Goal: Task Accomplishment & Management: Manage account settings

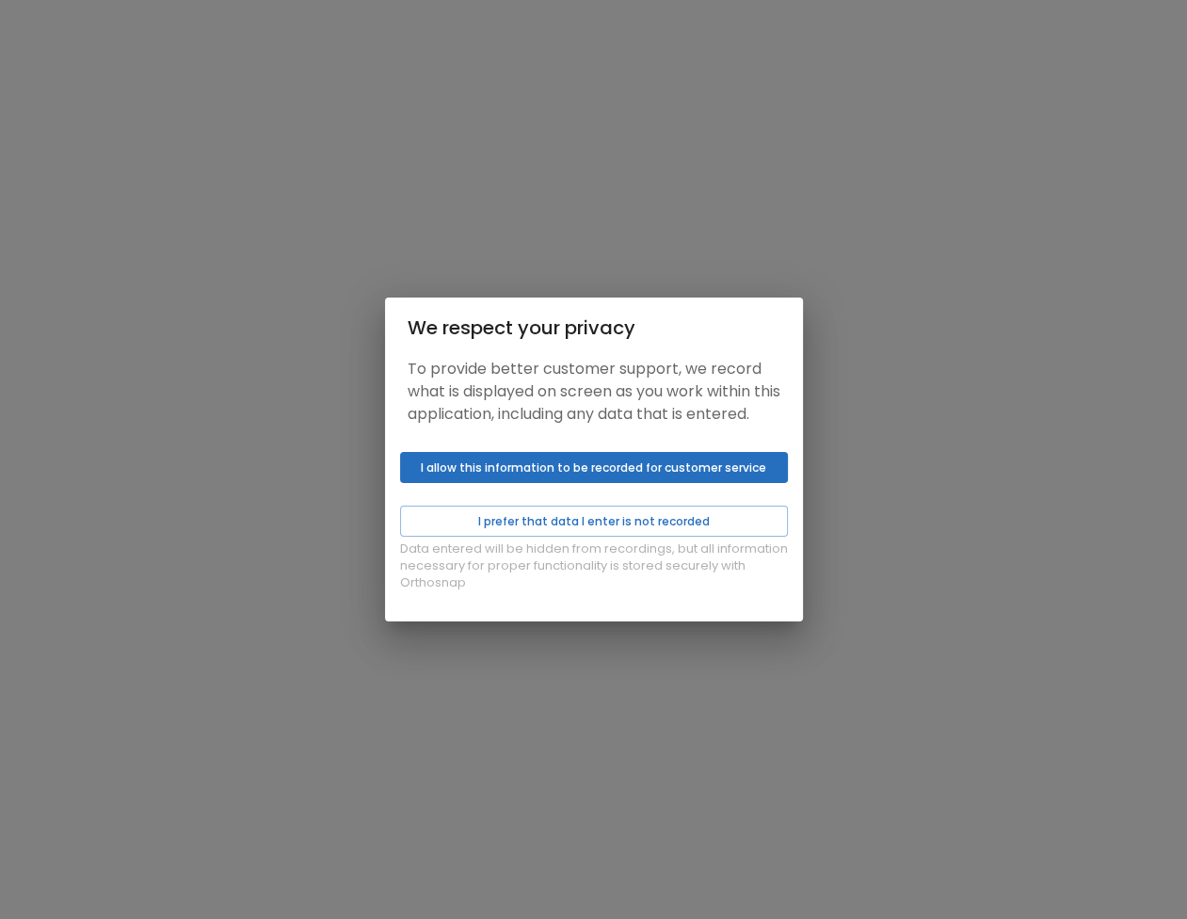
click at [606, 515] on div "Data entered will be hidden from recordings, but all information necessary for …" at bounding box center [594, 532] width 418 height 177
click at [597, 483] on button "I allow this information to be recorded for customer service" at bounding box center [594, 467] width 388 height 31
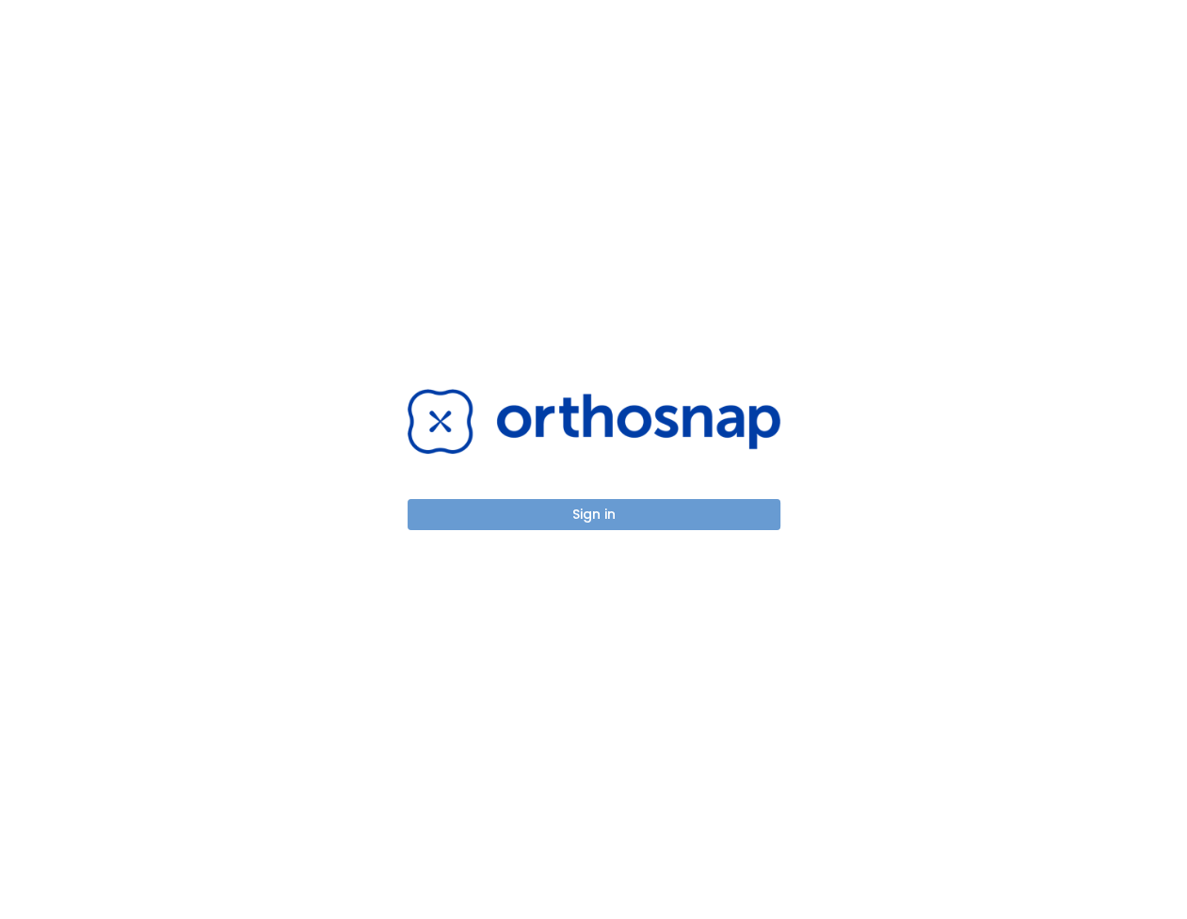
click at [602, 504] on button "Sign in" at bounding box center [594, 514] width 373 height 31
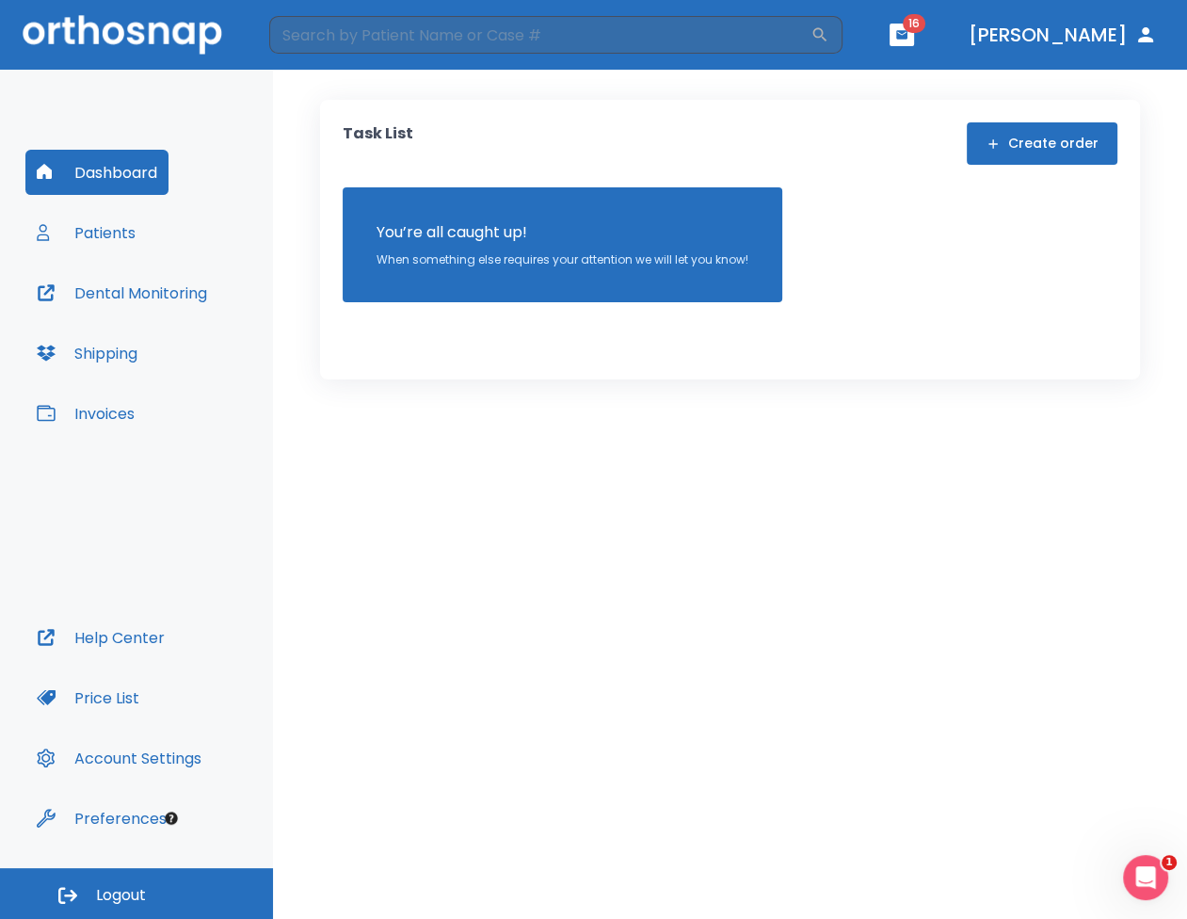
click at [118, 217] on button "Patients" at bounding box center [85, 232] width 121 height 45
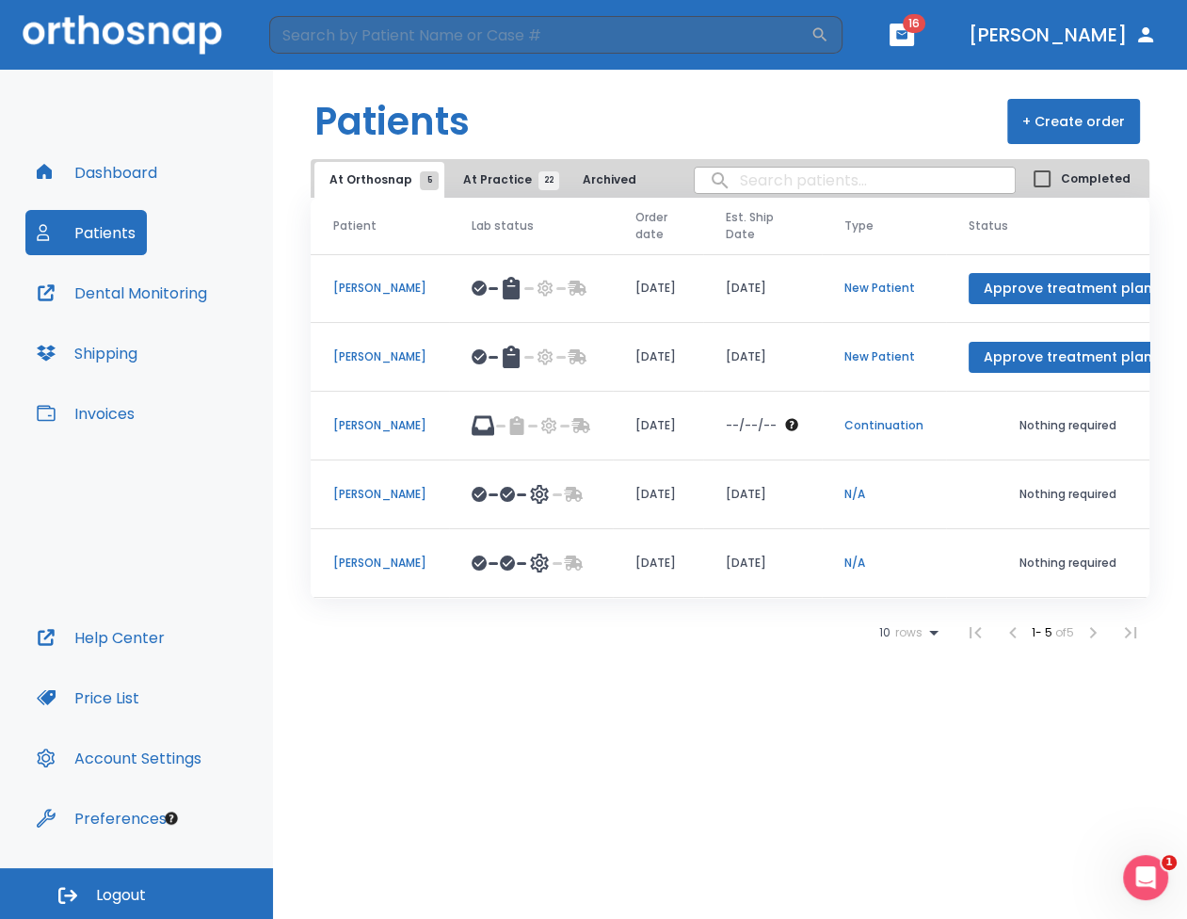
click at [372, 409] on td "Katherine Loeb" at bounding box center [380, 426] width 138 height 69
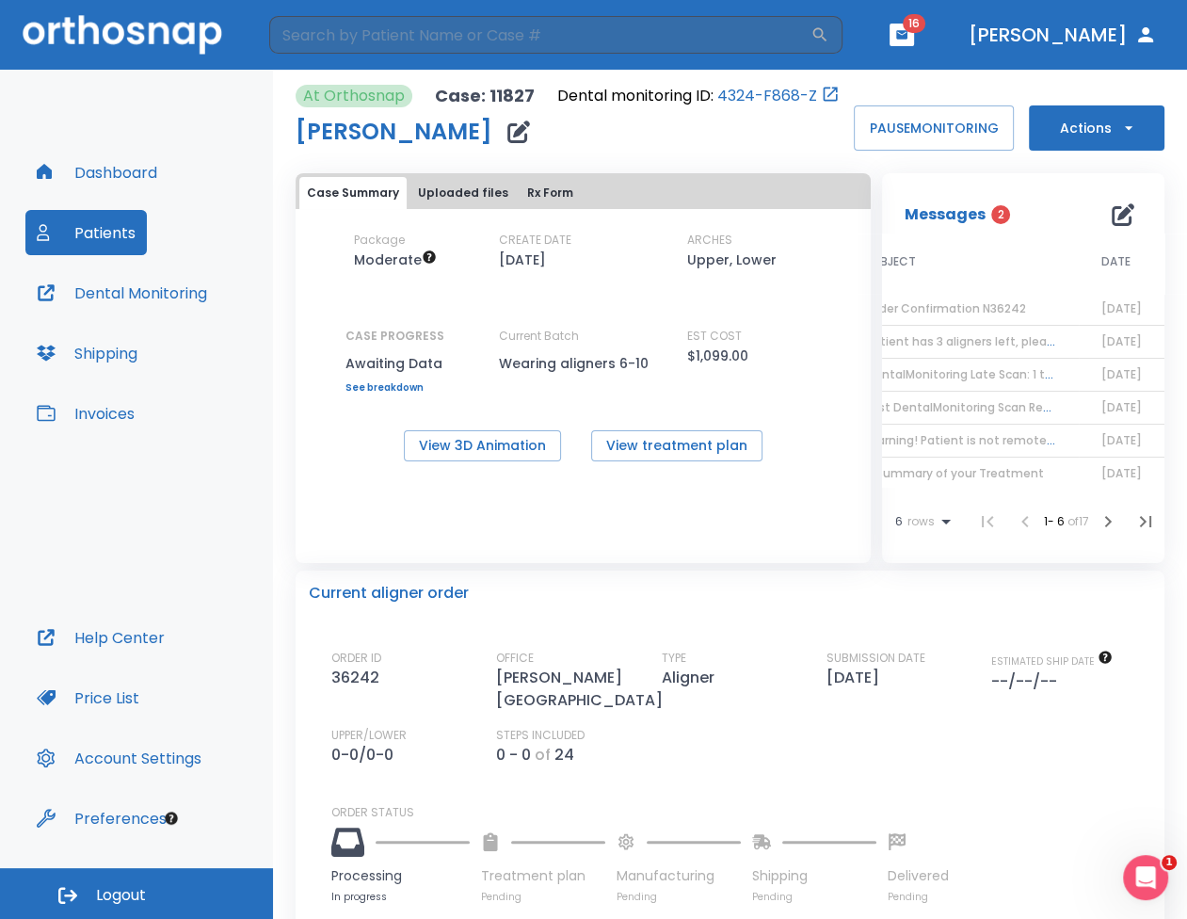
scroll to position [0, 92]
click at [1020, 343] on span "Patient has 3 aligners left, please order next set!" at bounding box center [1035, 341] width 283 height 16
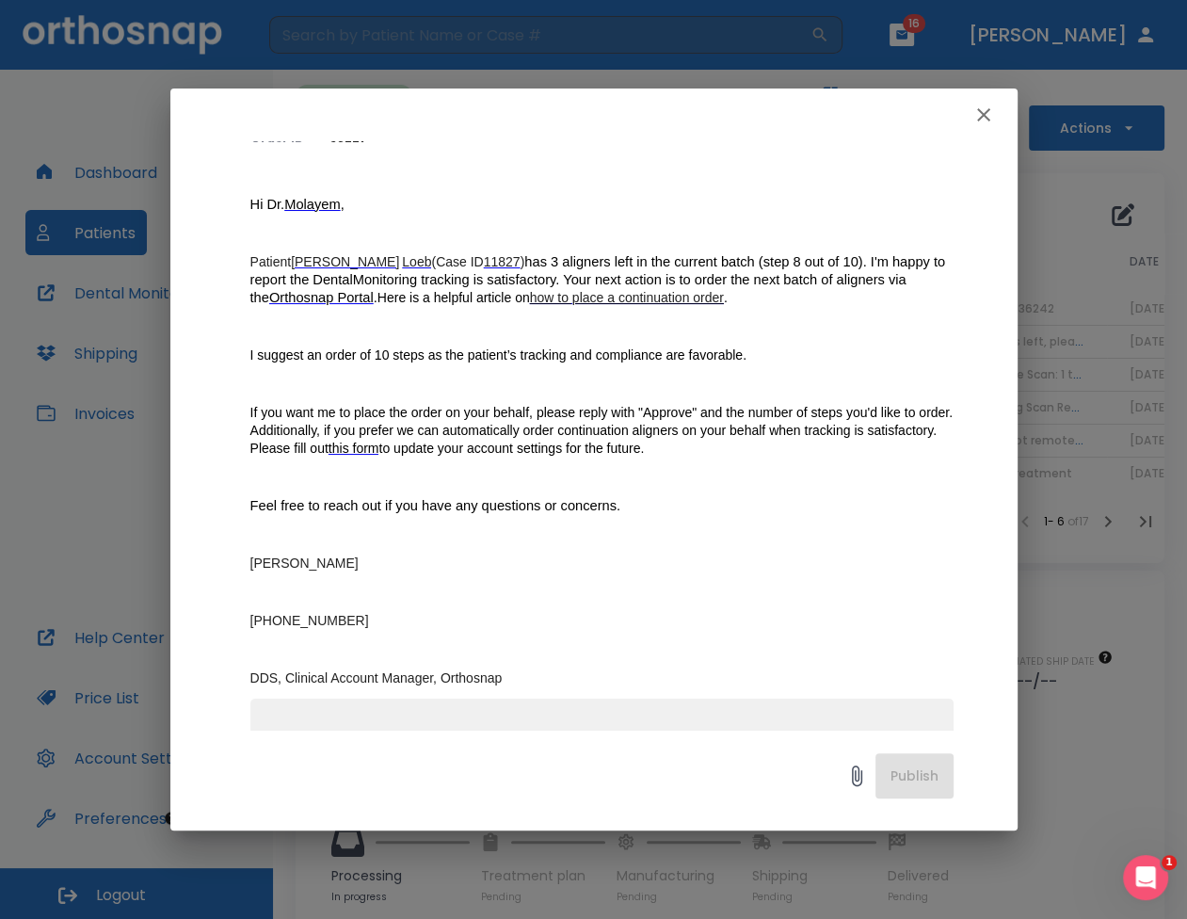
scroll to position [284, 0]
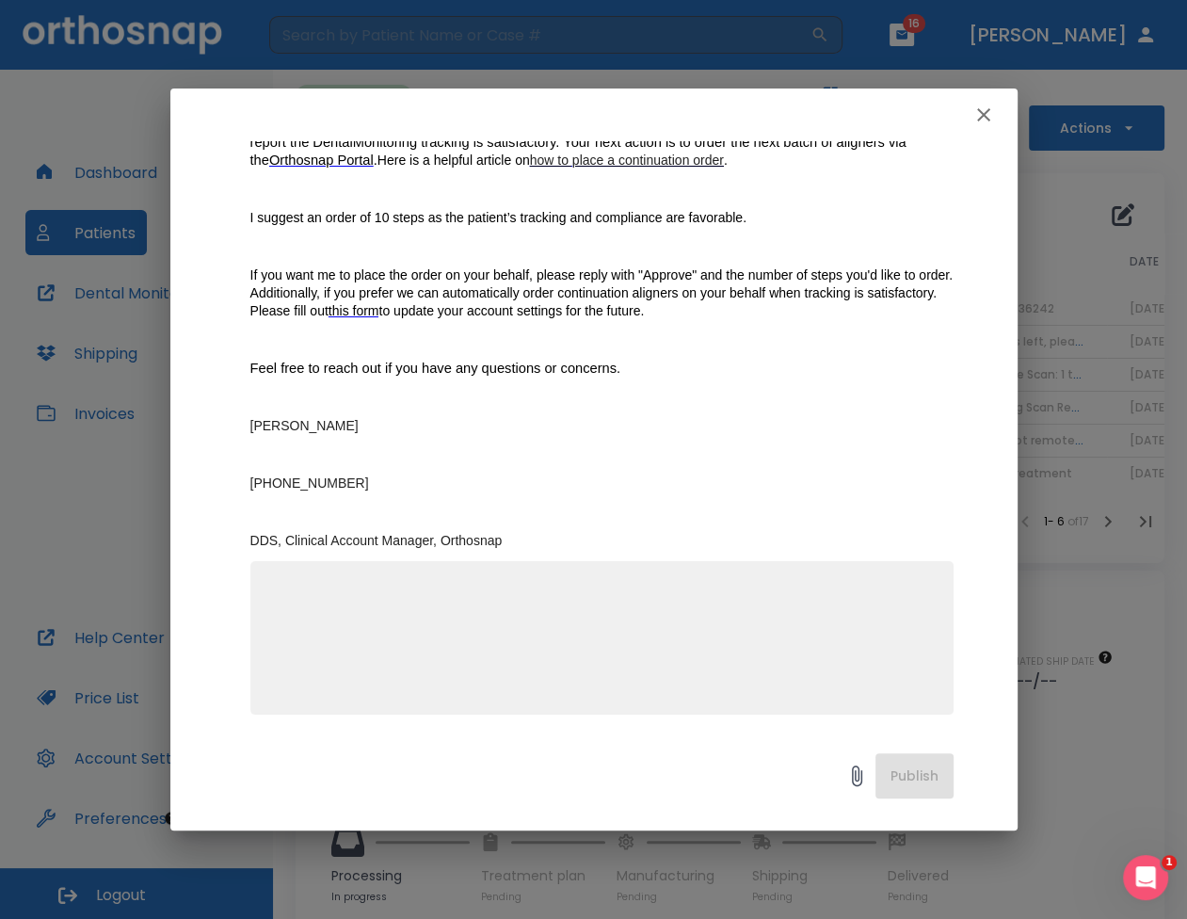
click at [371, 574] on div "x" at bounding box center [601, 637] width 703 height 153
type textarea "Approve. Thanks Clementina :)"
click at [944, 768] on button "Publish" at bounding box center [914, 775] width 78 height 45
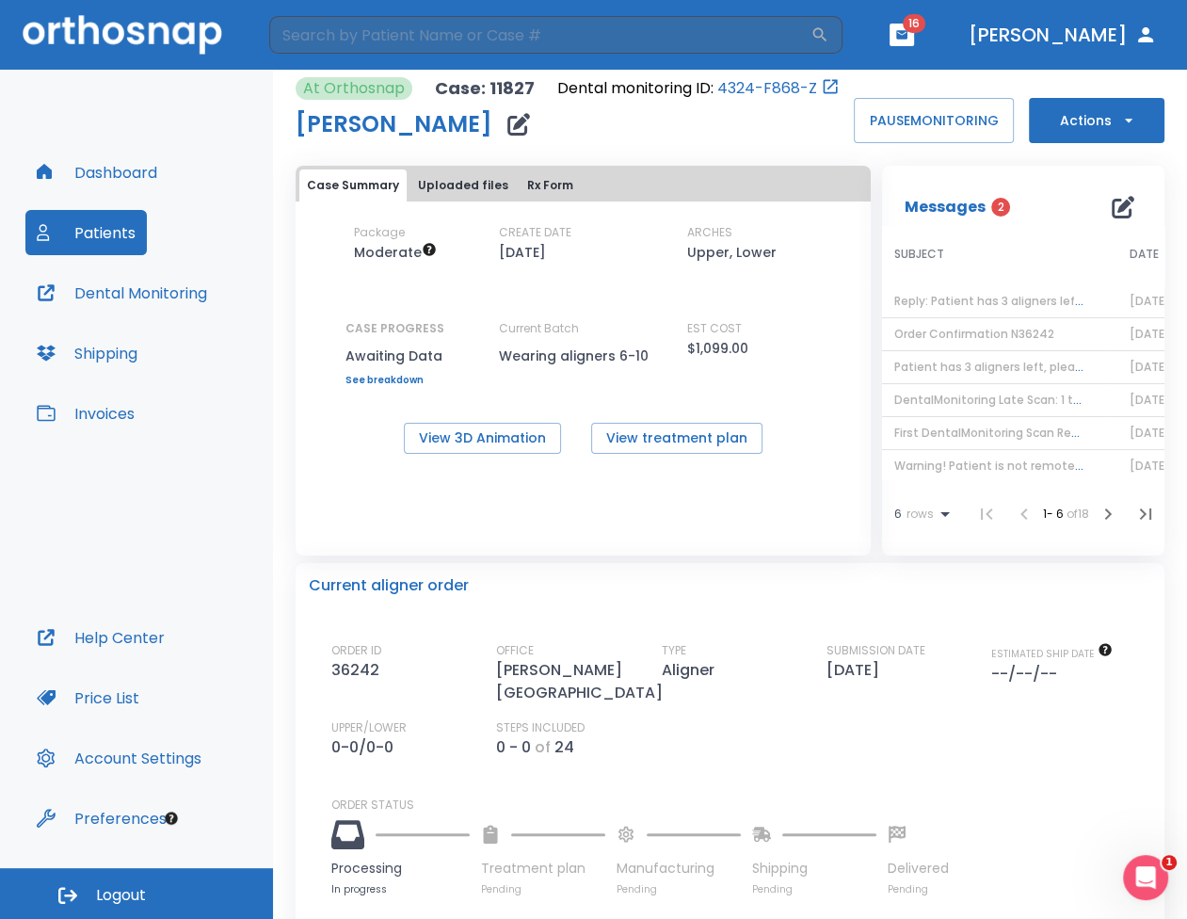
scroll to position [0, 0]
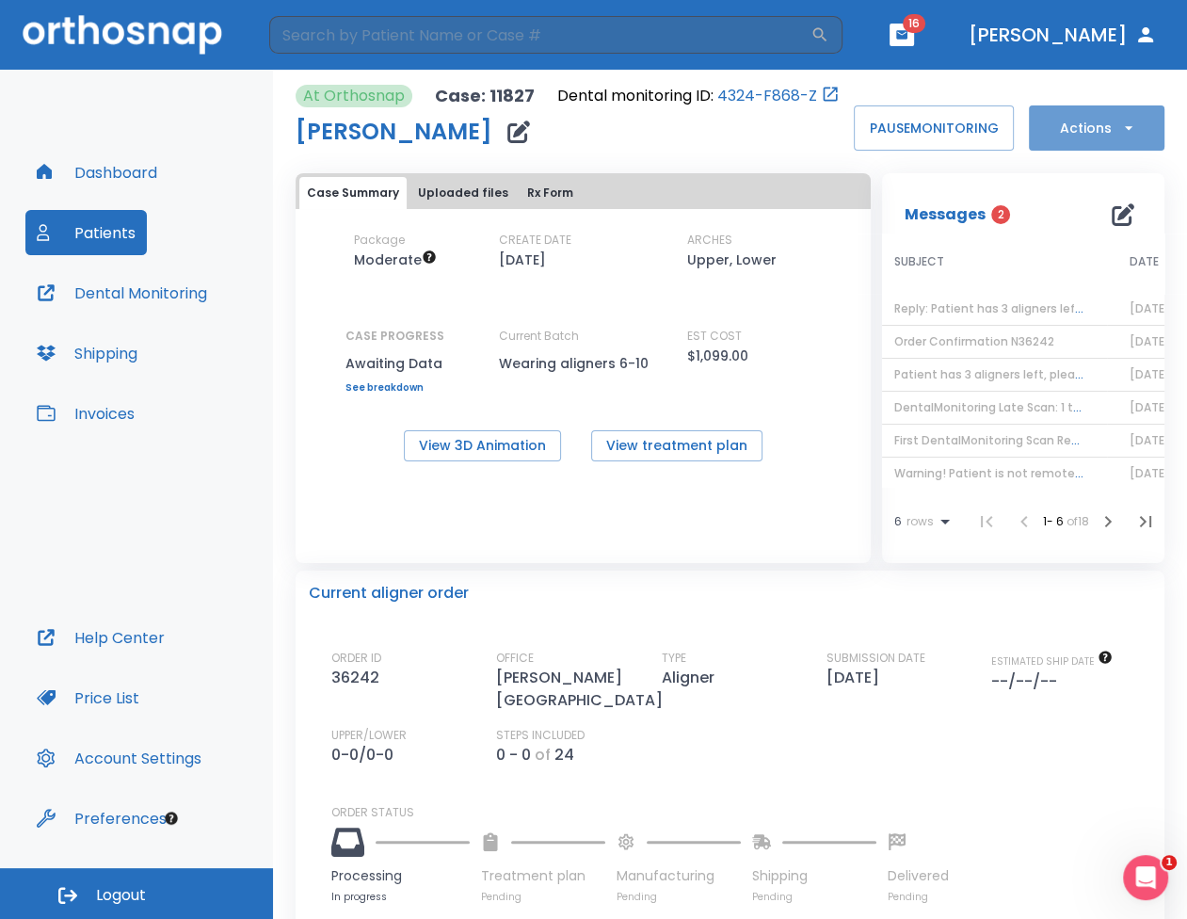
click at [1098, 132] on button "Actions" at bounding box center [1097, 127] width 136 height 45
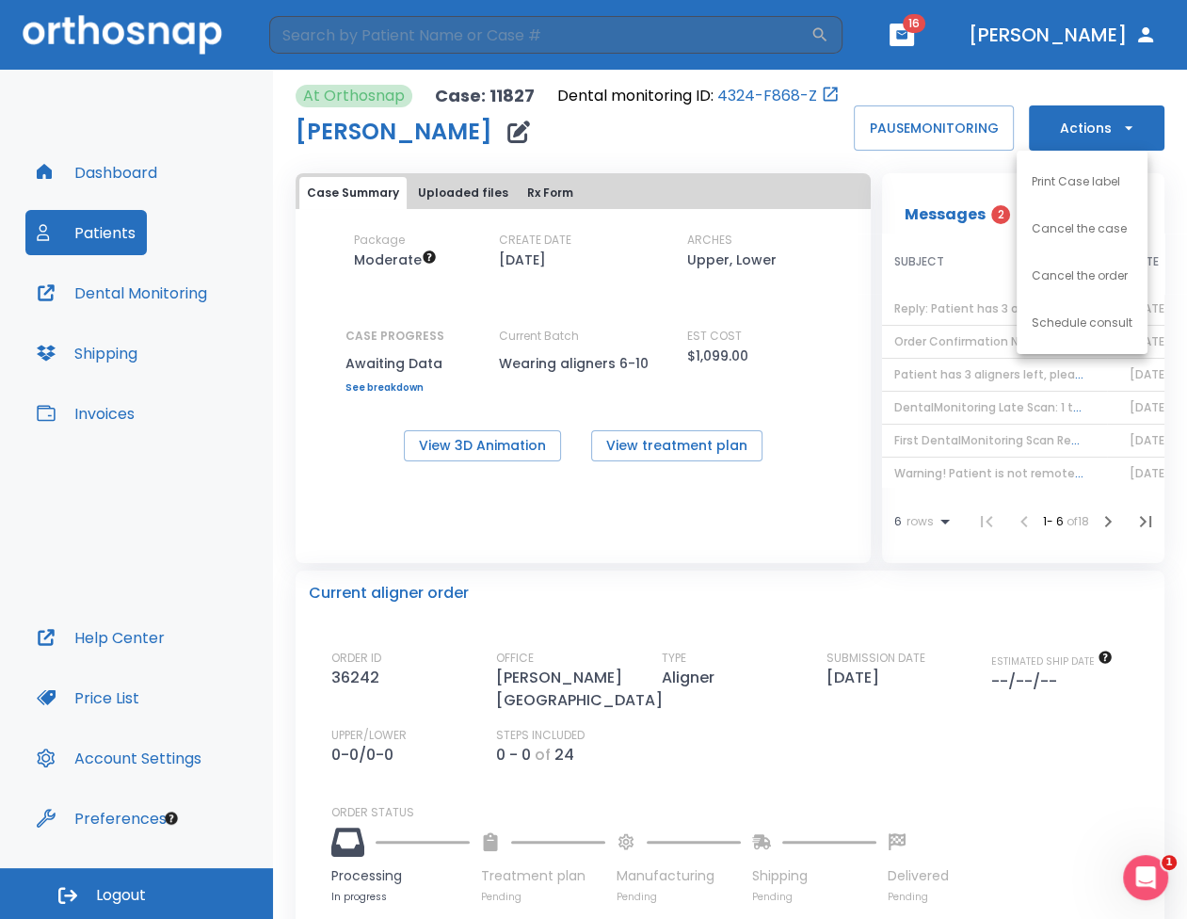
click at [722, 372] on div at bounding box center [593, 459] width 1187 height 919
click at [1097, 522] on icon "button" at bounding box center [1108, 521] width 23 height 23
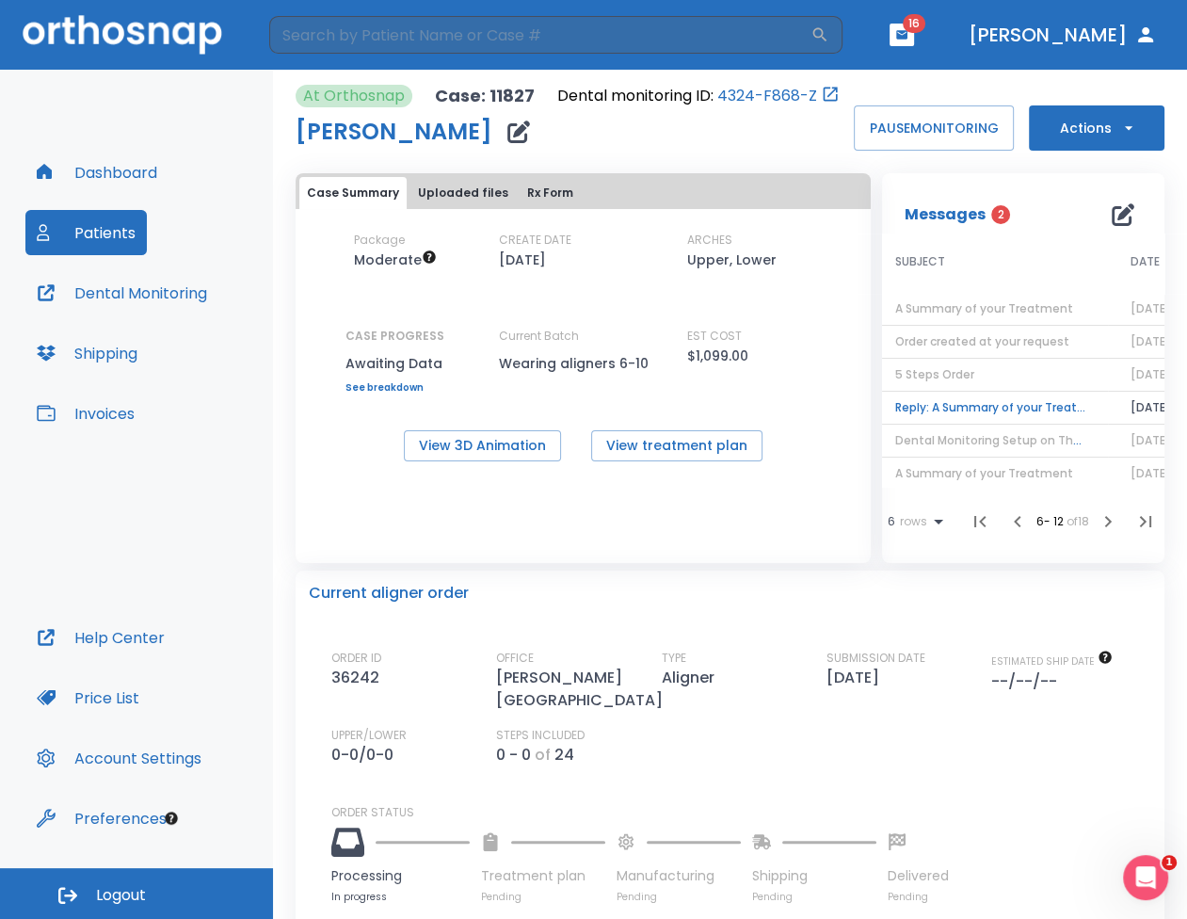
click at [1002, 408] on td "Reply: A Summary of your Treatment" at bounding box center [990, 408] width 235 height 33
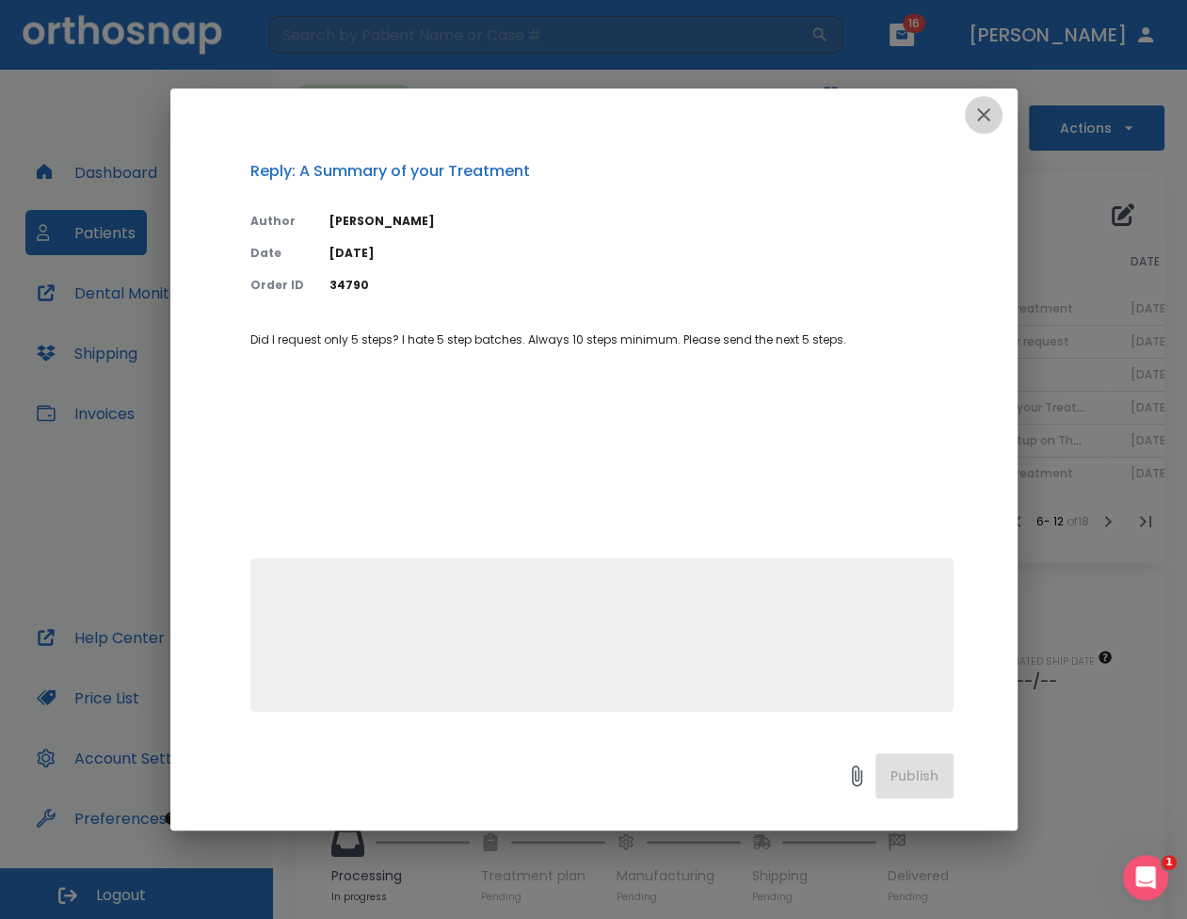
click at [975, 113] on icon "button" at bounding box center [983, 115] width 23 height 23
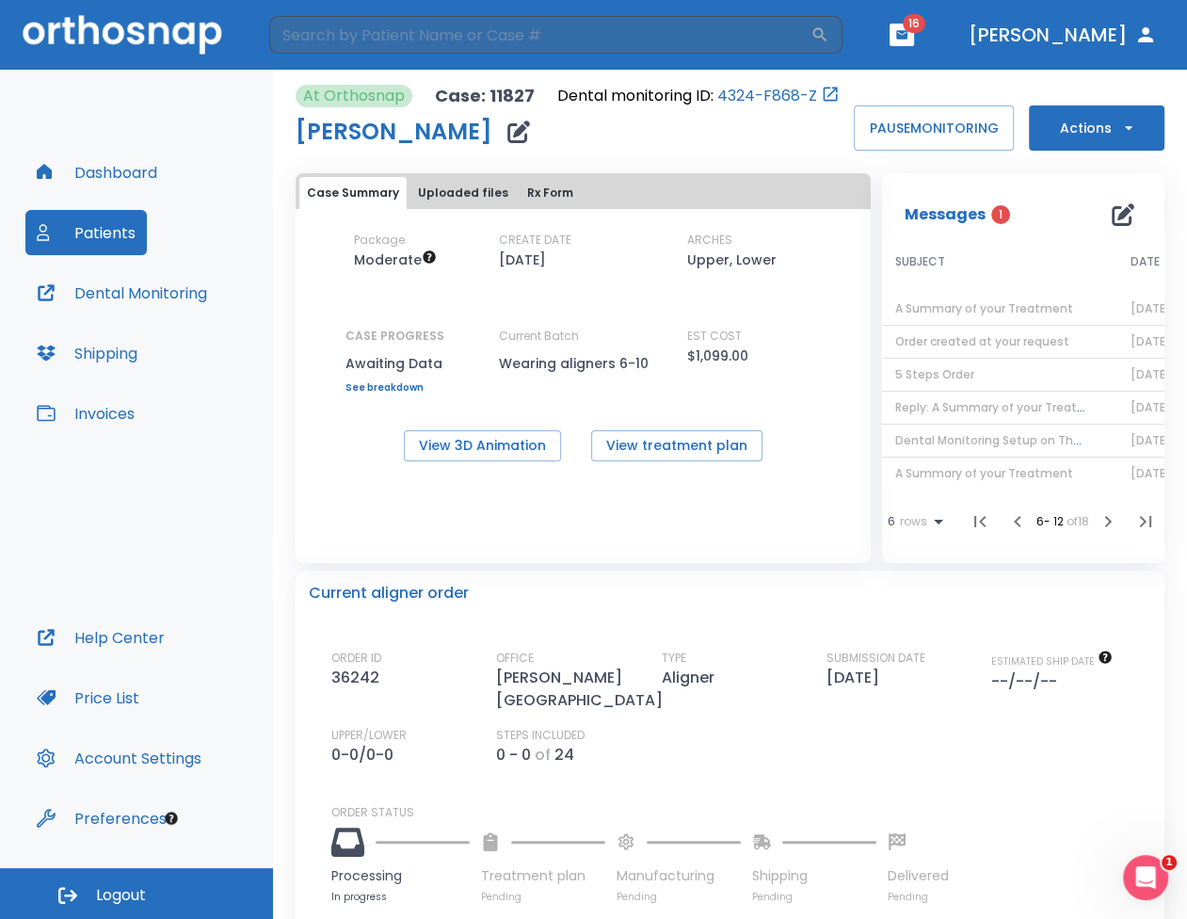
scroll to position [13, 92]
click at [1100, 527] on icon "button" at bounding box center [1108, 521] width 23 height 23
click at [1013, 325] on td "Reply: Treatment Plan Ready for Approval!" at bounding box center [990, 338] width 235 height 33
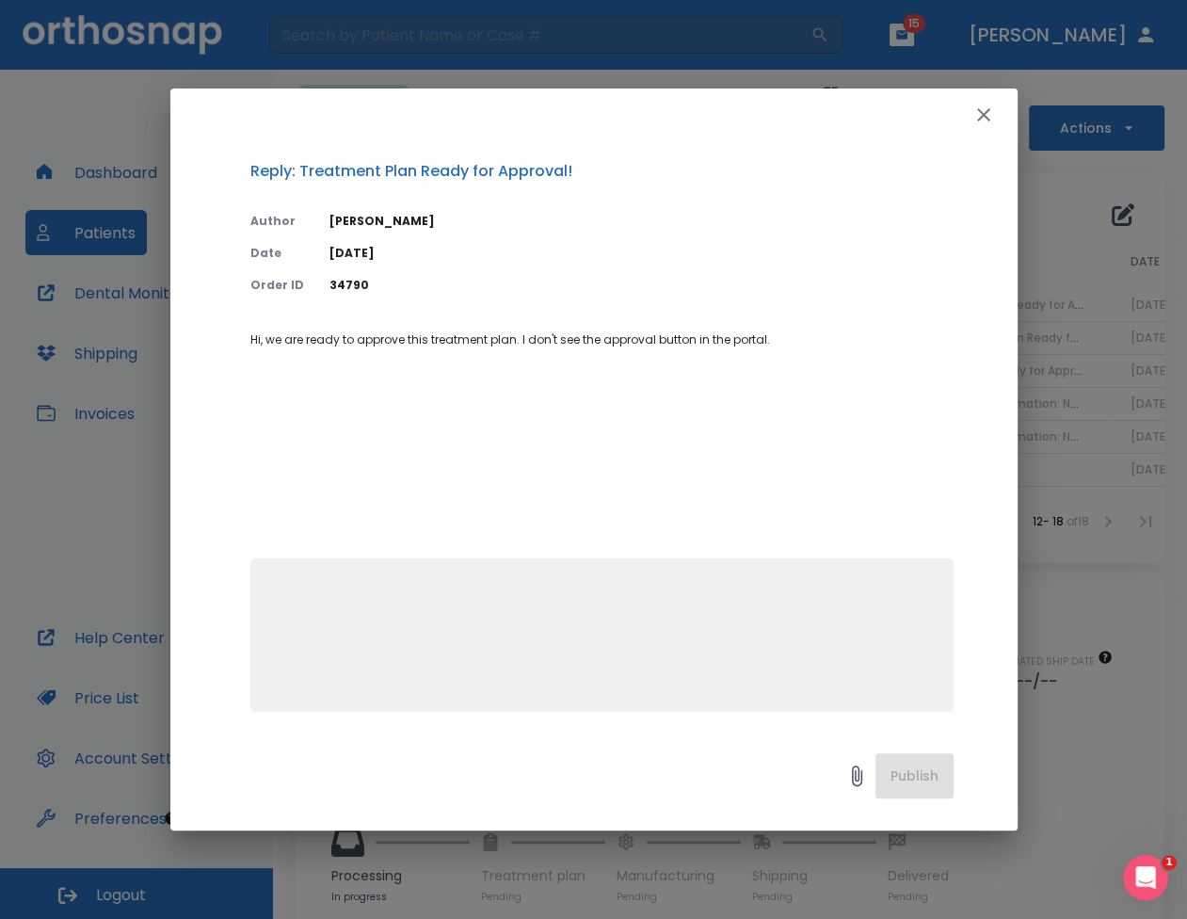
click at [984, 115] on icon "button" at bounding box center [983, 114] width 13 height 13
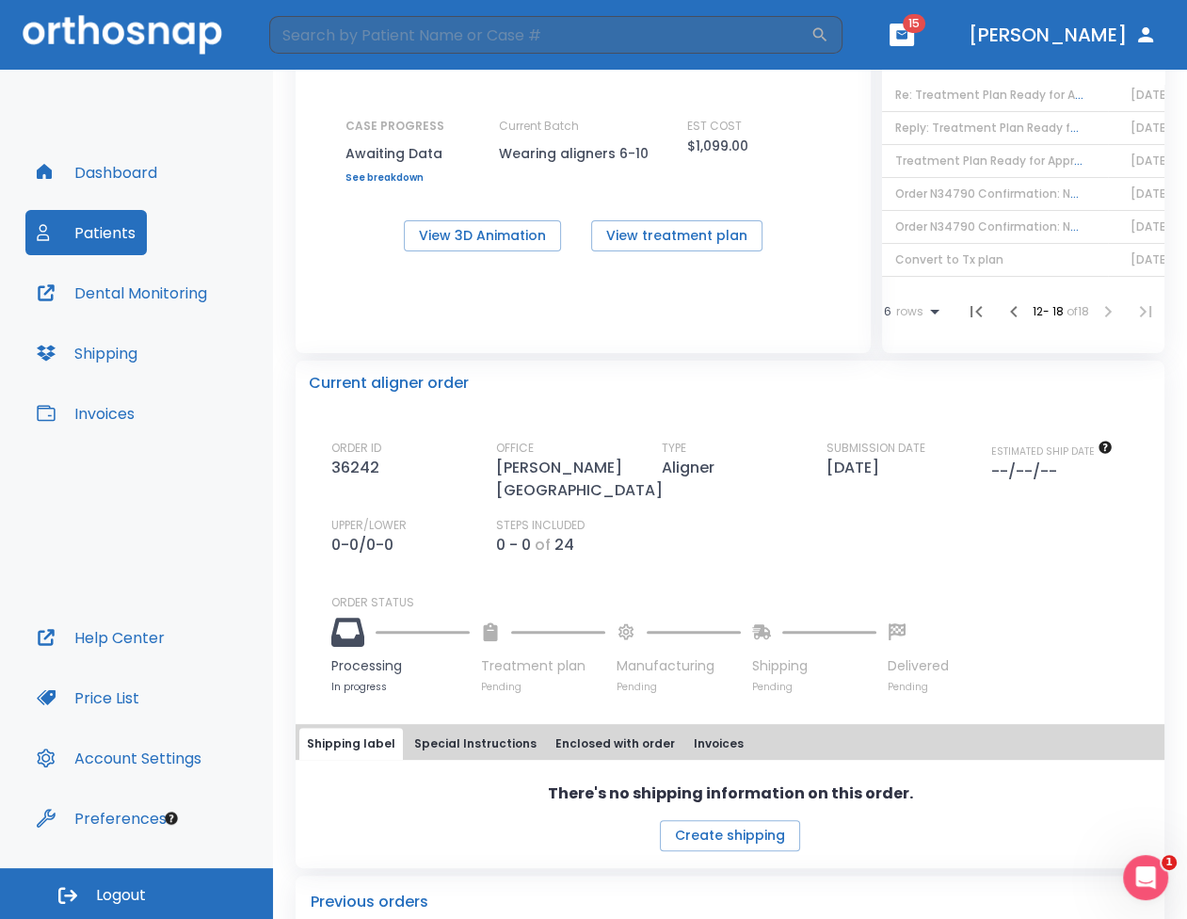
scroll to position [0, 0]
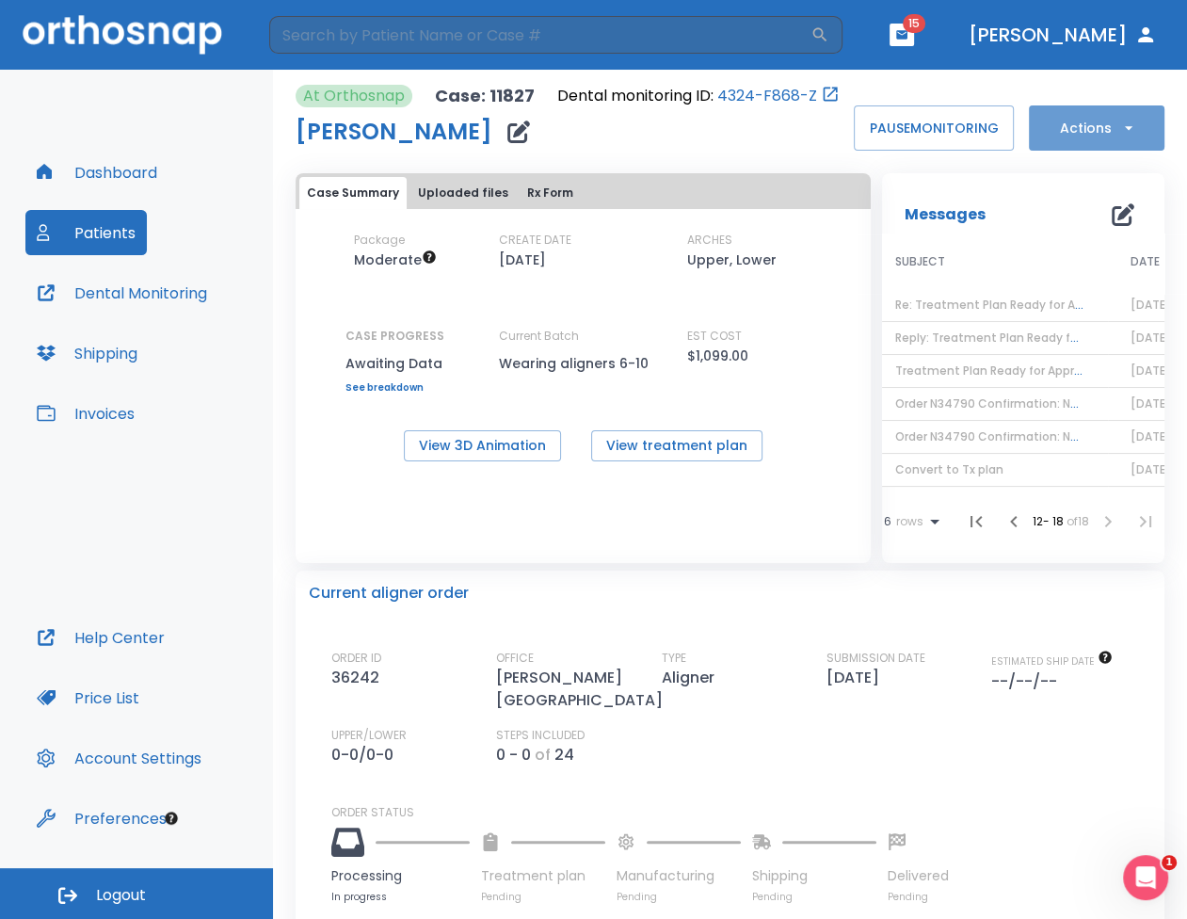
click at [1130, 128] on button "Actions" at bounding box center [1097, 127] width 136 height 45
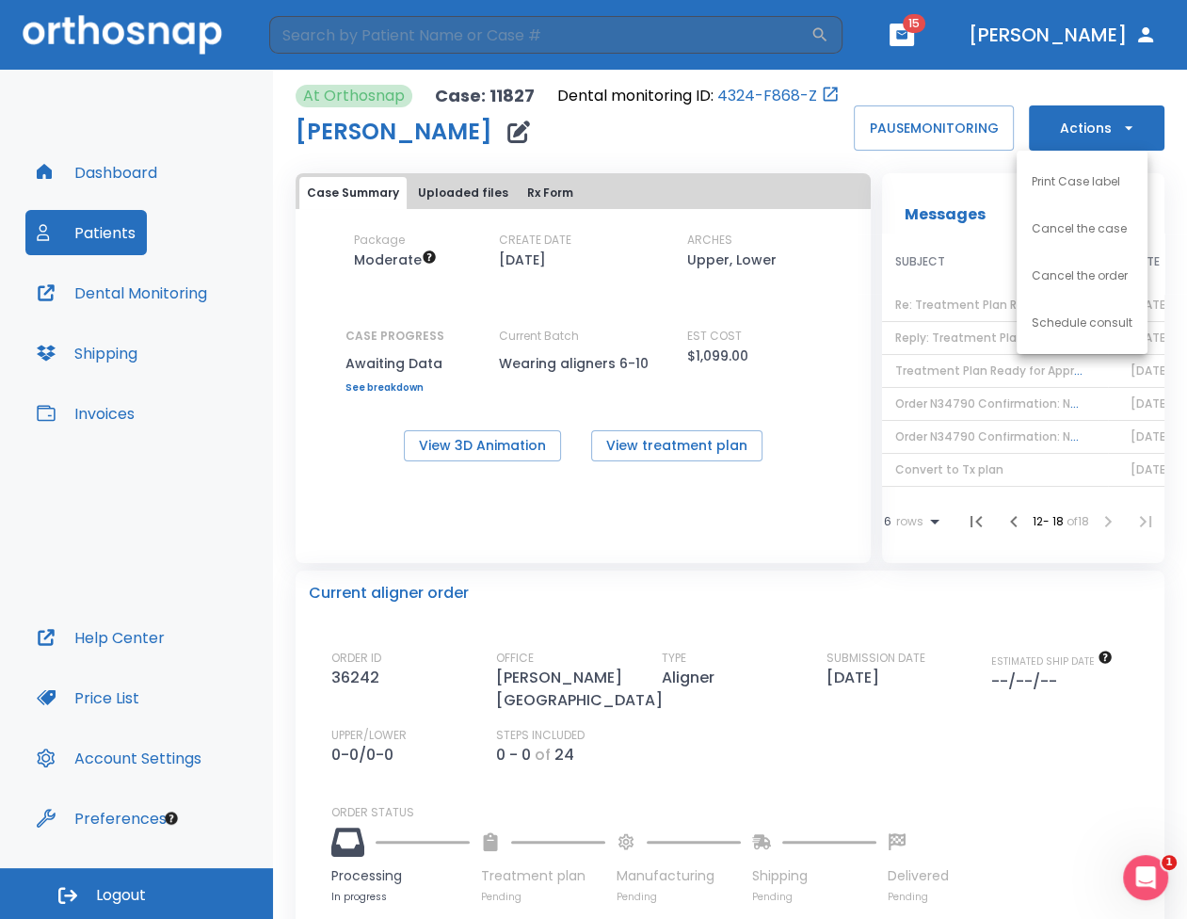
click at [735, 559] on div at bounding box center [593, 459] width 1187 height 919
click at [923, 515] on icon at bounding box center [934, 521] width 23 height 23
click at [901, 706] on p "100" at bounding box center [899, 705] width 19 height 17
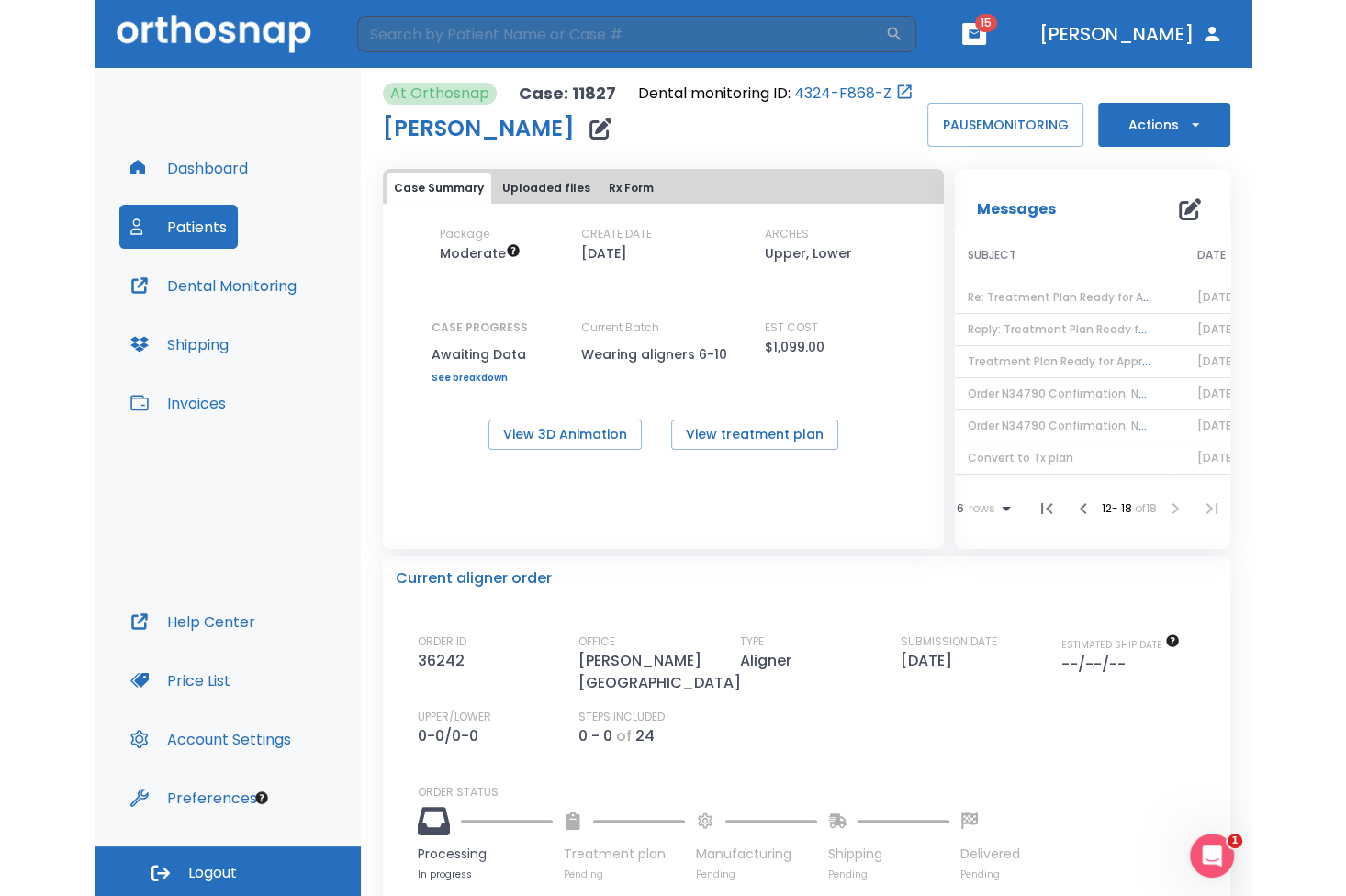
scroll to position [13, 89]
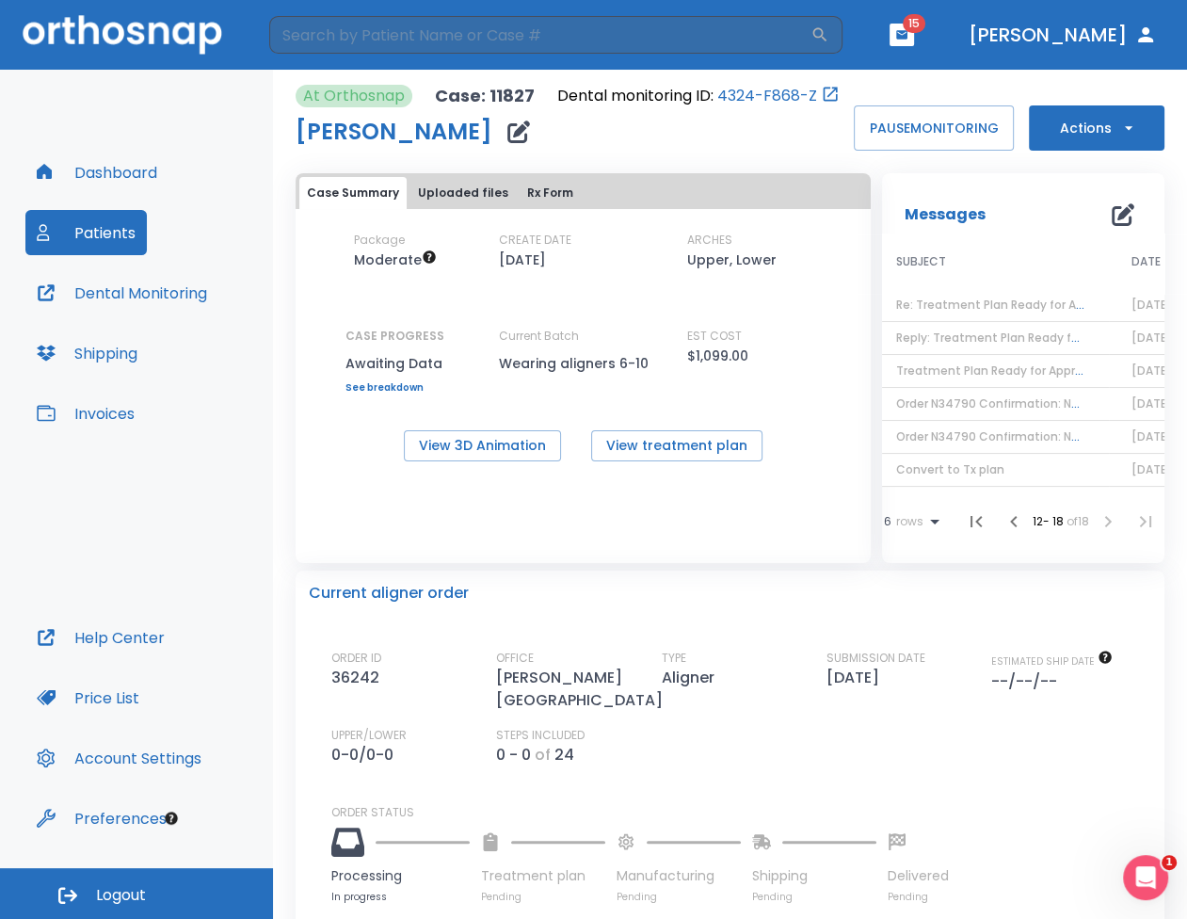
click at [902, 522] on span "rows" at bounding box center [907, 521] width 32 height 13
click at [896, 640] on li "25" at bounding box center [899, 657] width 49 height 47
click at [896, 522] on span "rows" at bounding box center [907, 521] width 32 height 13
click at [1018, 547] on div at bounding box center [593, 459] width 1187 height 919
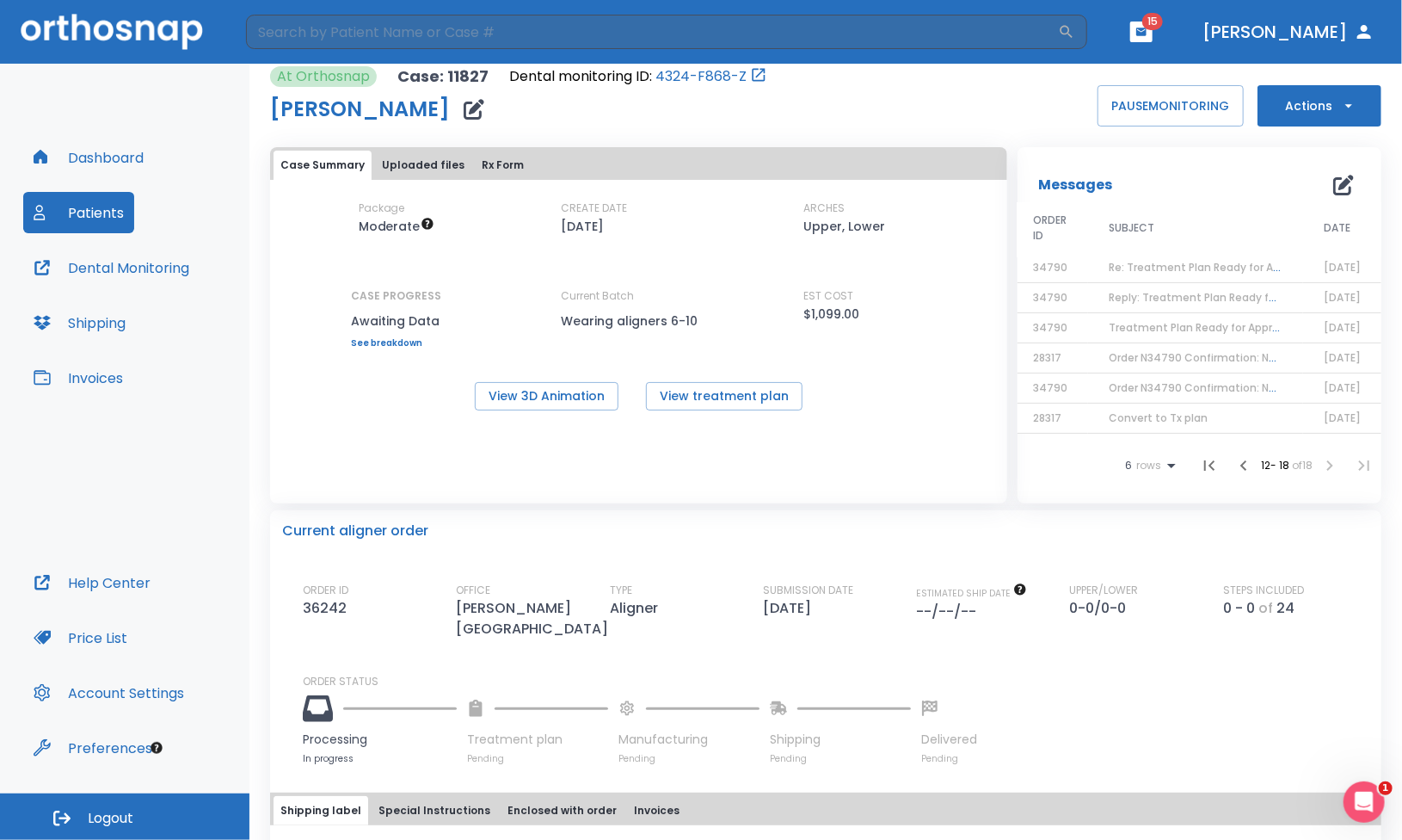
scroll to position [0, 32]
click at [1084, 99] on button "Actions" at bounding box center [1320, 105] width 124 height 41
click at [961, 112] on div at bounding box center [701, 420] width 1402 height 840
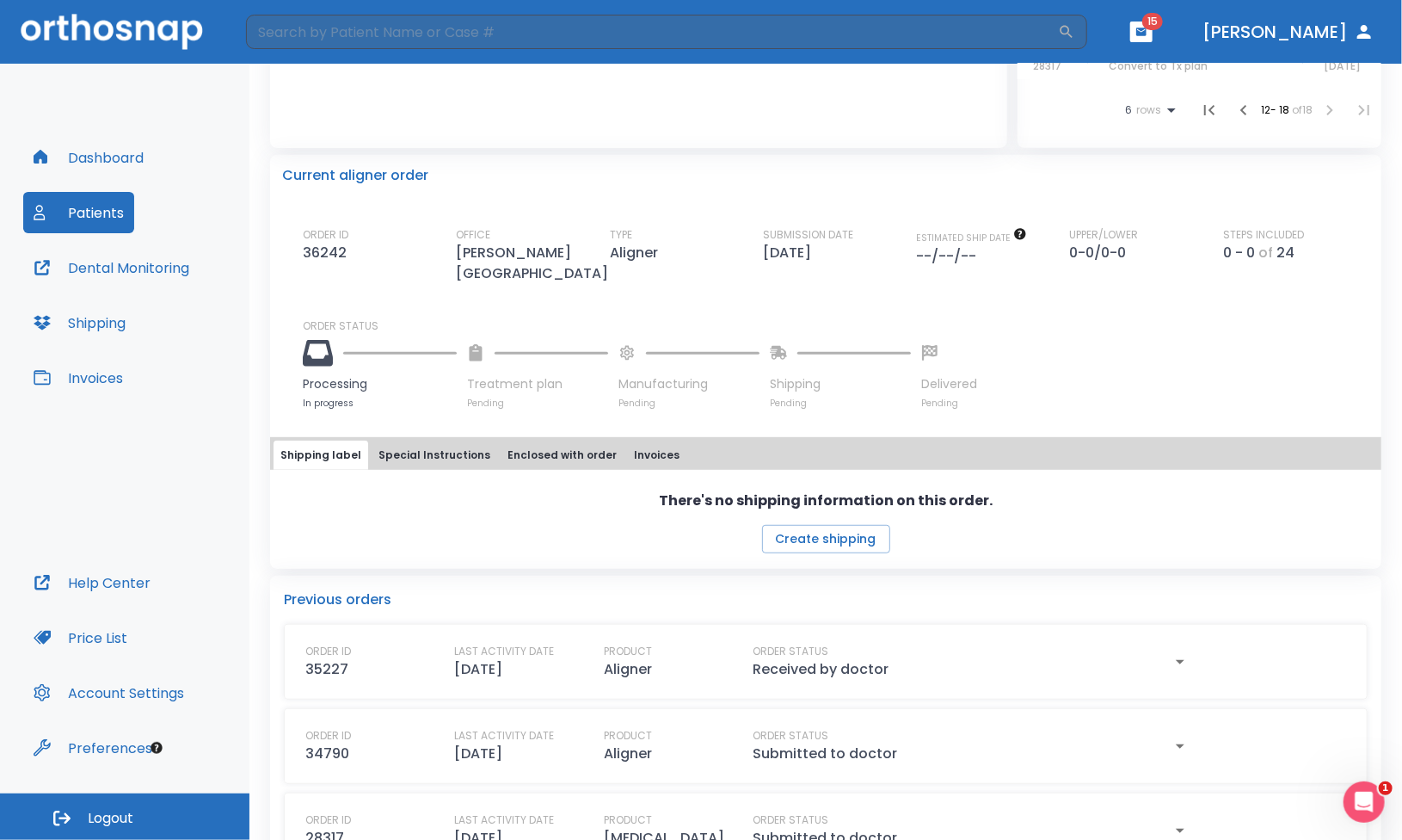
scroll to position [403, 0]
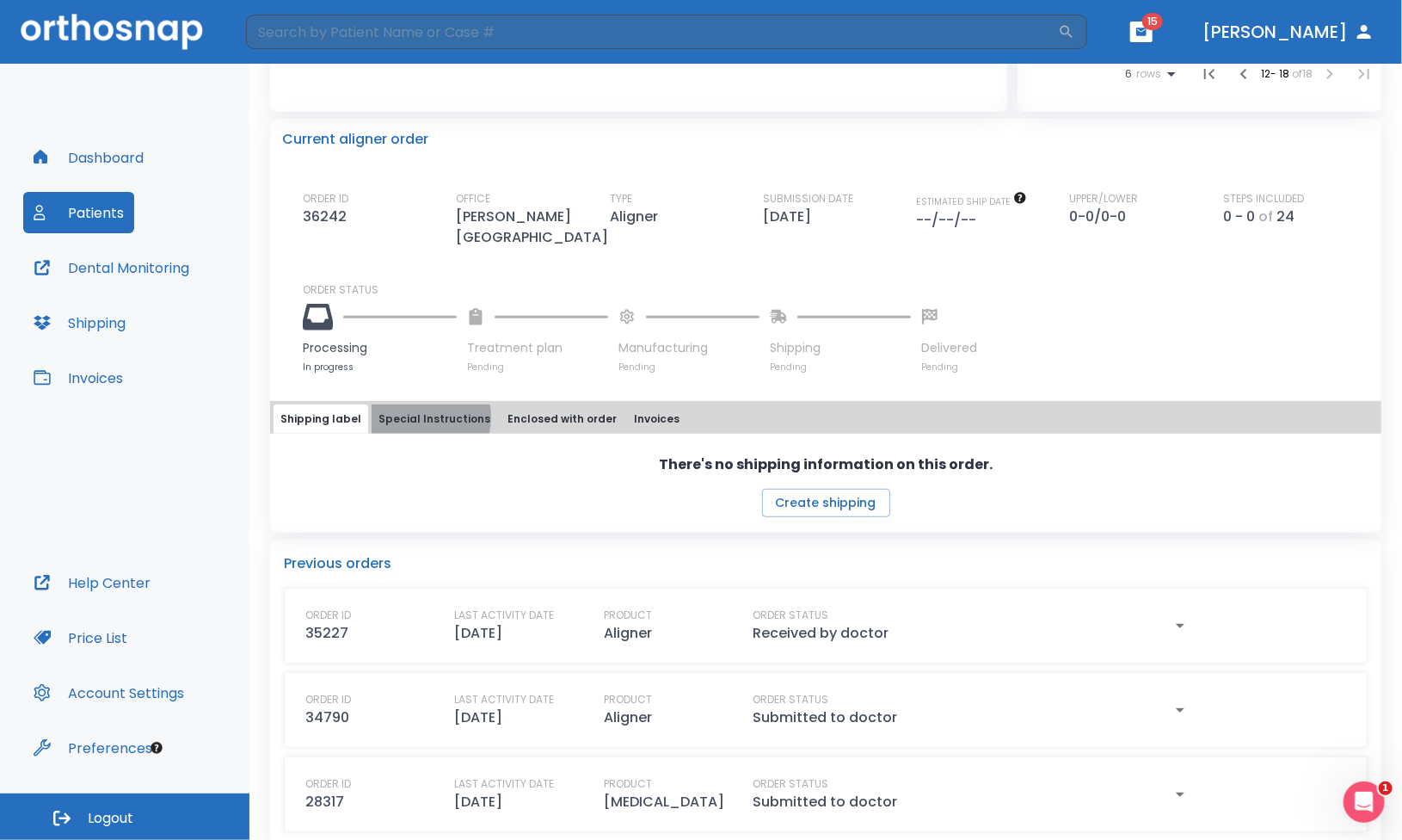
click at [411, 404] on button "Special Instructions" at bounding box center [434, 419] width 125 height 29
click at [543, 404] on button "Enclosed with order" at bounding box center [562, 419] width 123 height 29
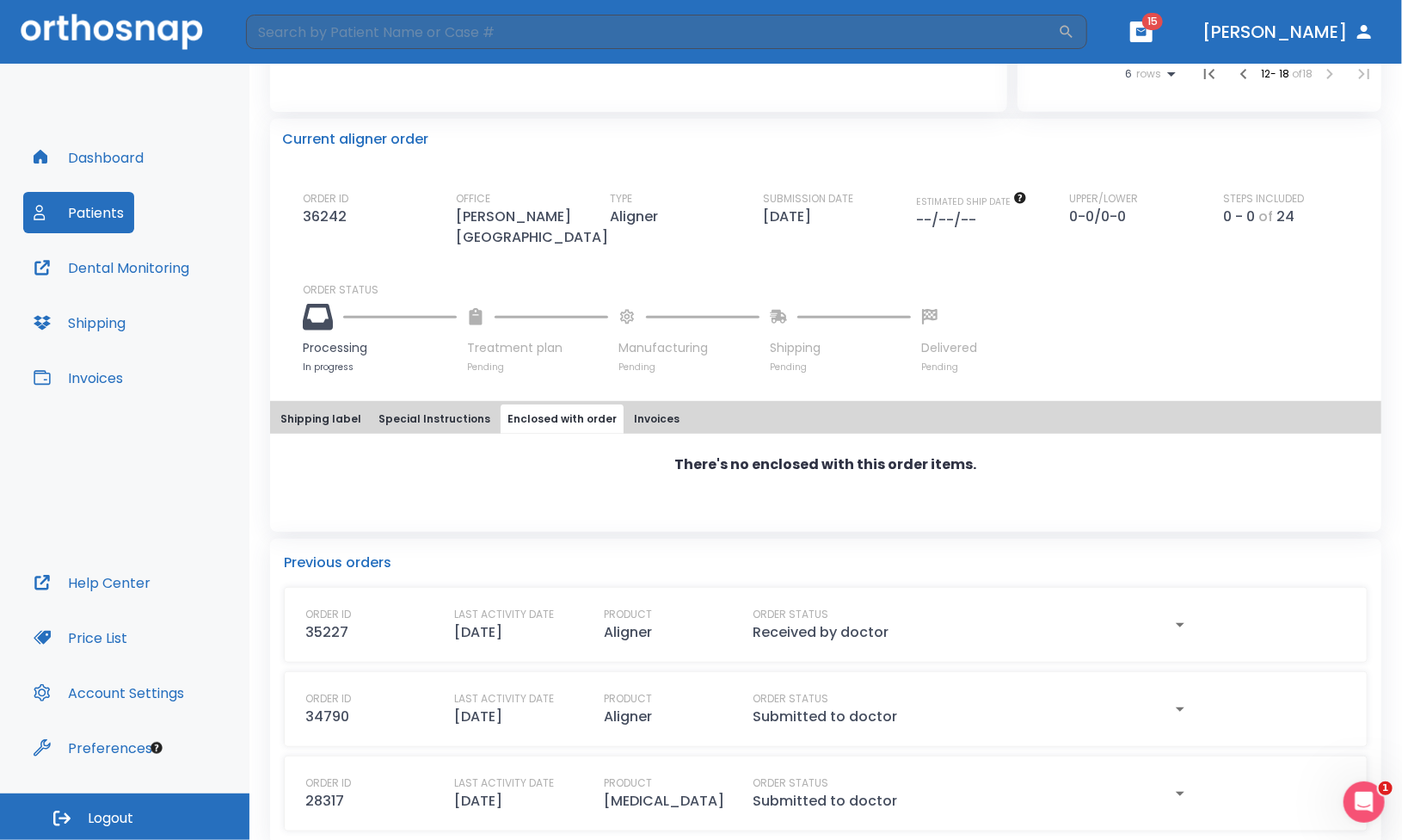
click at [632, 404] on button "Invoices" at bounding box center [656, 419] width 59 height 29
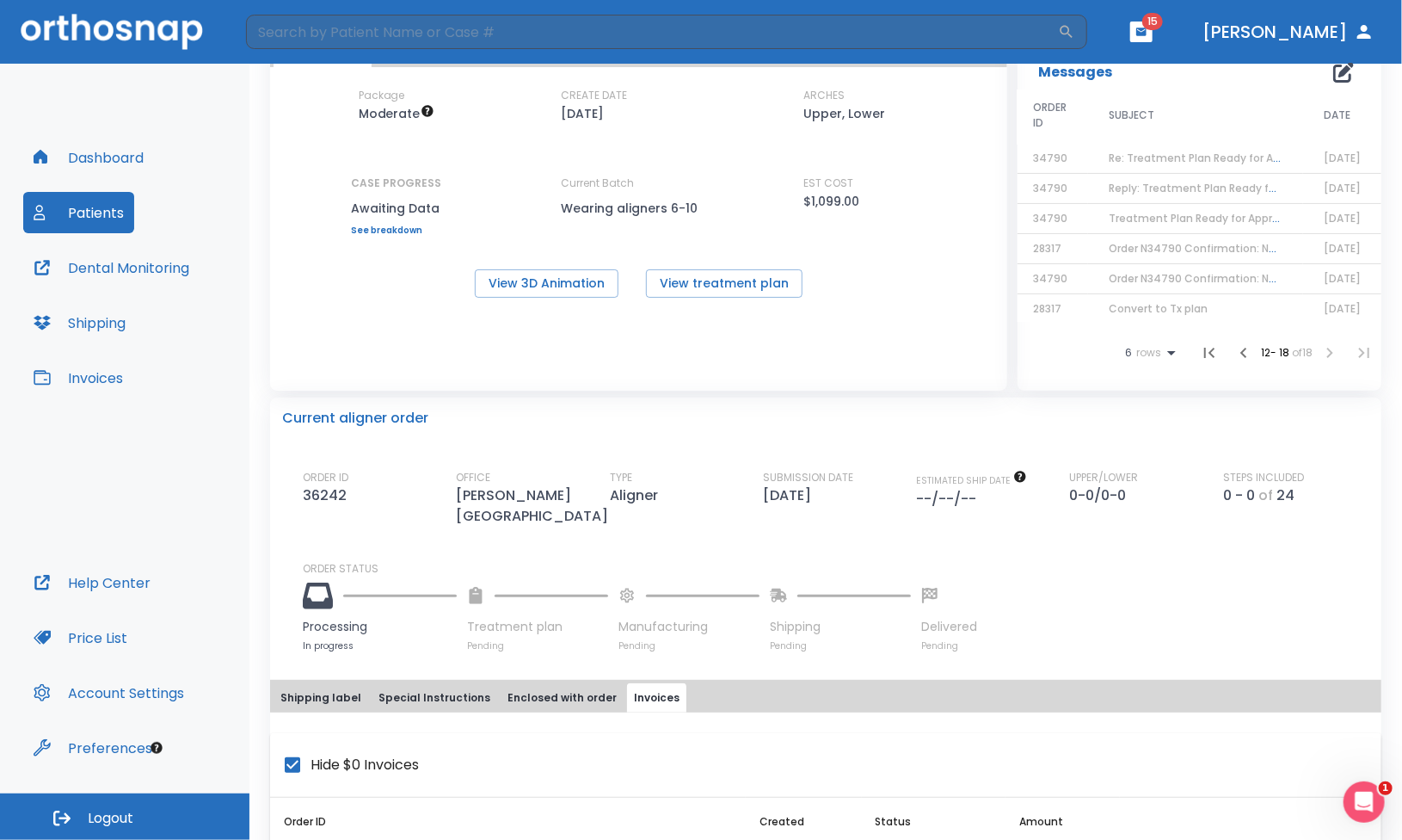
scroll to position [0, 0]
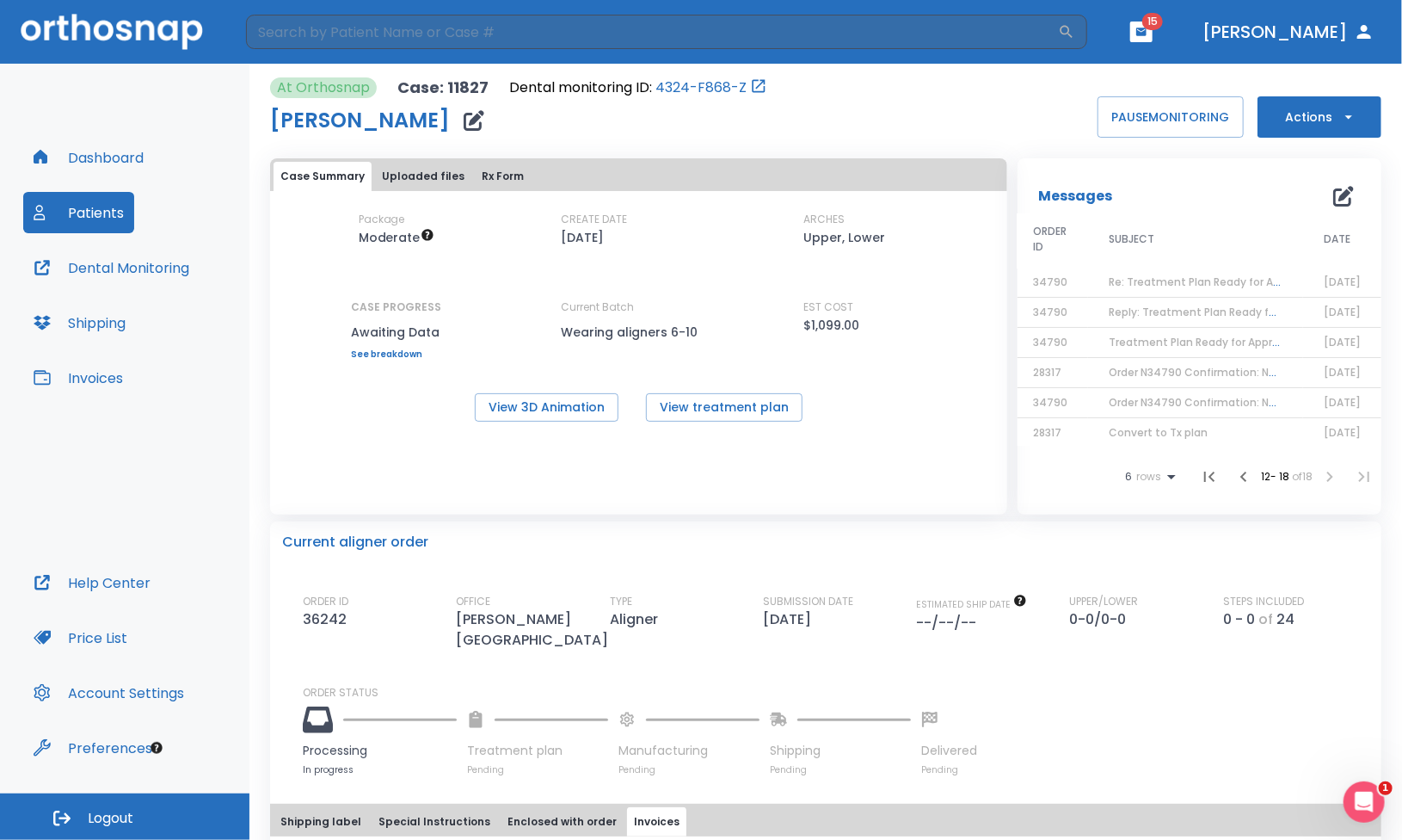
click at [389, 349] on link "See breakdown" at bounding box center [396, 354] width 90 height 10
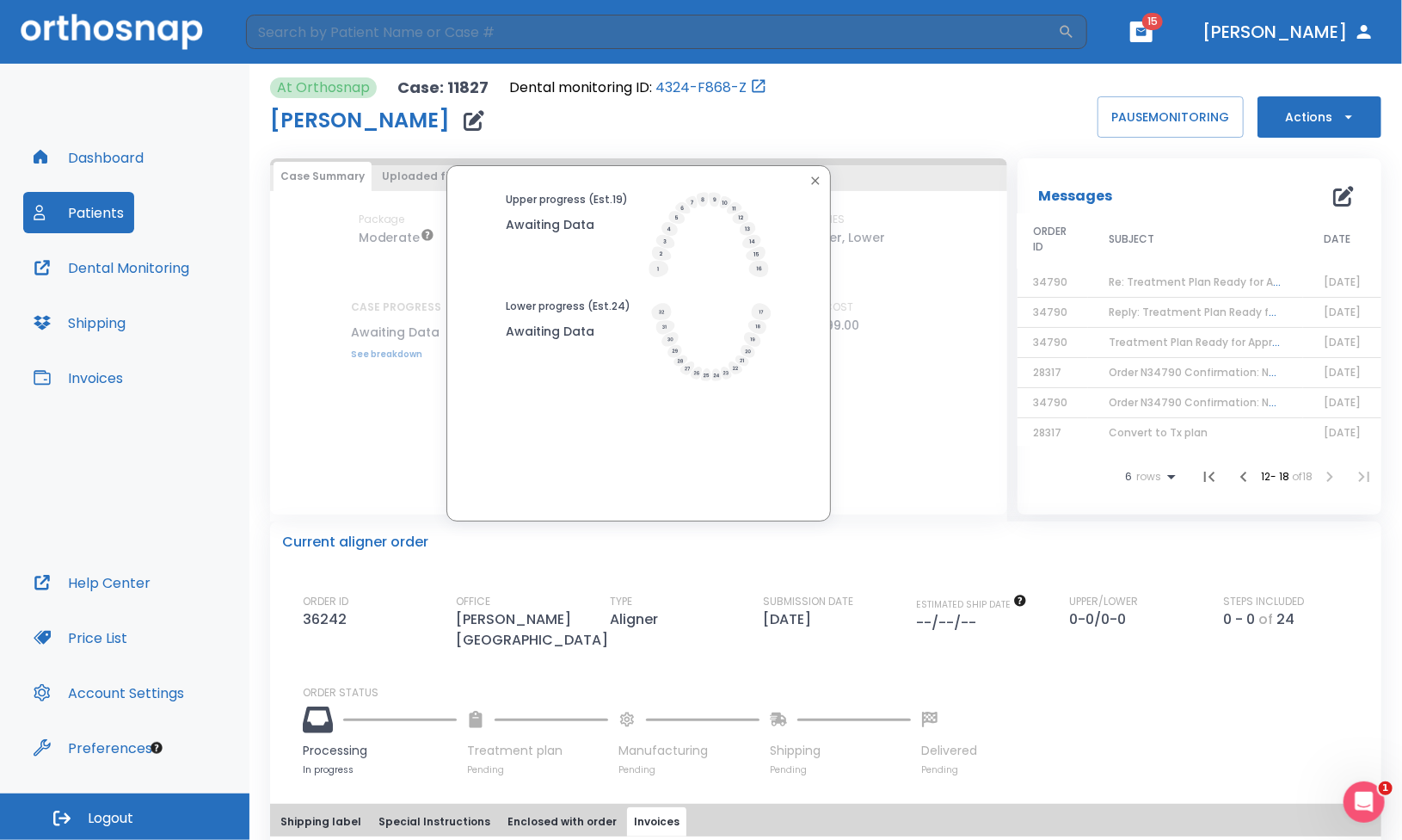
click at [810, 184] on icon "button" at bounding box center [815, 180] width 14 height 14
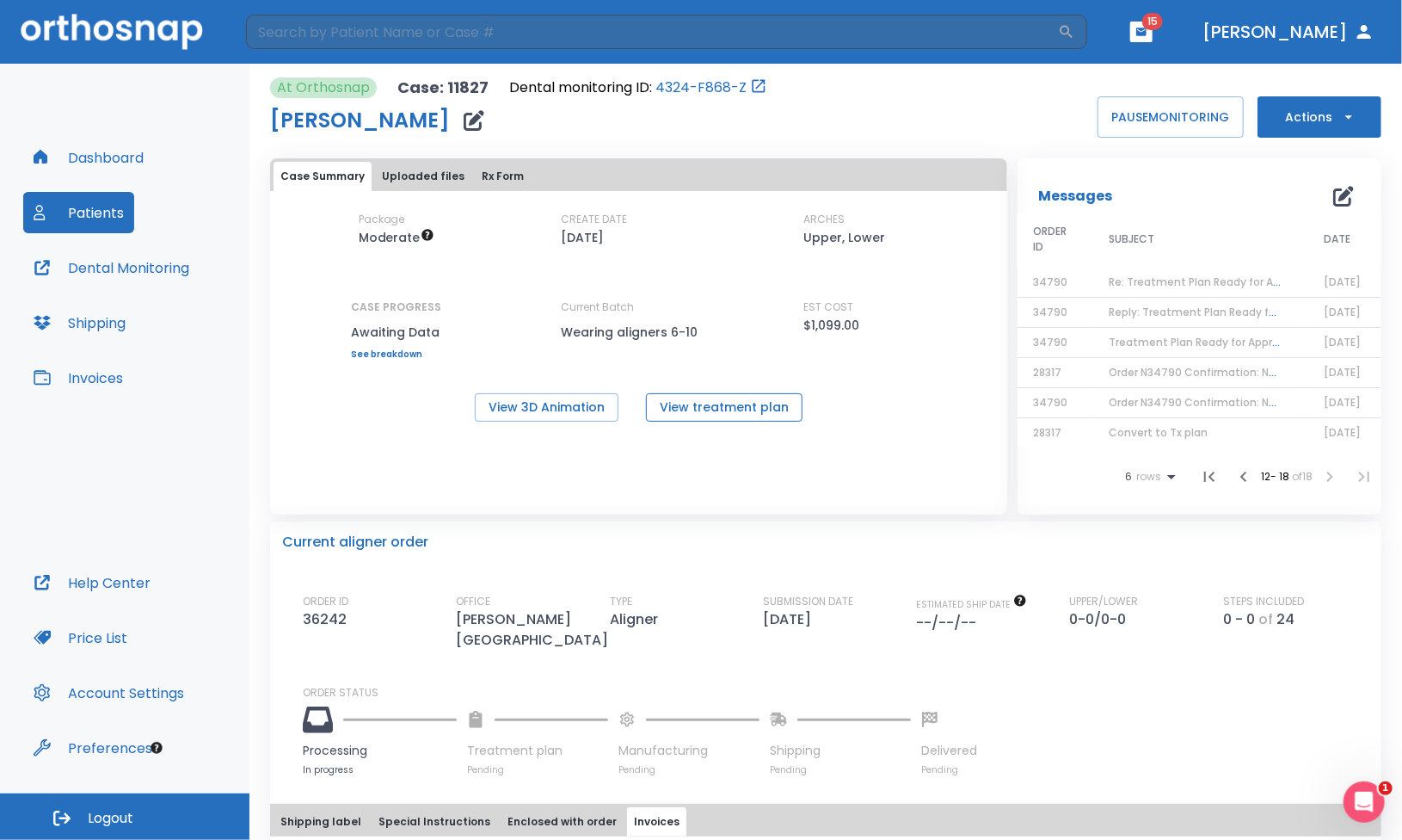
click at [712, 409] on button "View treatment plan" at bounding box center [724, 407] width 156 height 28
click at [1084, 16] on span "15" at bounding box center [1152, 21] width 21 height 17
click at [1084, 37] on icon "button" at bounding box center [1142, 31] width 12 height 12
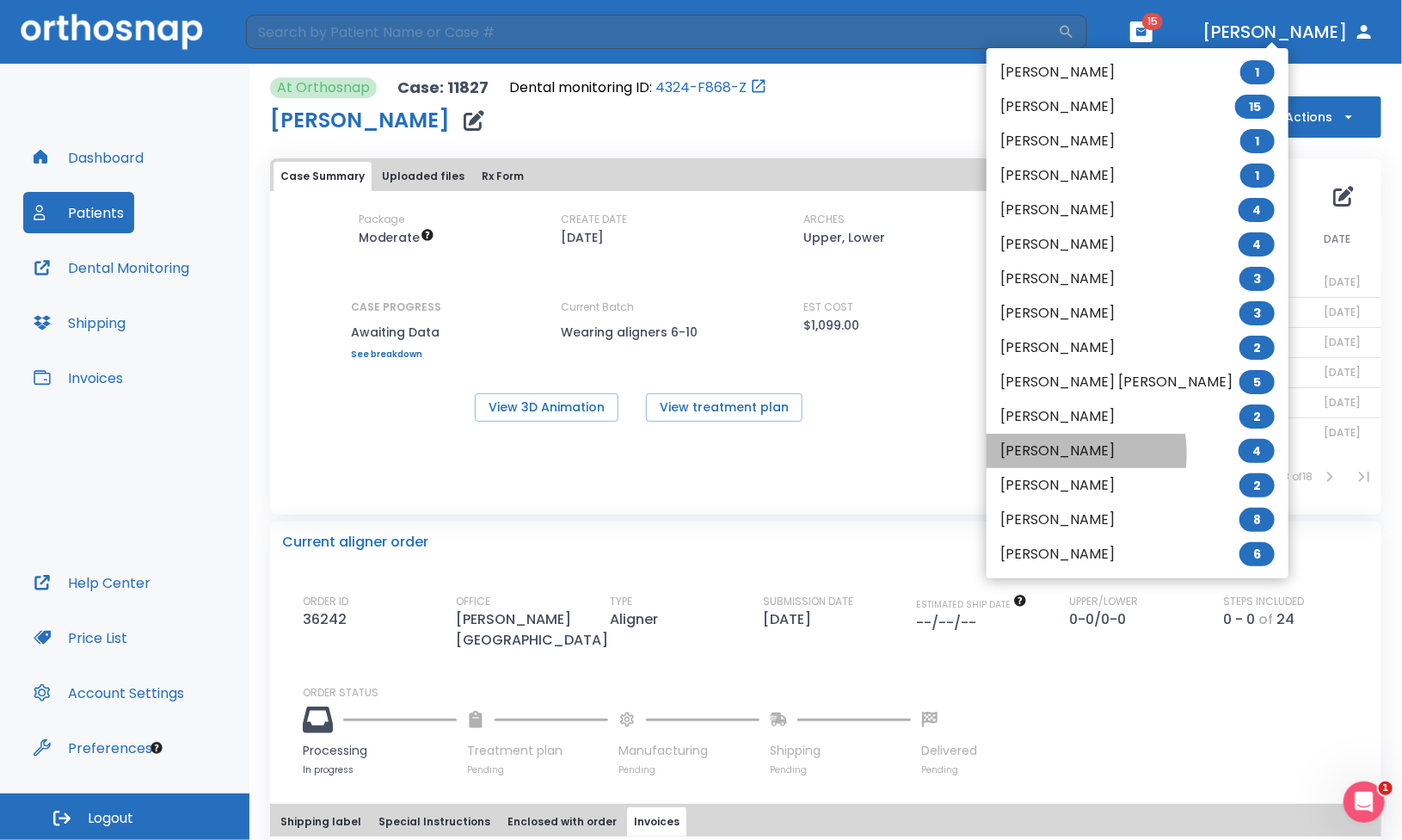
click at [1051, 453] on li "Carlos Zarate 4" at bounding box center [1138, 451] width 302 height 35
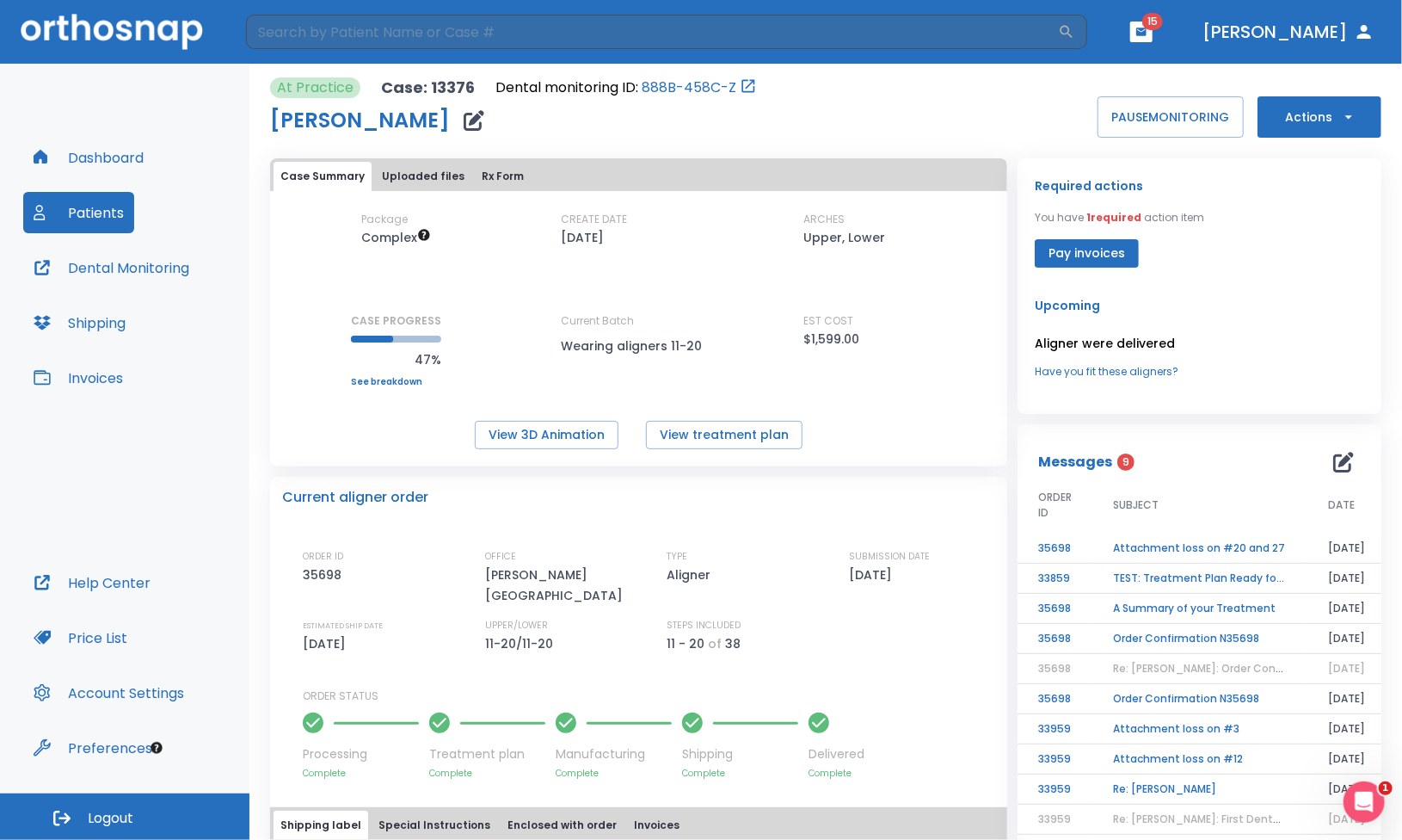
click at [435, 186] on button "Uploaded files" at bounding box center [422, 176] width 96 height 29
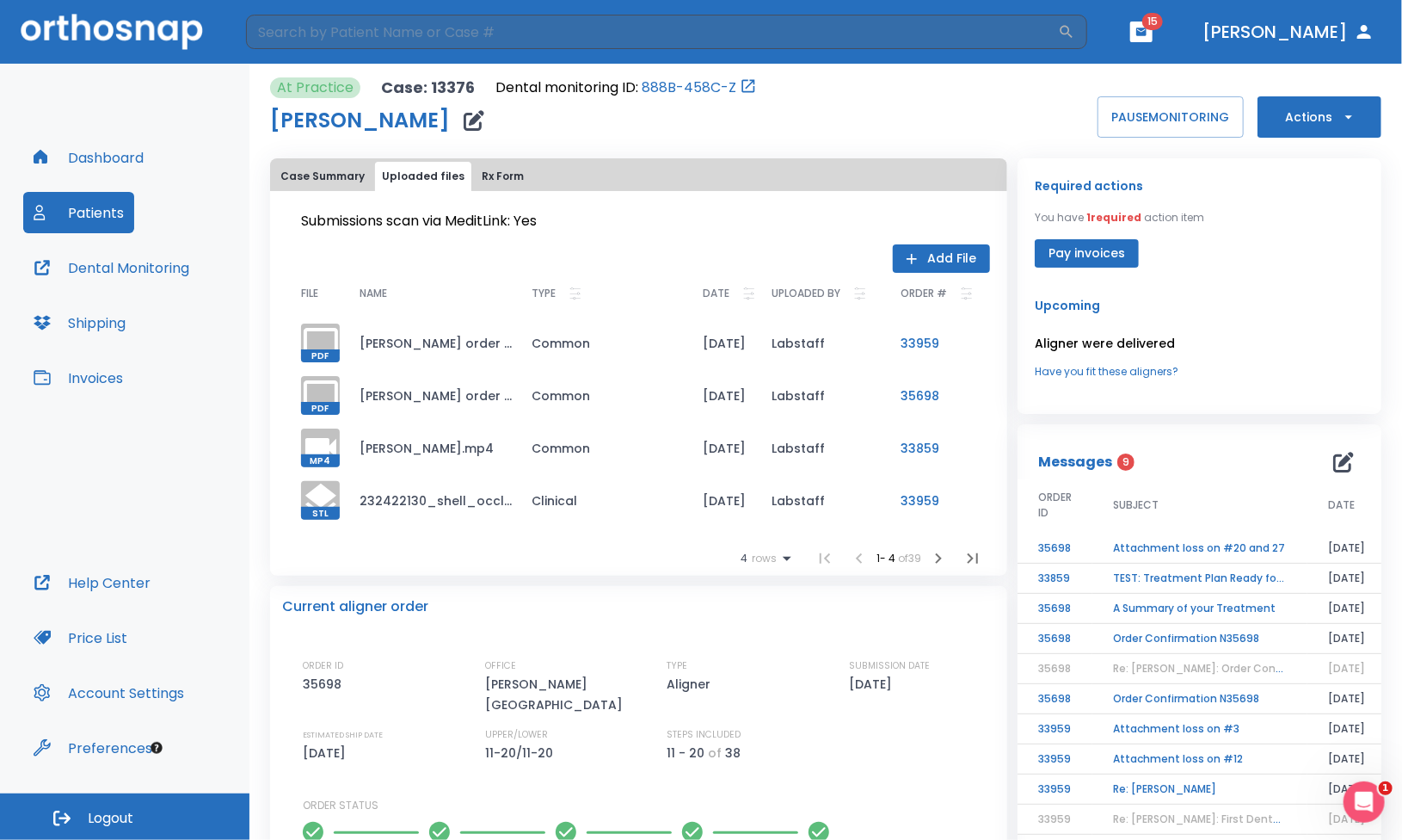
click at [345, 184] on button "Case Summary" at bounding box center [322, 176] width 98 height 29
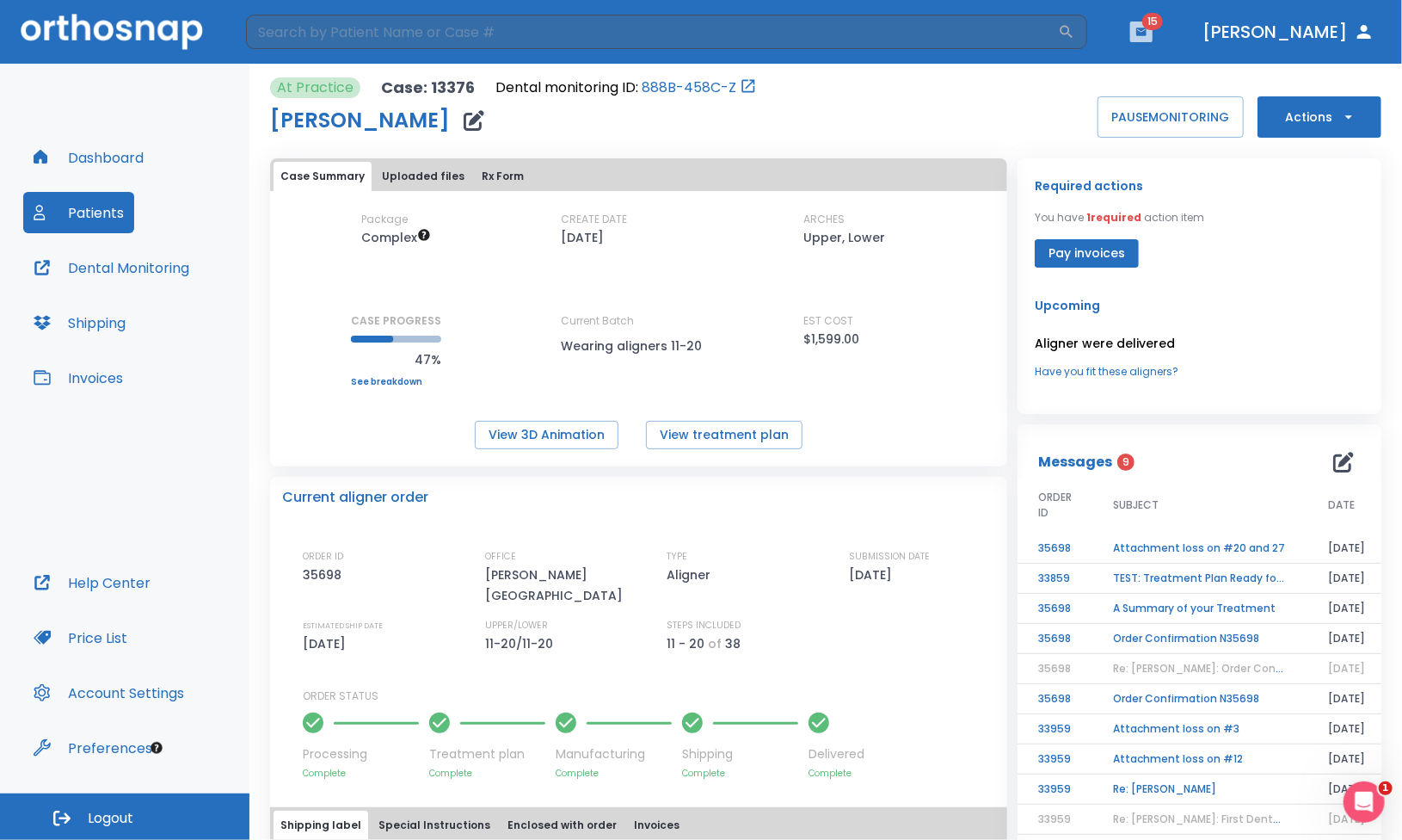
click at [1084, 31] on icon "button" at bounding box center [1142, 31] width 12 height 12
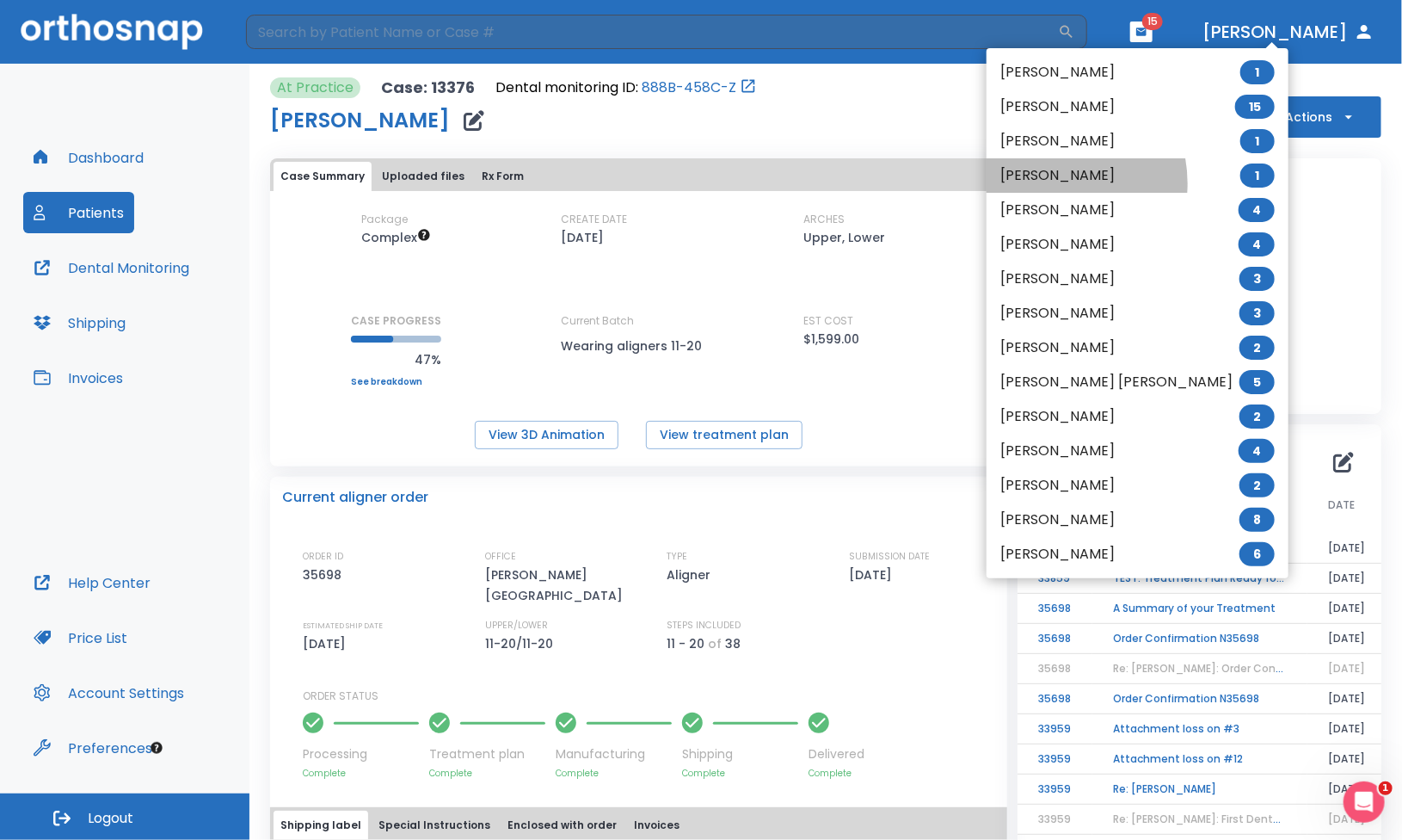
click at [1049, 184] on li "Nicole Lipshutz 1" at bounding box center [1138, 175] width 302 height 35
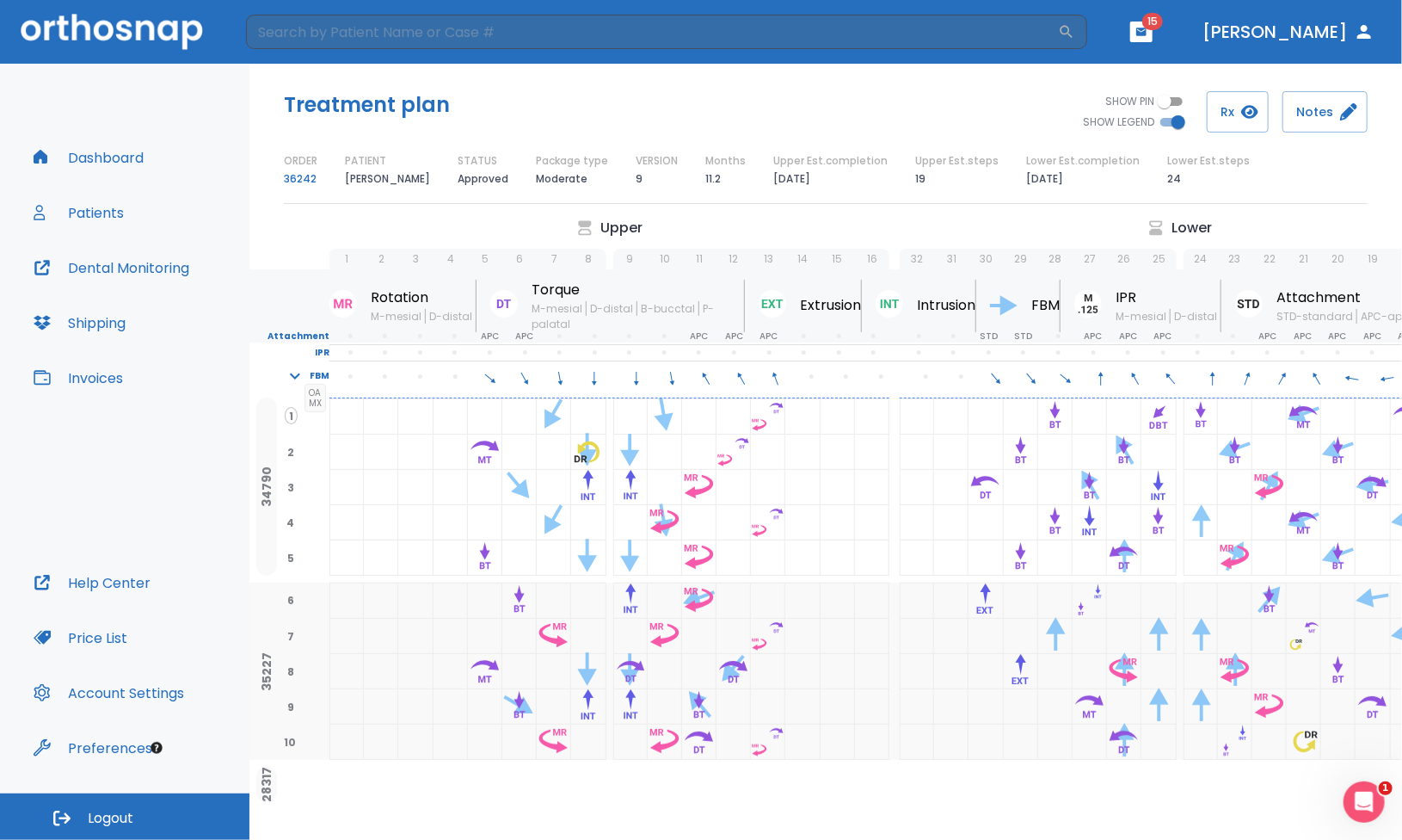
scroll to position [43, 0]
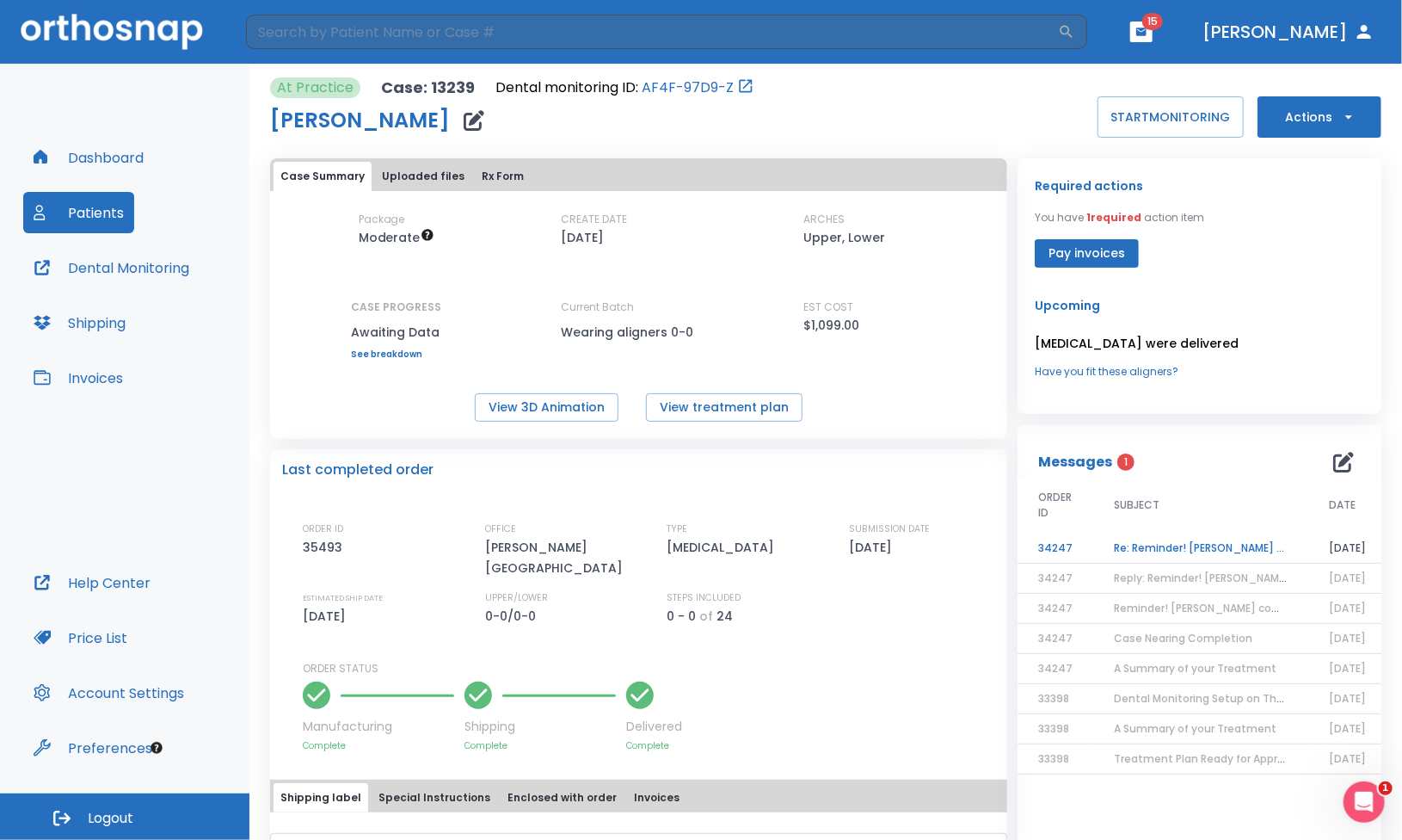
click at [1198, 547] on td "Re: Reminder! Case completed, please assess final result!" at bounding box center [1200, 548] width 215 height 30
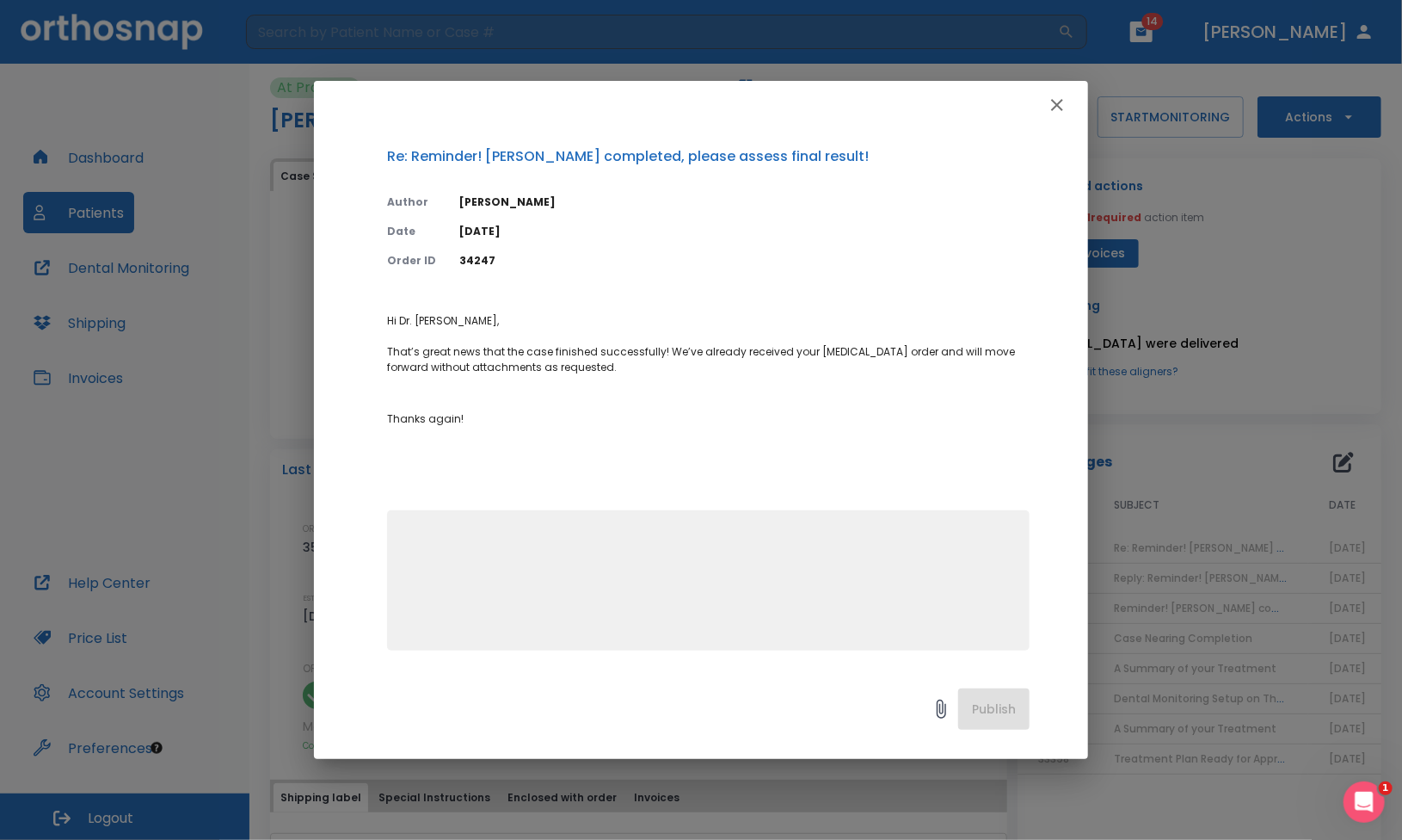
click at [1056, 107] on icon "button" at bounding box center [1057, 104] width 12 height 12
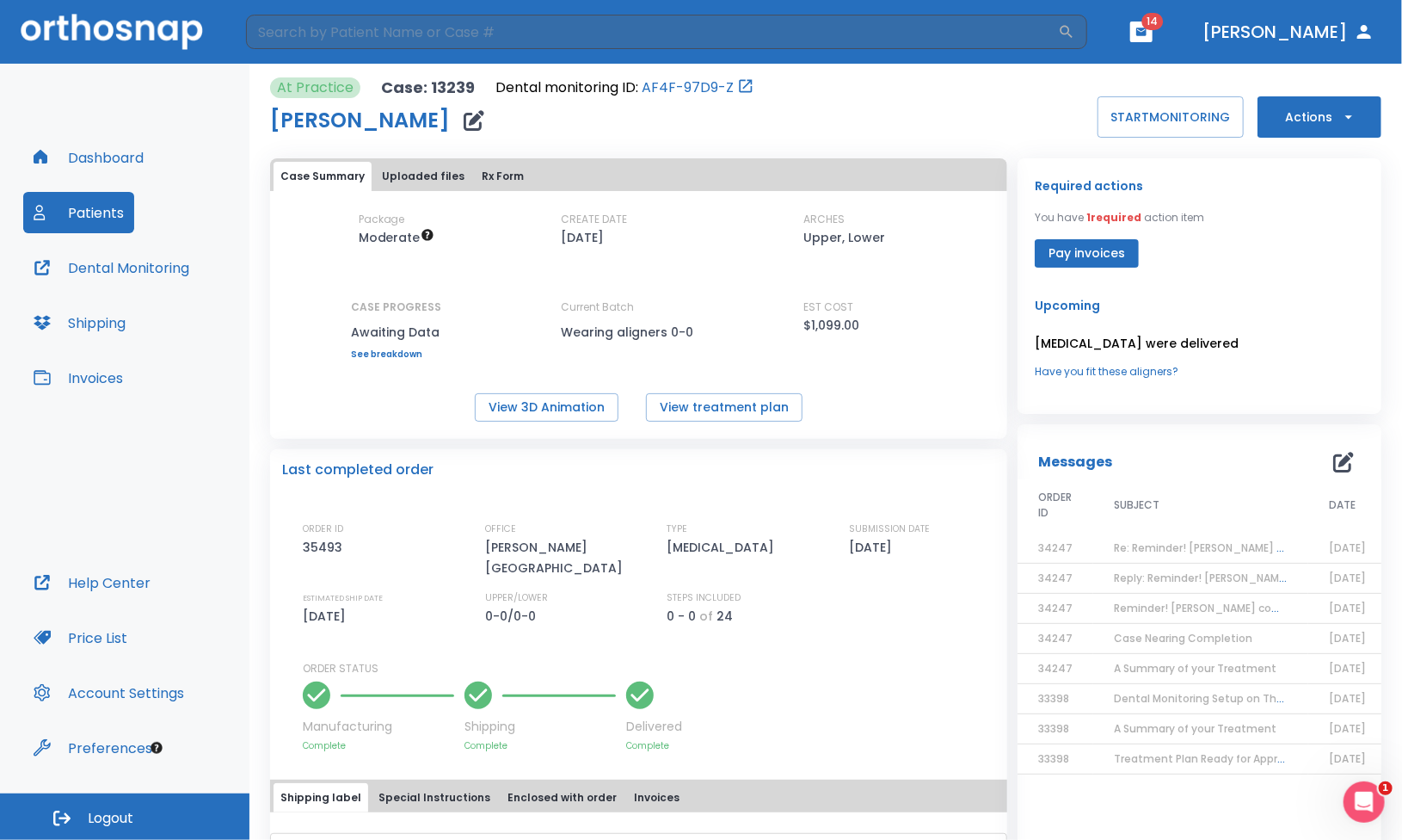
click at [1085, 249] on button "Pay invoices" at bounding box center [1087, 253] width 104 height 28
click at [1164, 24] on span "14" at bounding box center [1153, 21] width 22 height 17
click at [1147, 34] on icon "button" at bounding box center [1142, 31] width 10 height 7
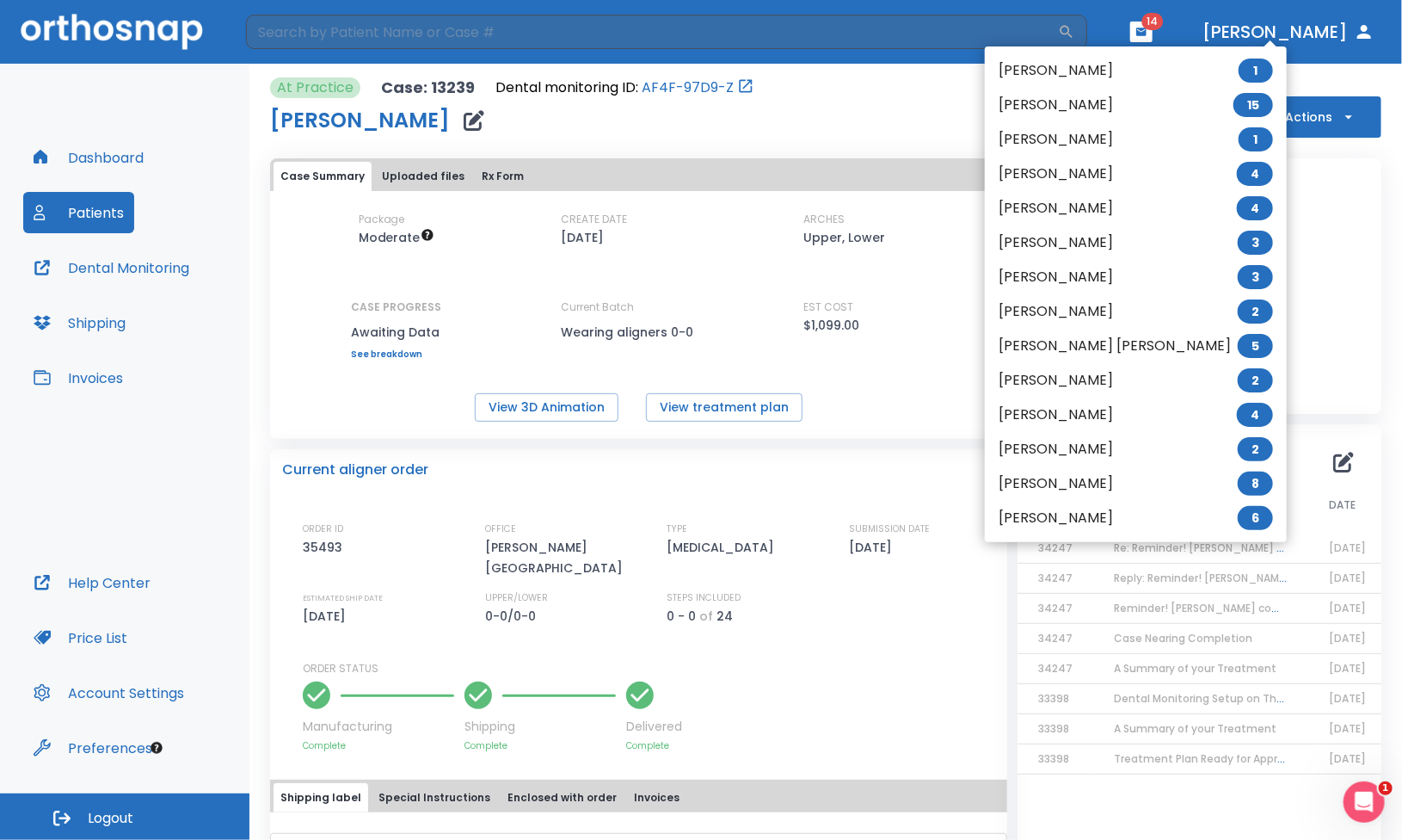
click at [1090, 198] on li "Brittany Somerville 4" at bounding box center [1136, 208] width 302 height 35
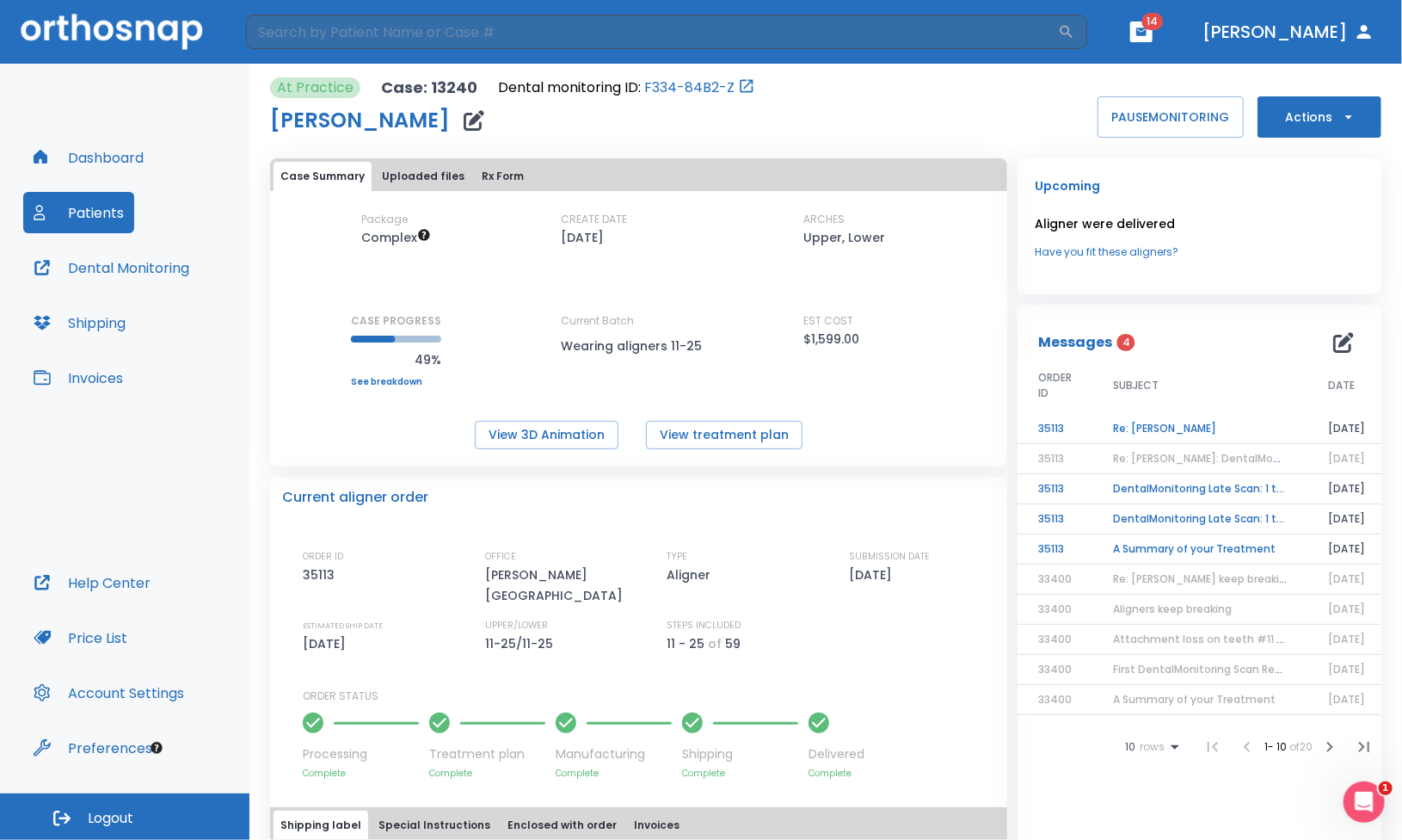
click at [1179, 546] on td "A Summary of your Treatment" at bounding box center [1200, 549] width 215 height 30
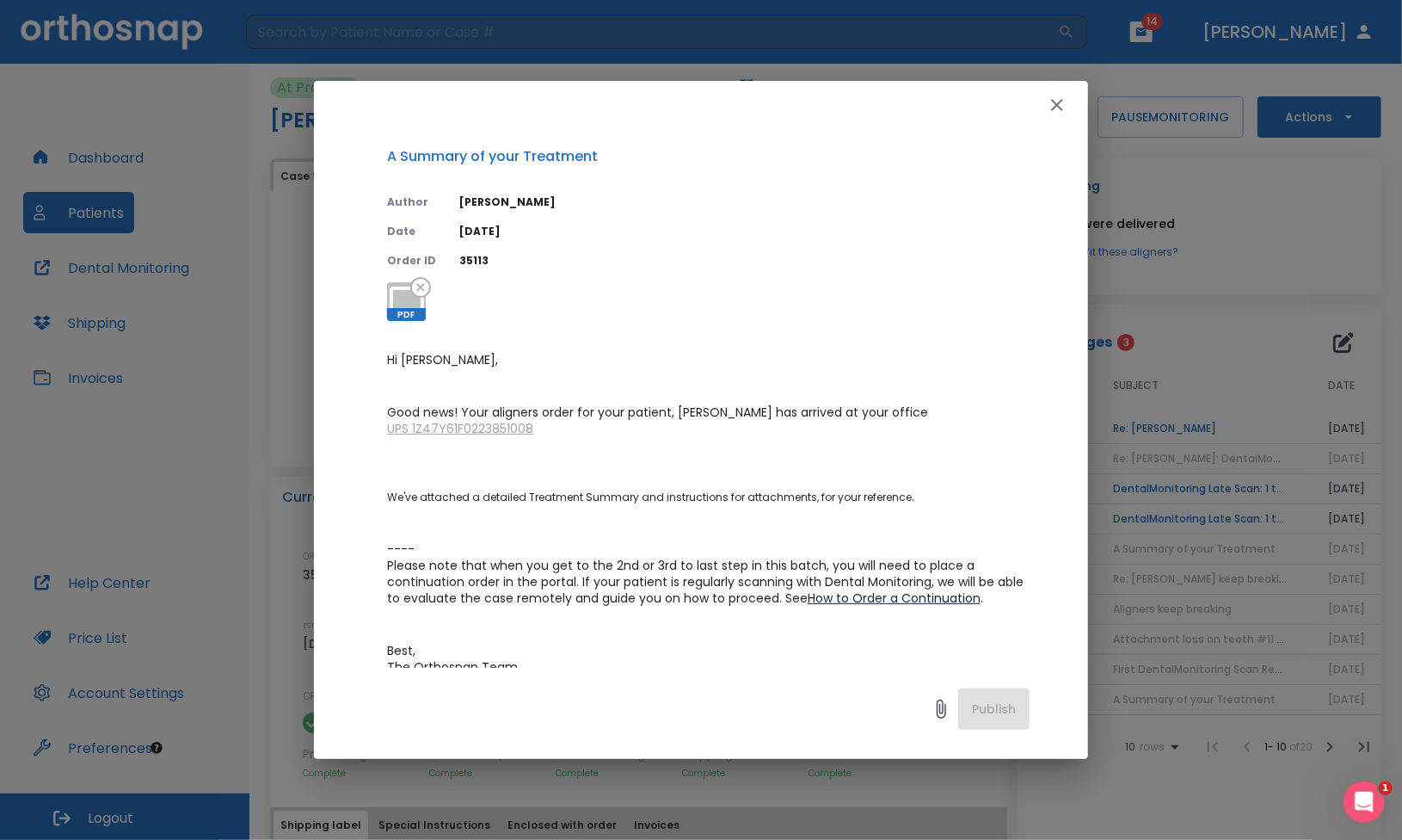
click at [1064, 103] on icon "button" at bounding box center [1057, 105] width 21 height 21
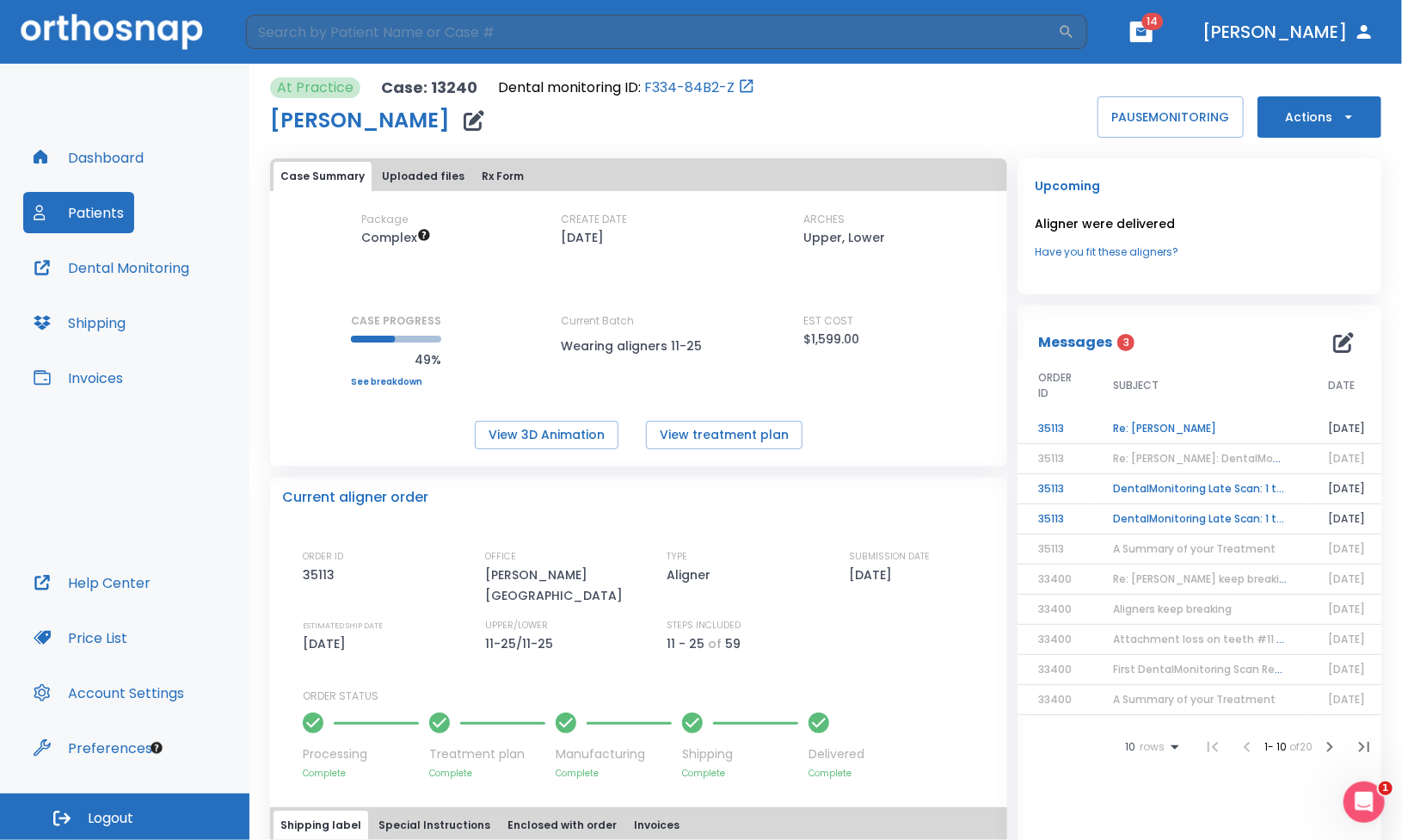
click at [1180, 516] on td "DentalMonitoring Late Scan: 1 to 2 Weeks Notification" at bounding box center [1200, 519] width 215 height 30
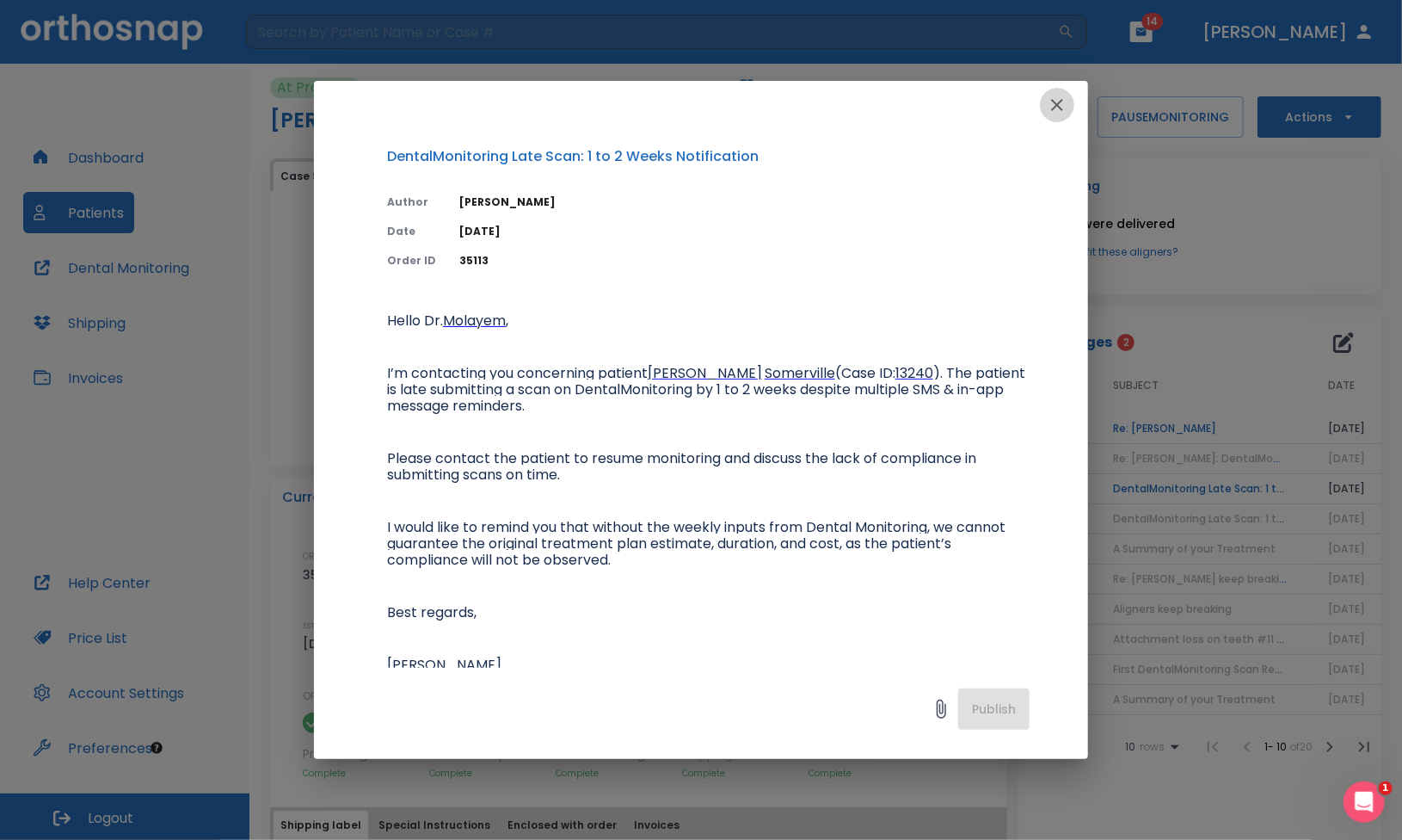
click at [1056, 105] on icon "button" at bounding box center [1057, 104] width 12 height 12
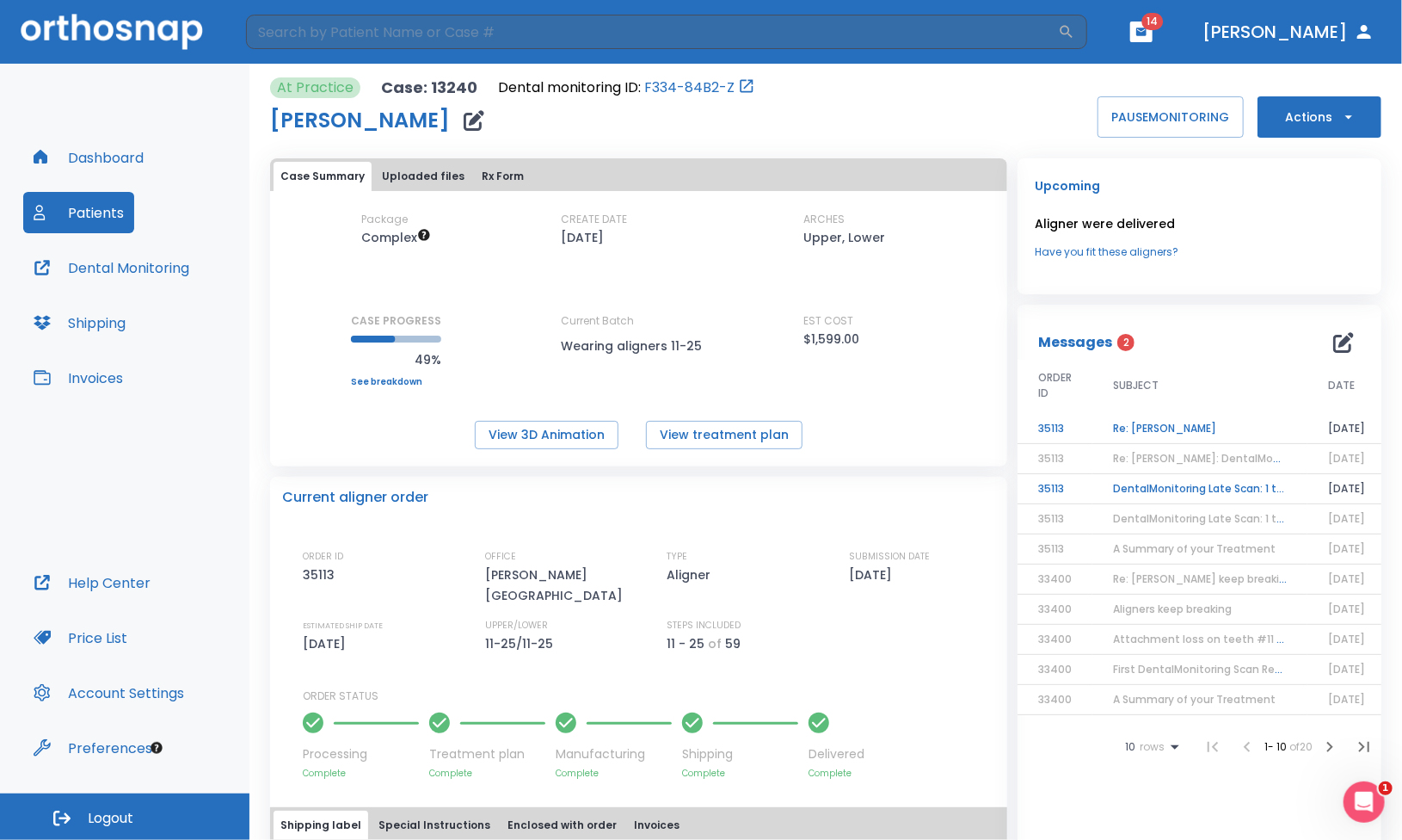
click at [1131, 492] on td "DentalMonitoring Late Scan: 1 to 2 Weeks Notification" at bounding box center [1200, 489] width 215 height 30
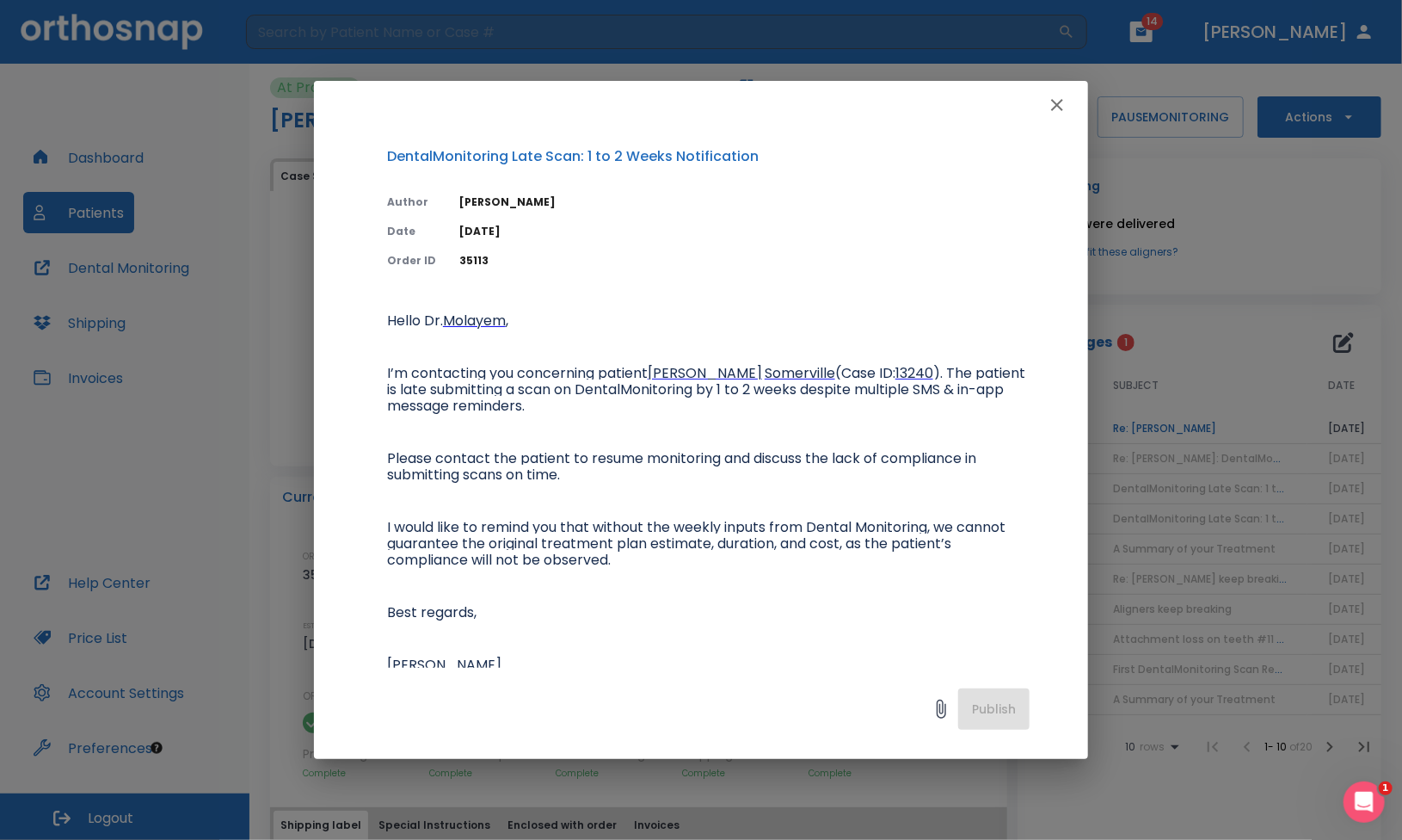
click at [1058, 103] on icon "button" at bounding box center [1057, 104] width 12 height 12
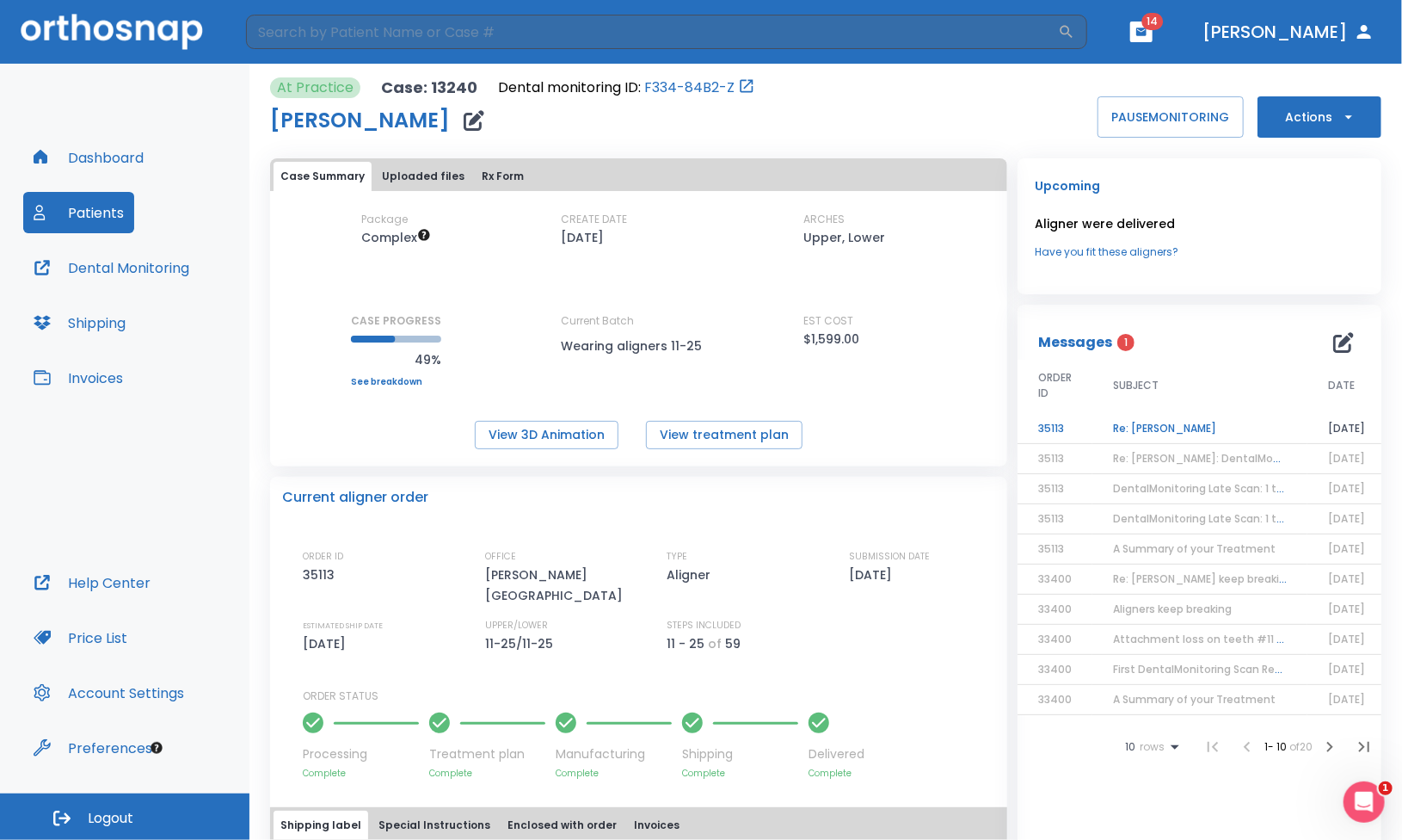
click at [1147, 436] on td "Re: Brittany Somerville" at bounding box center [1200, 429] width 215 height 30
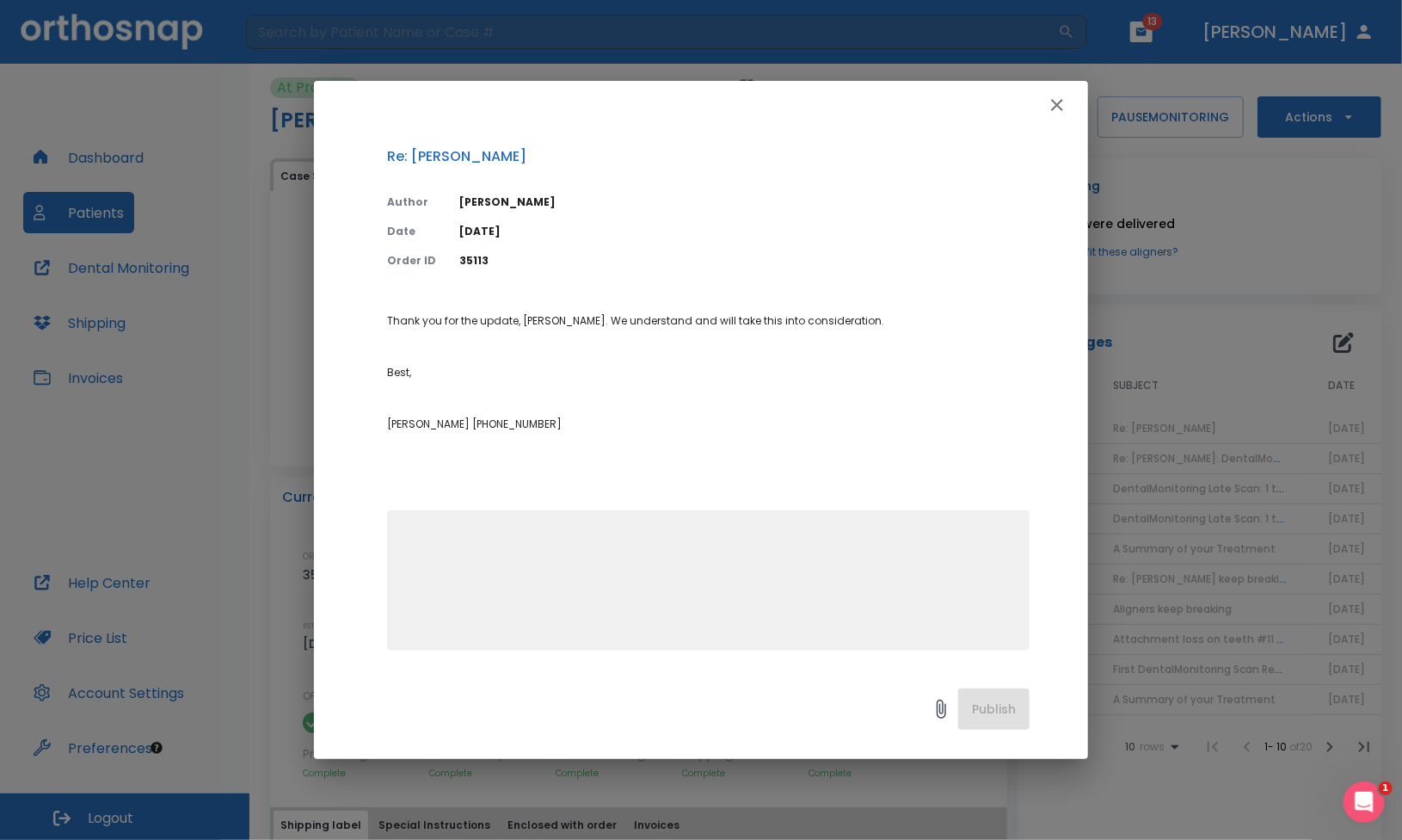
click at [1063, 103] on icon "button" at bounding box center [1057, 105] width 21 height 21
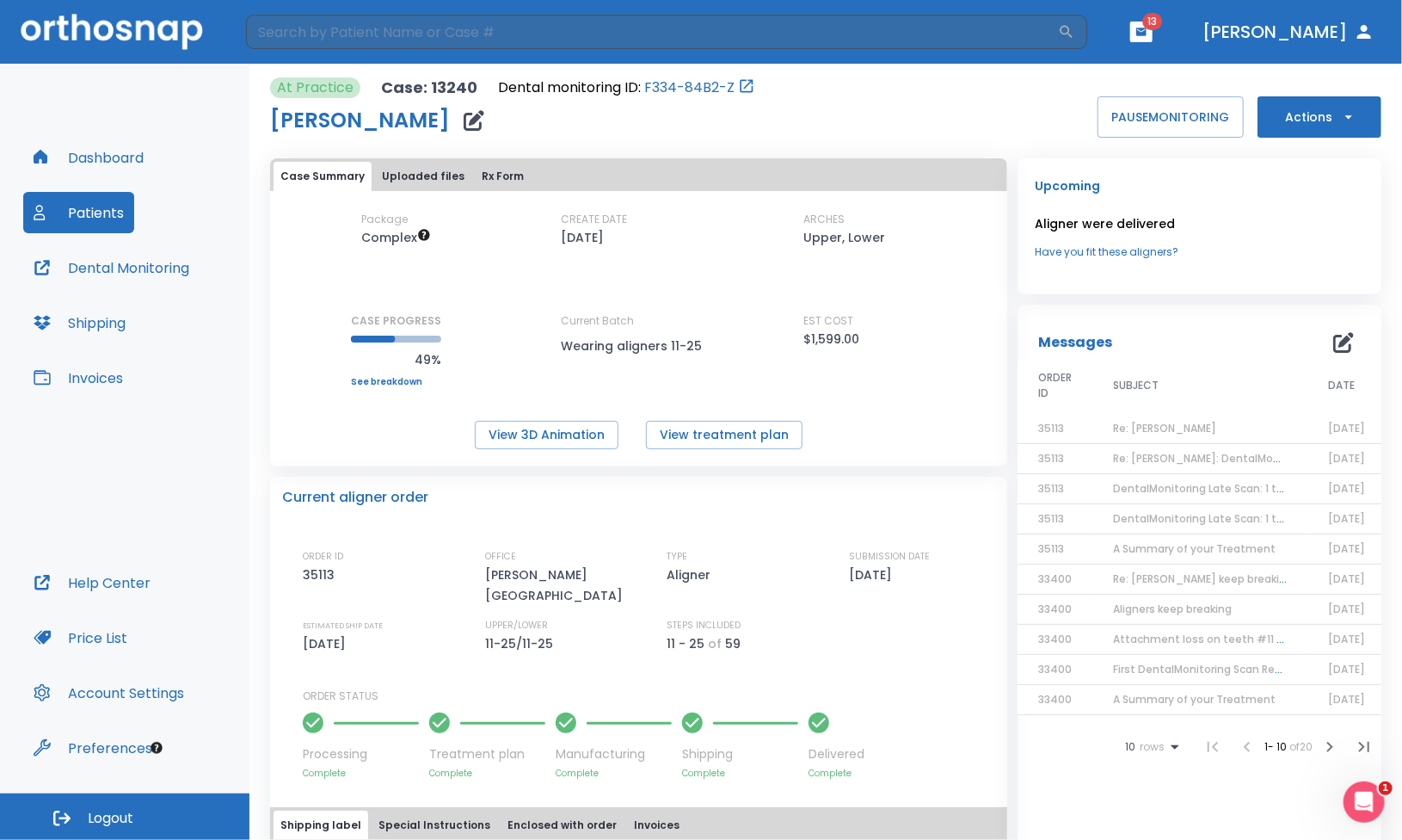
click at [1163, 27] on span "13" at bounding box center [1153, 21] width 20 height 17
click at [1186, 48] on header "​ 13 Dr. Molayem" at bounding box center [701, 32] width 1402 height 64
click at [1163, 22] on span "13" at bounding box center [1153, 21] width 20 height 17
click at [1148, 31] on icon "button" at bounding box center [1142, 31] width 12 height 12
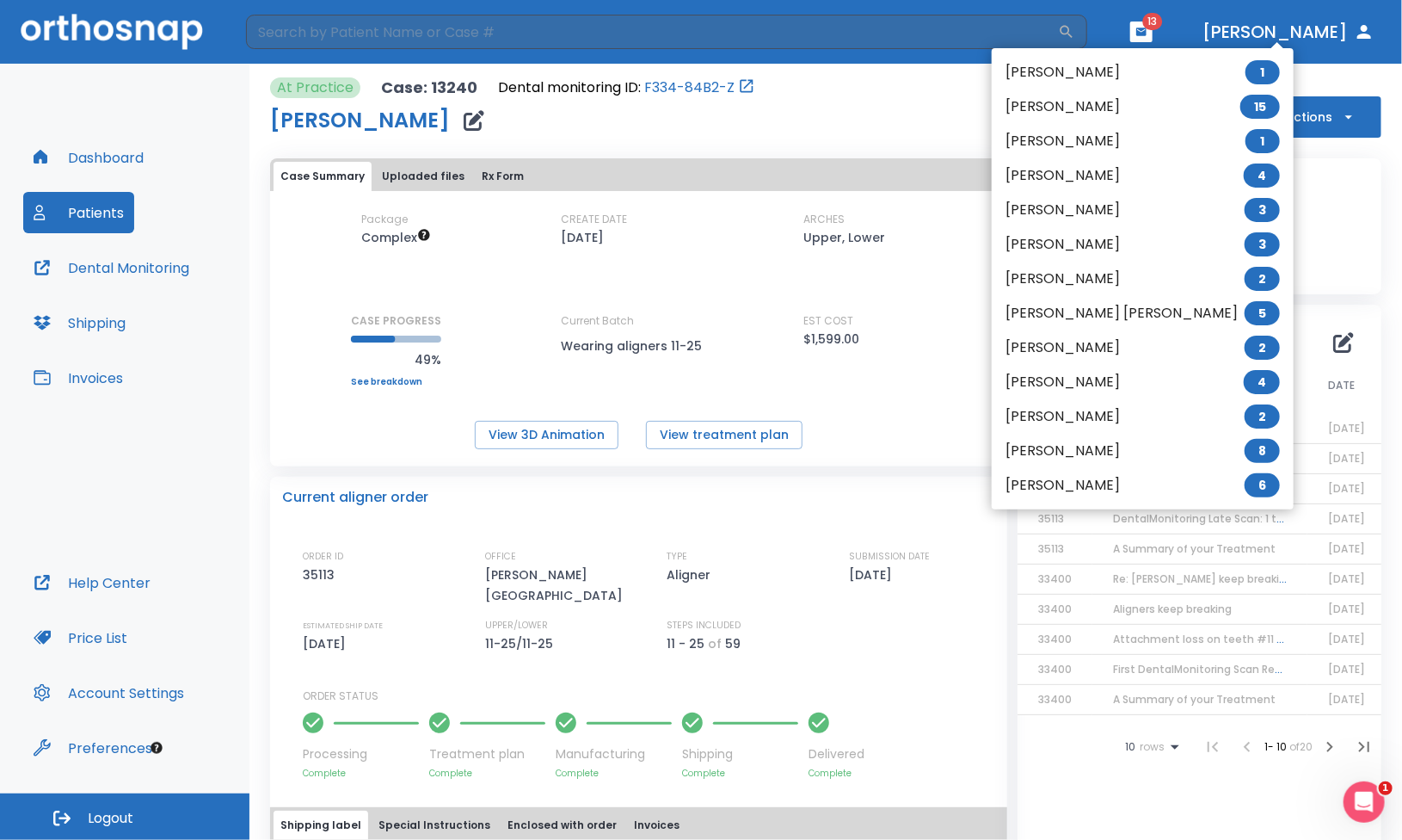
click at [1078, 282] on li "Michelle Soomekh 2" at bounding box center [1142, 279] width 302 height 35
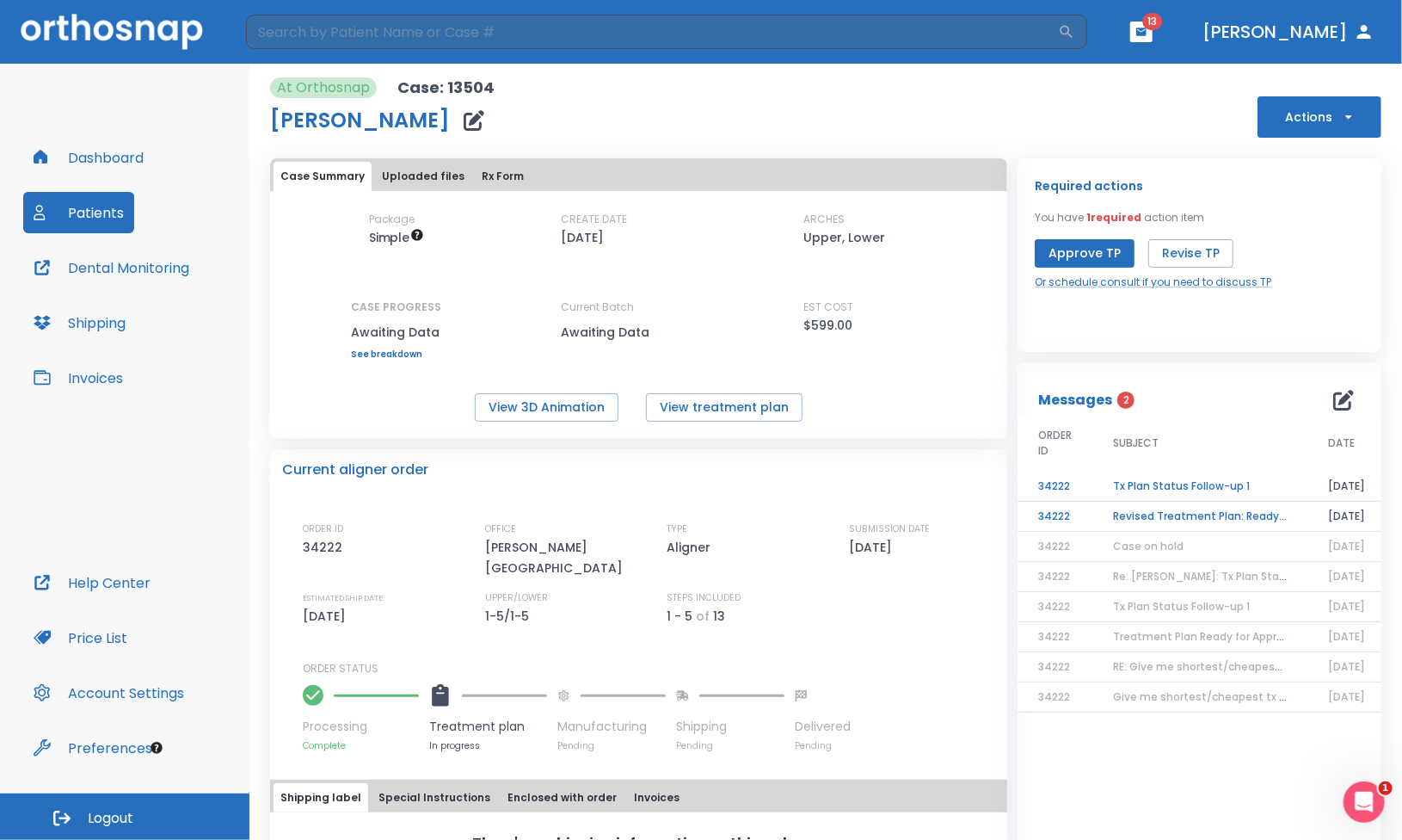
click at [1141, 487] on td "Tx Plan Status Follow-up 1" at bounding box center [1200, 486] width 215 height 30
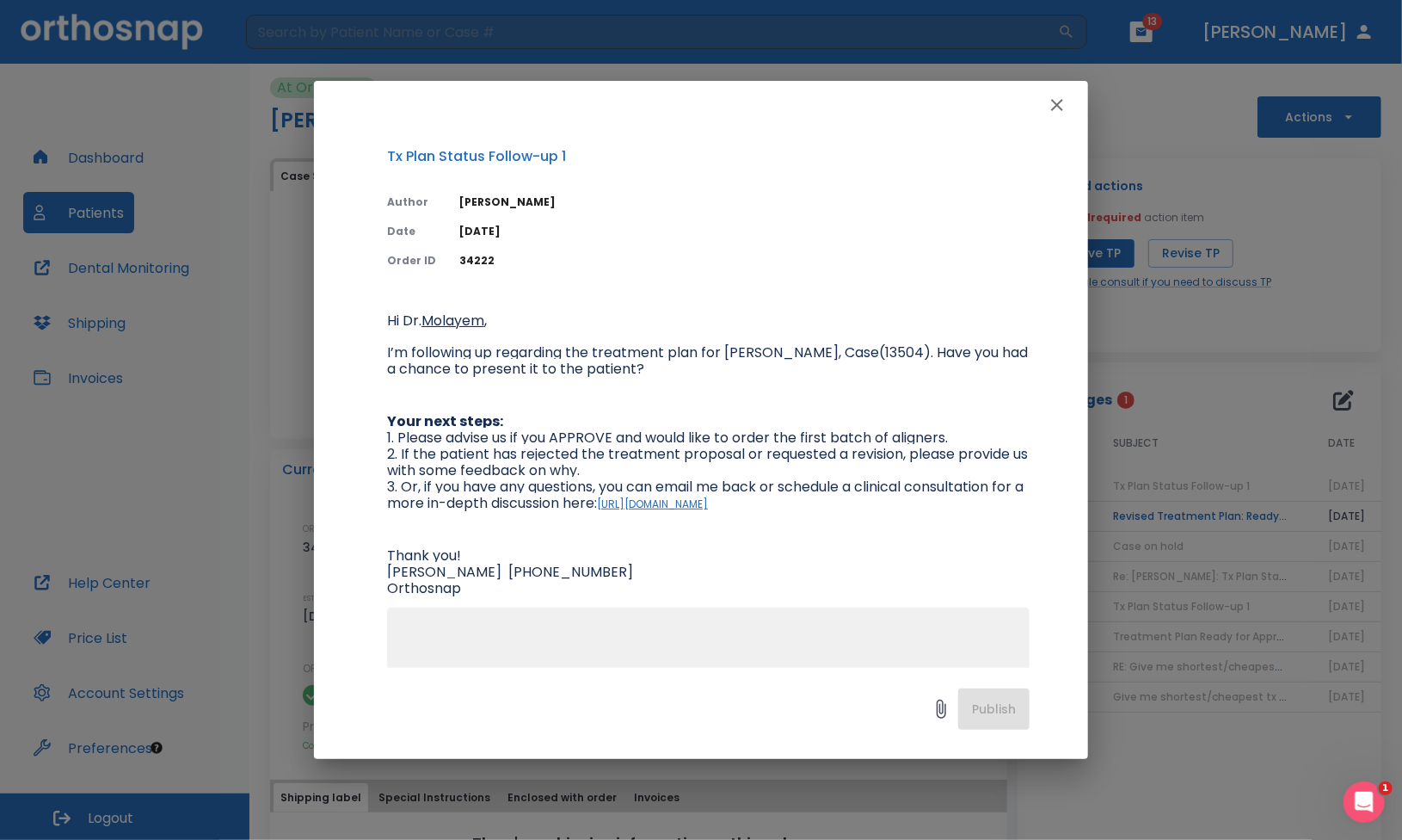
click at [1178, 514] on div "Tx Plan Status Follow-up 1 Author Clementina Vidal Date 08/12/25 Order ID 34222…" at bounding box center [701, 420] width 1402 height 840
click at [1184, 519] on div "Tx Plan Status Follow-up 1 Author Clementina Vidal Date 08/12/25 Order ID 34222…" at bounding box center [701, 420] width 1402 height 840
click at [1059, 110] on icon "button" at bounding box center [1057, 105] width 21 height 21
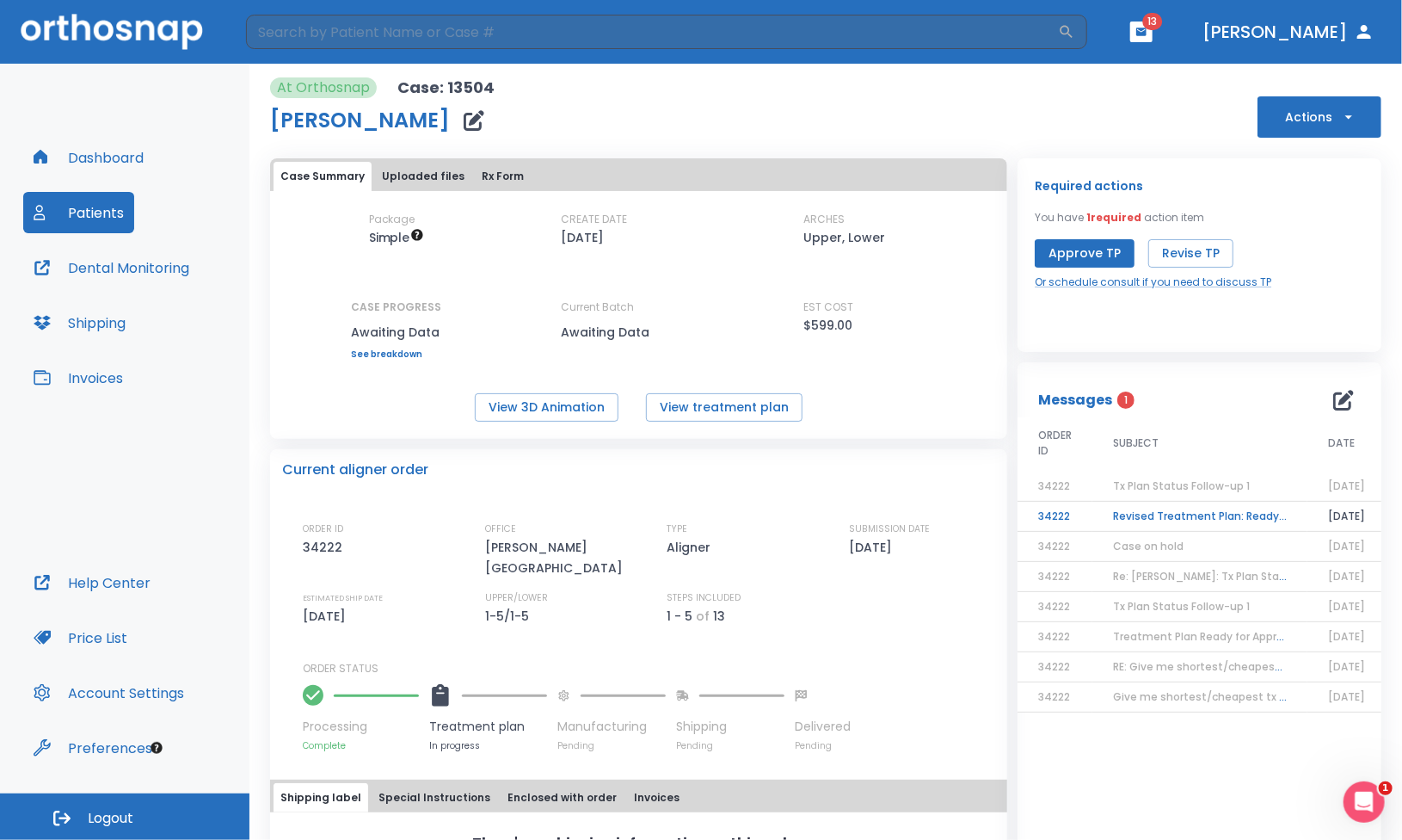
click at [1153, 521] on td "Revised Treatment Plan: Ready for Approval" at bounding box center [1200, 516] width 215 height 30
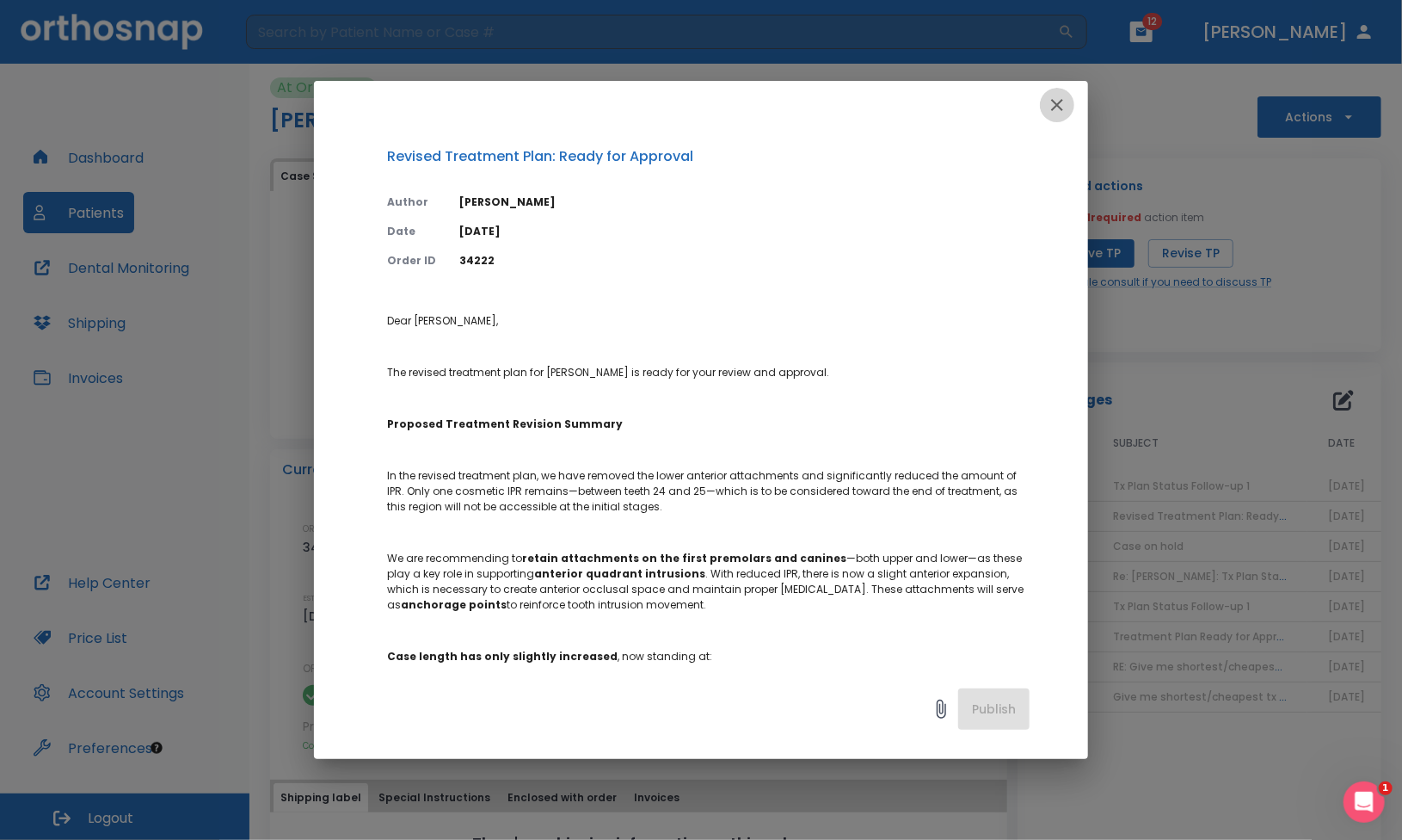
click at [1049, 112] on icon "button" at bounding box center [1057, 105] width 21 height 21
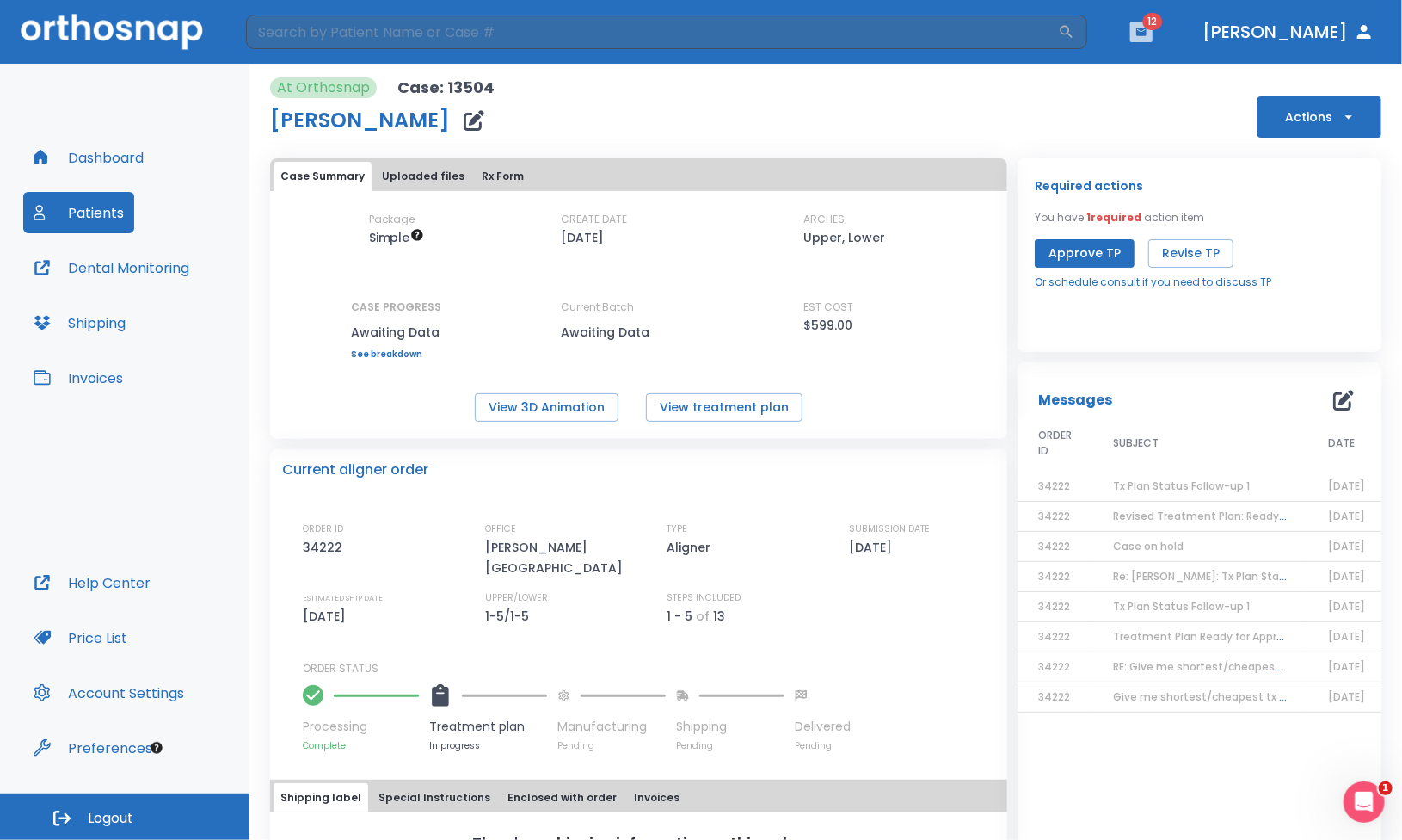
click at [1152, 34] on button "button" at bounding box center [1142, 32] width 22 height 21
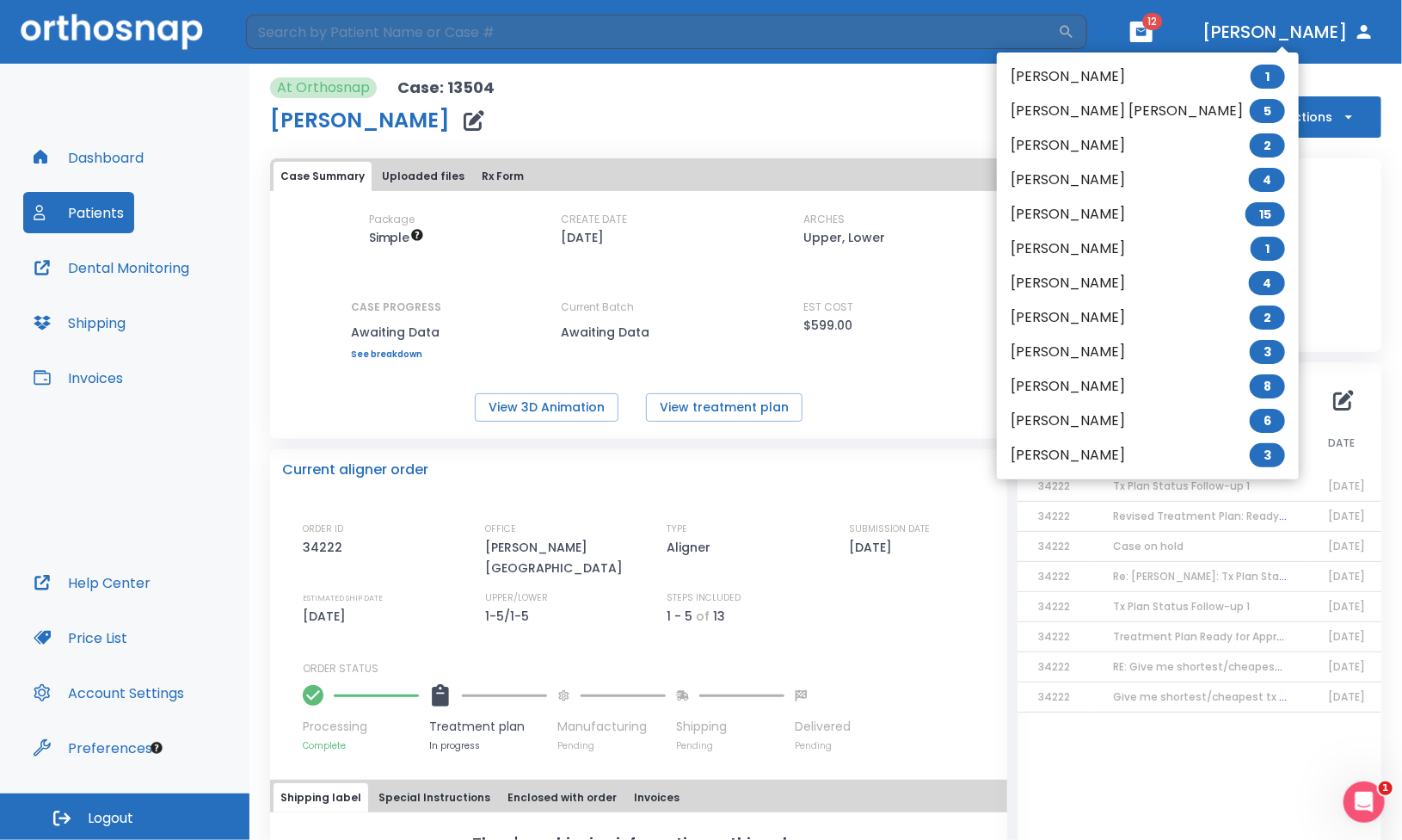
click at [1084, 80] on li "Alex Molayem 1" at bounding box center [1148, 77] width 302 height 35
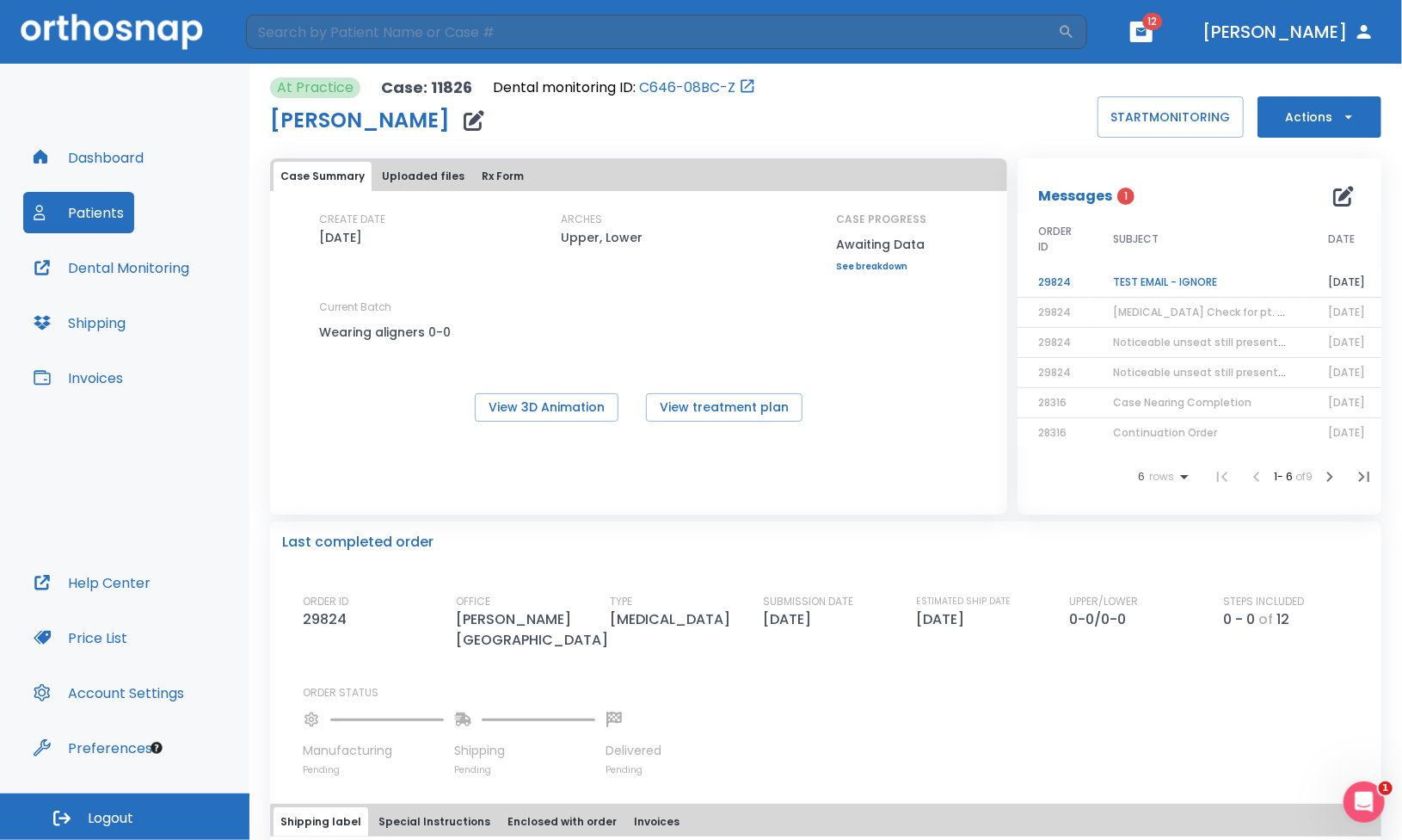
click at [1163, 286] on td "TEST EMAIL - IGNORE" at bounding box center [1200, 282] width 215 height 30
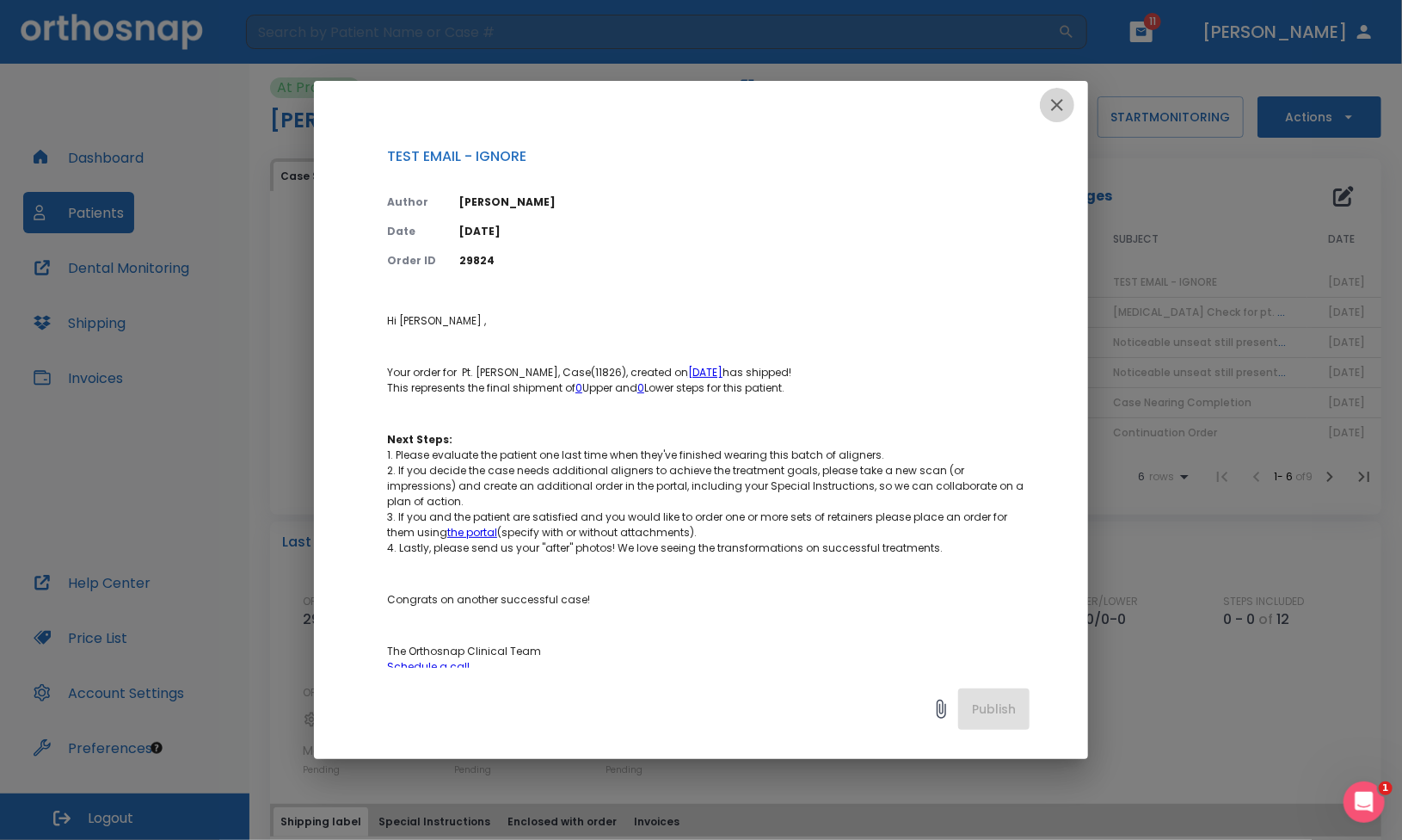
click at [1066, 104] on icon "button" at bounding box center [1057, 105] width 21 height 21
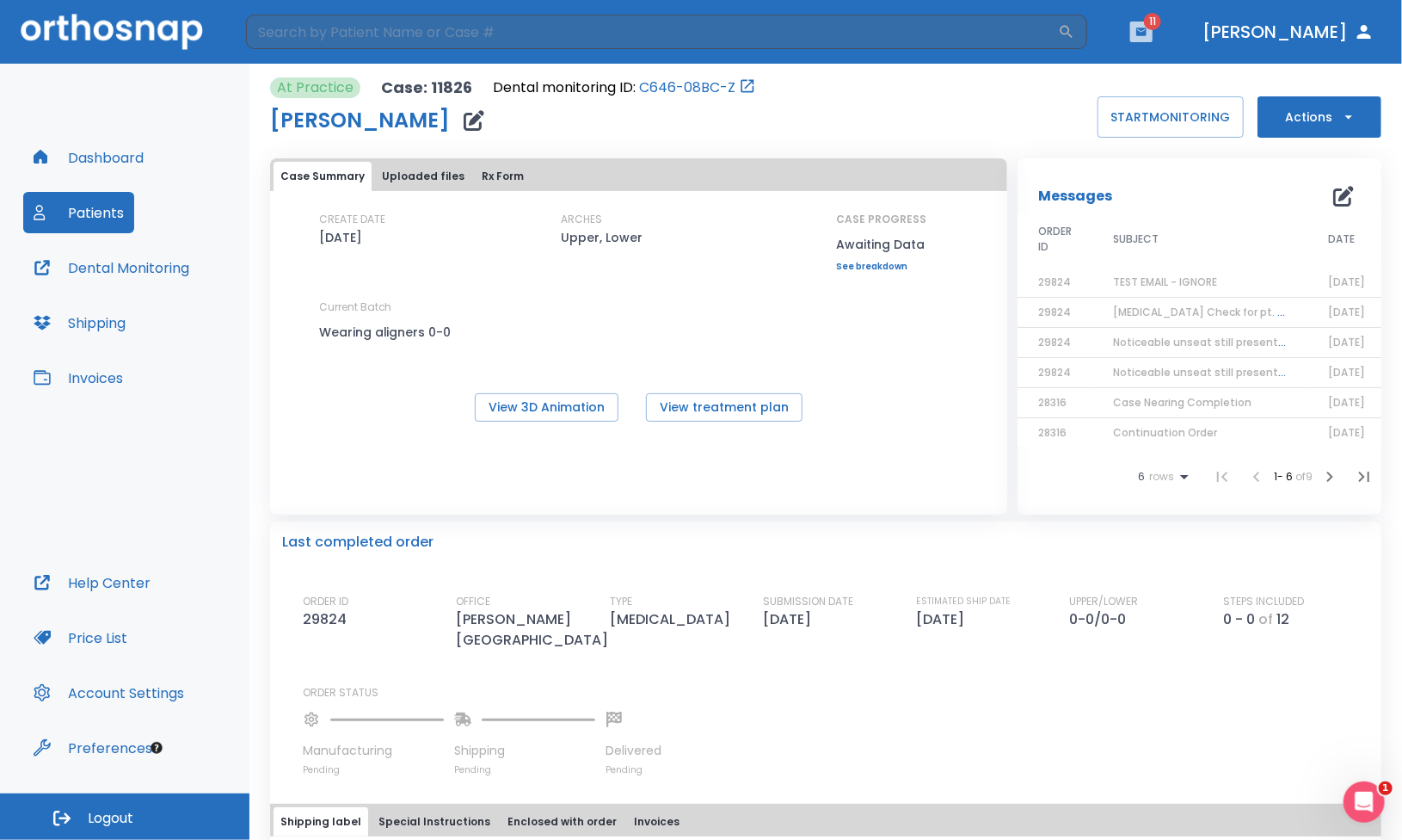
click at [1148, 32] on icon "button" at bounding box center [1142, 31] width 12 height 12
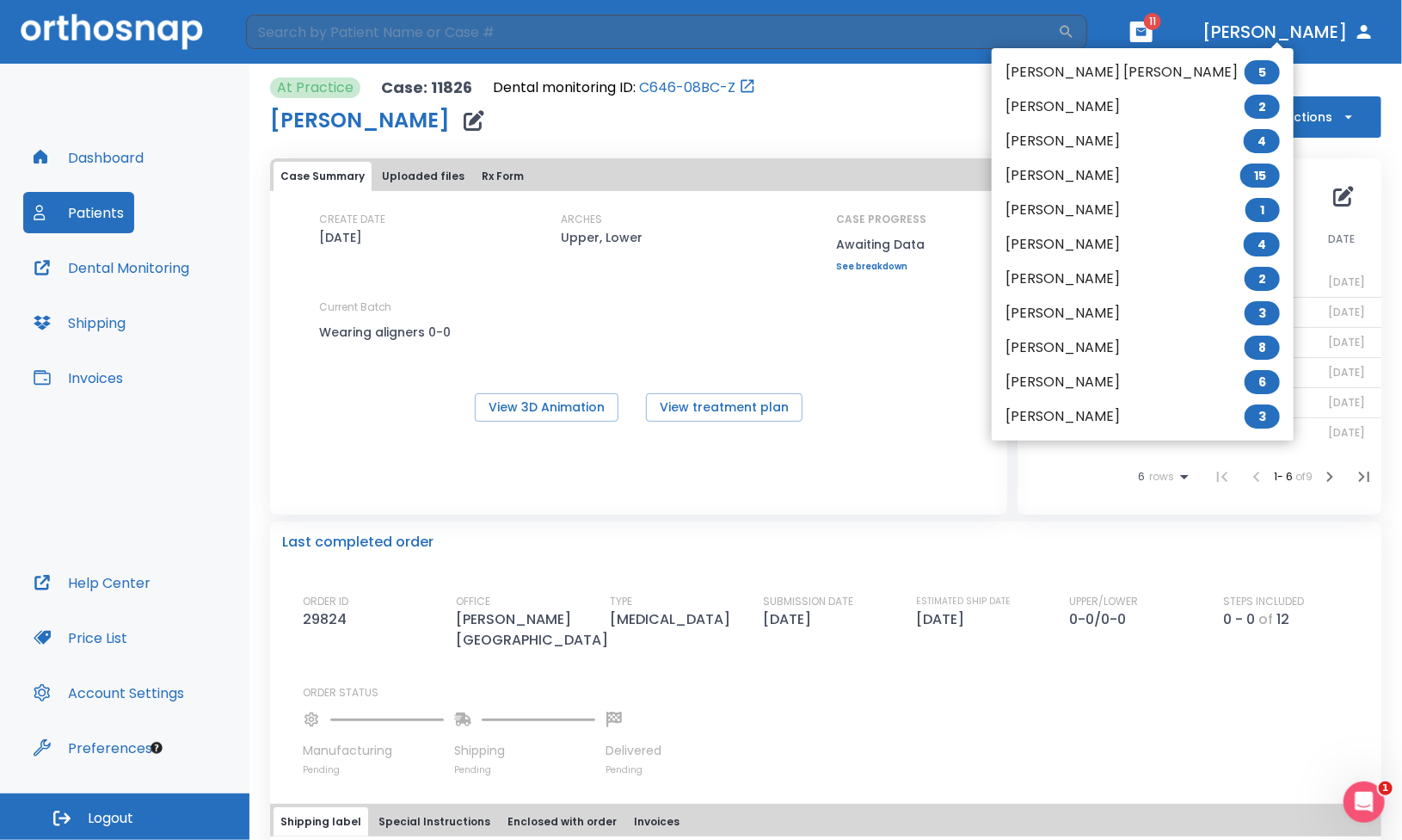
click at [1092, 416] on li "Lara Debenedictis 3" at bounding box center [1142, 417] width 302 height 35
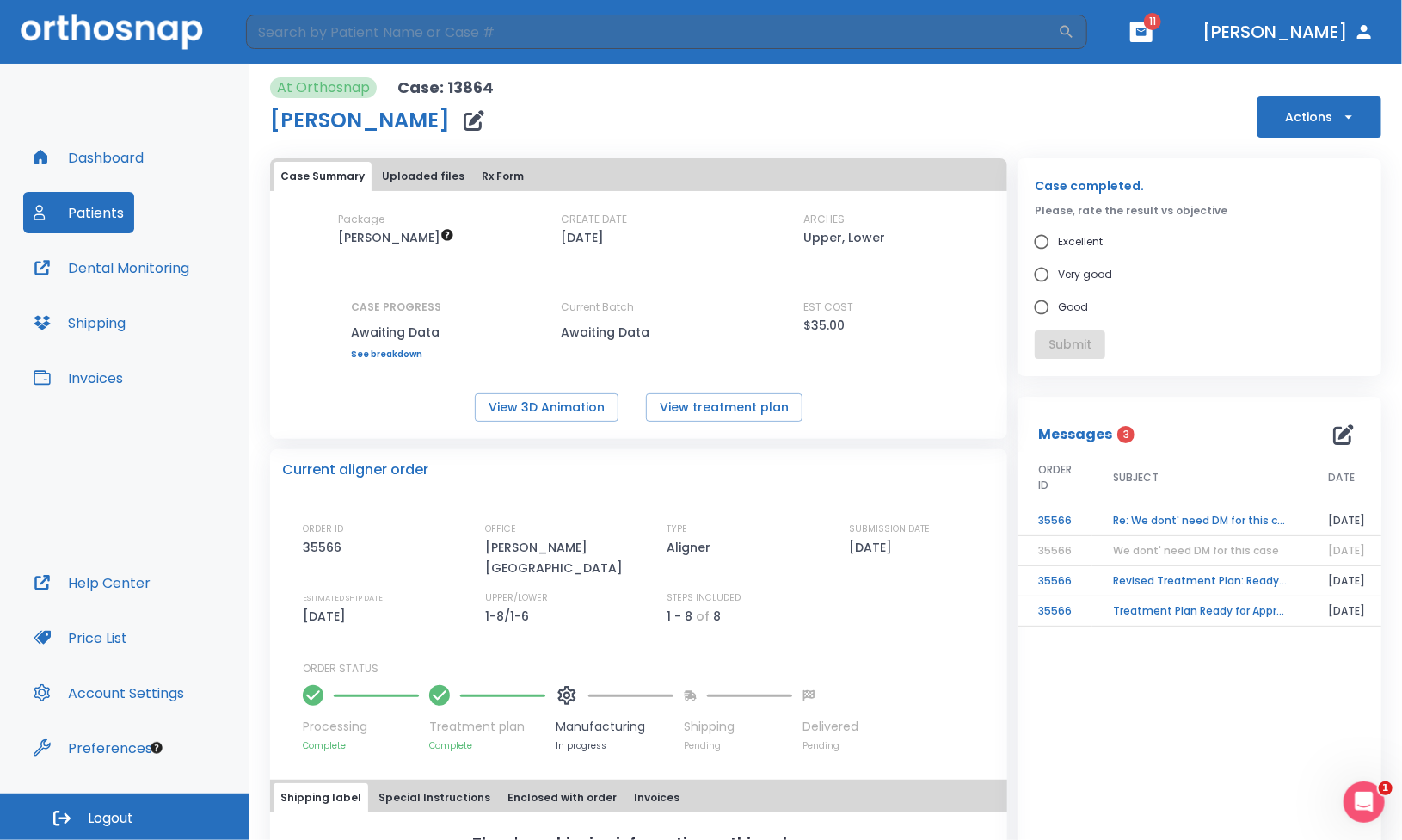
click at [1167, 520] on td "Re: We dont' need DM for this case" at bounding box center [1200, 521] width 215 height 30
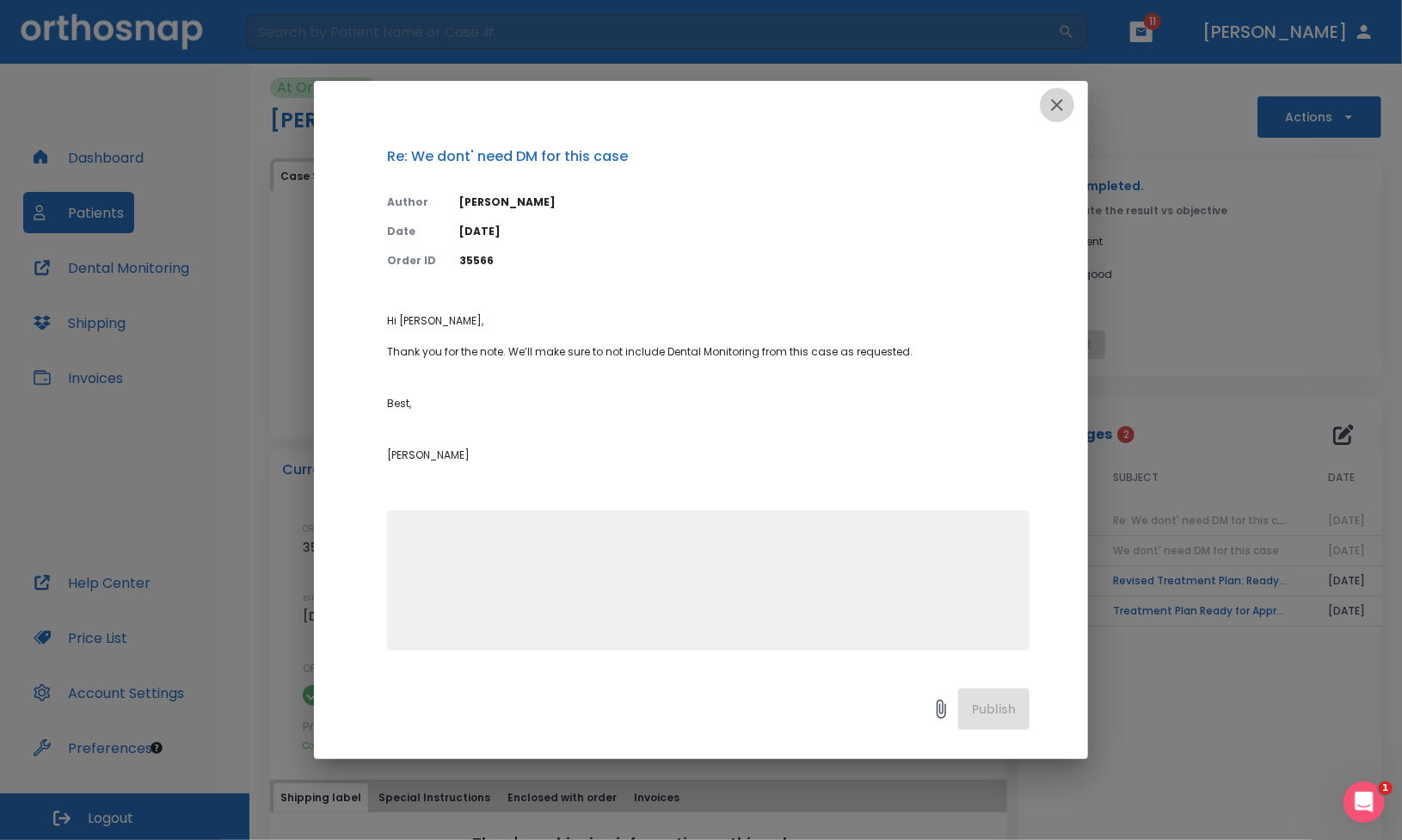
click at [1060, 113] on icon "button" at bounding box center [1057, 105] width 21 height 21
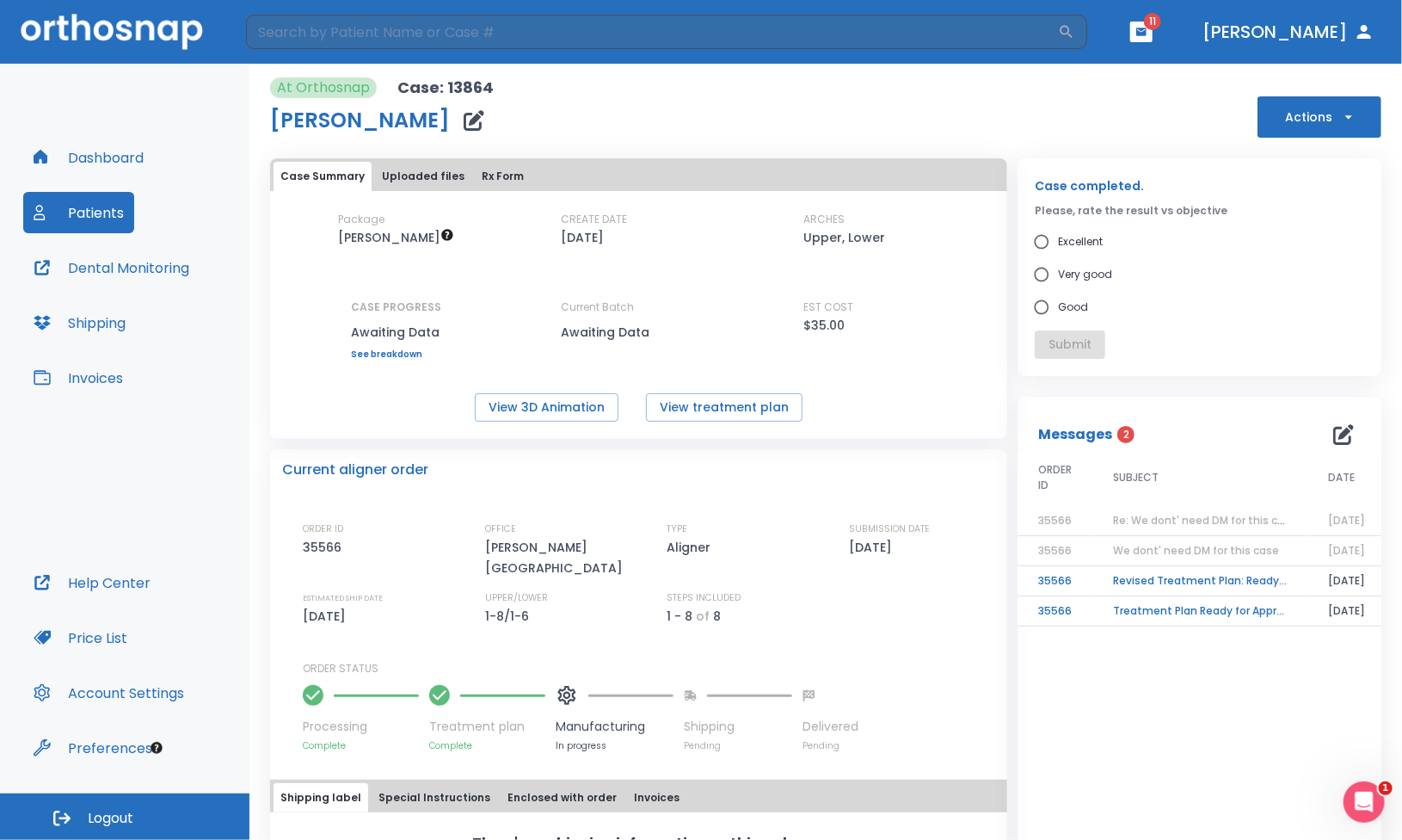
click at [1160, 582] on td "Revised Treatment Plan: Ready for Approval" at bounding box center [1200, 580] width 215 height 30
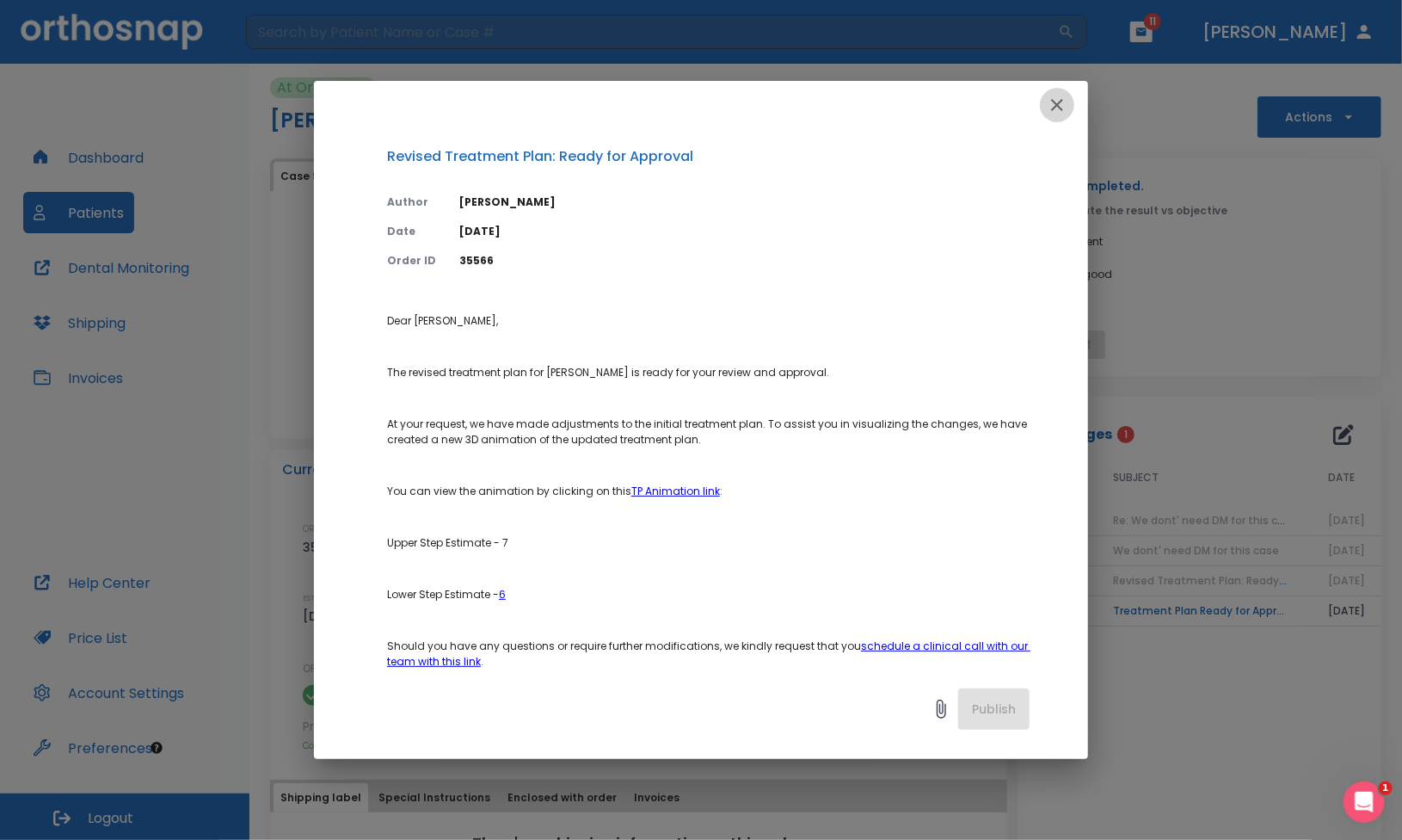
click at [1054, 91] on button "button" at bounding box center [1057, 105] width 35 height 35
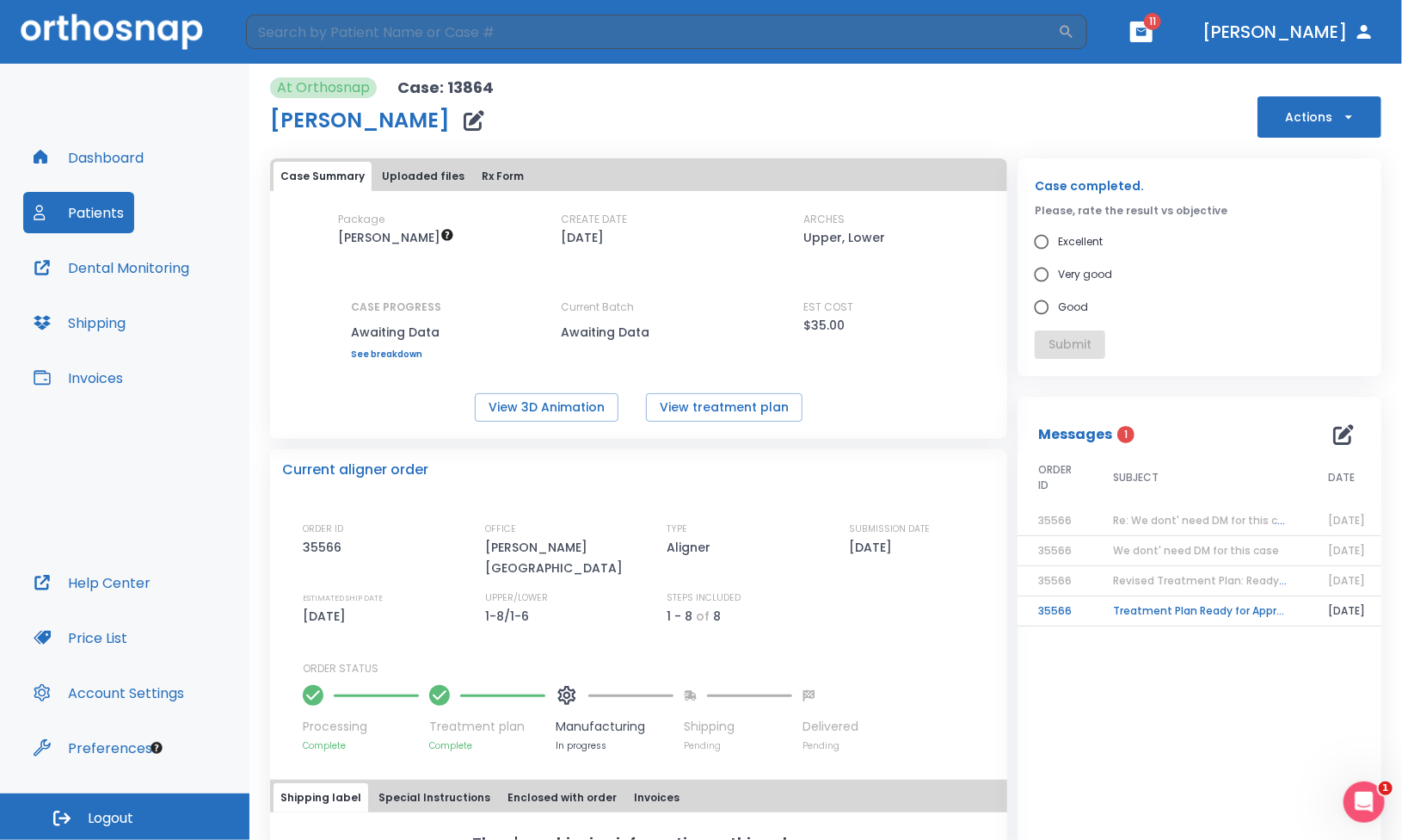
click at [1121, 616] on td "Treatment Plan Ready for Approval!" at bounding box center [1200, 611] width 215 height 30
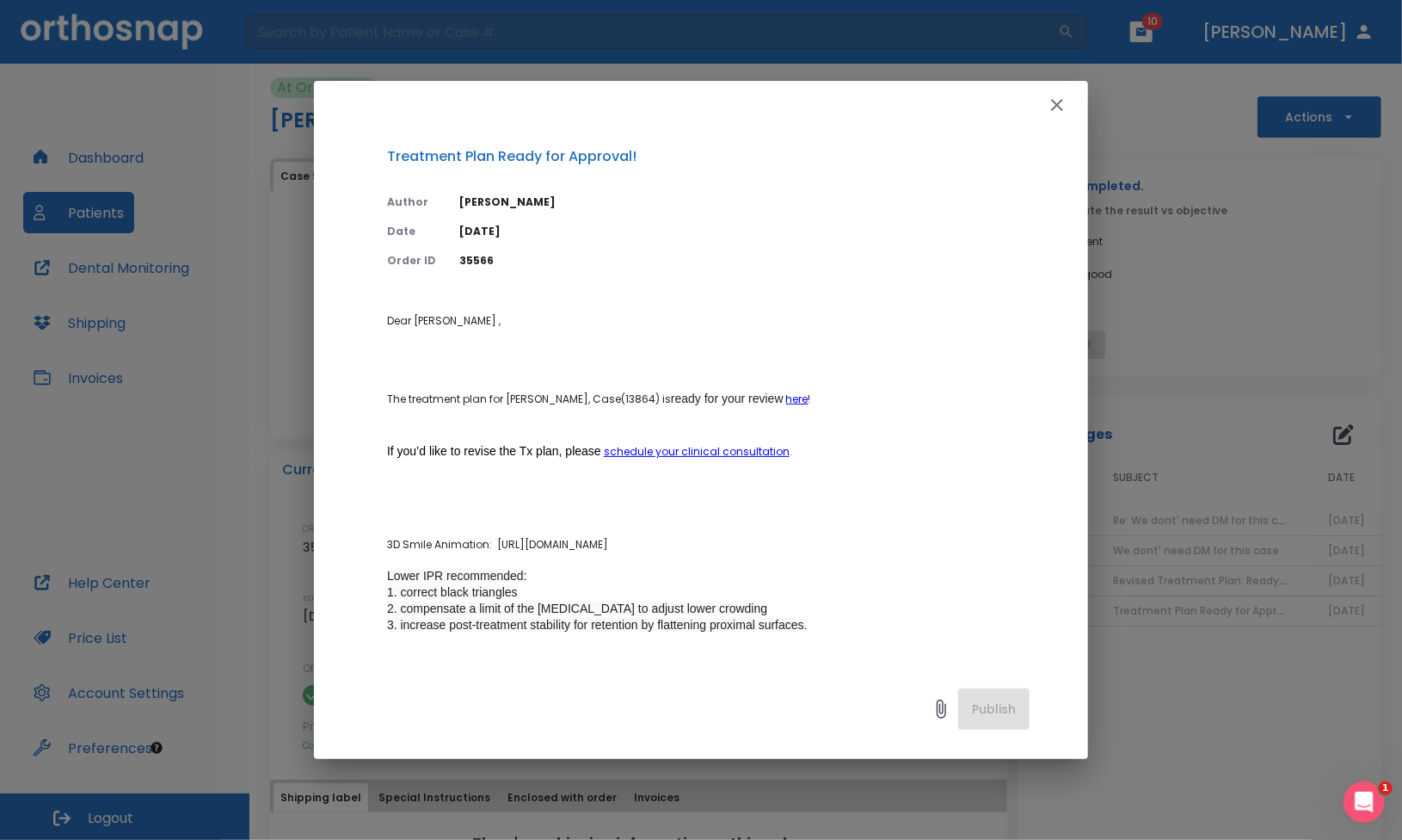
click at [1064, 107] on icon "button" at bounding box center [1057, 105] width 21 height 21
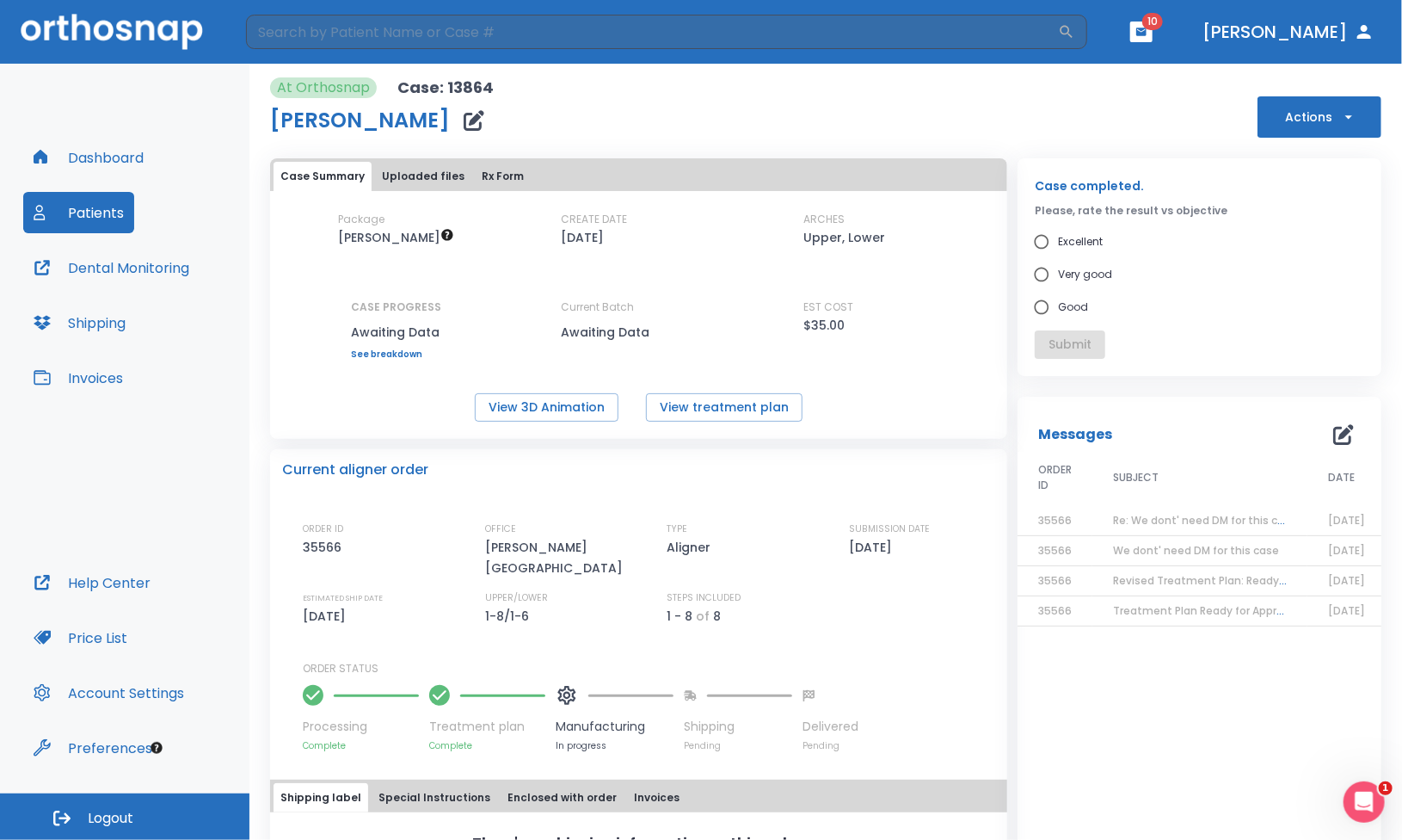
click at [1147, 29] on icon "button" at bounding box center [1142, 31] width 10 height 7
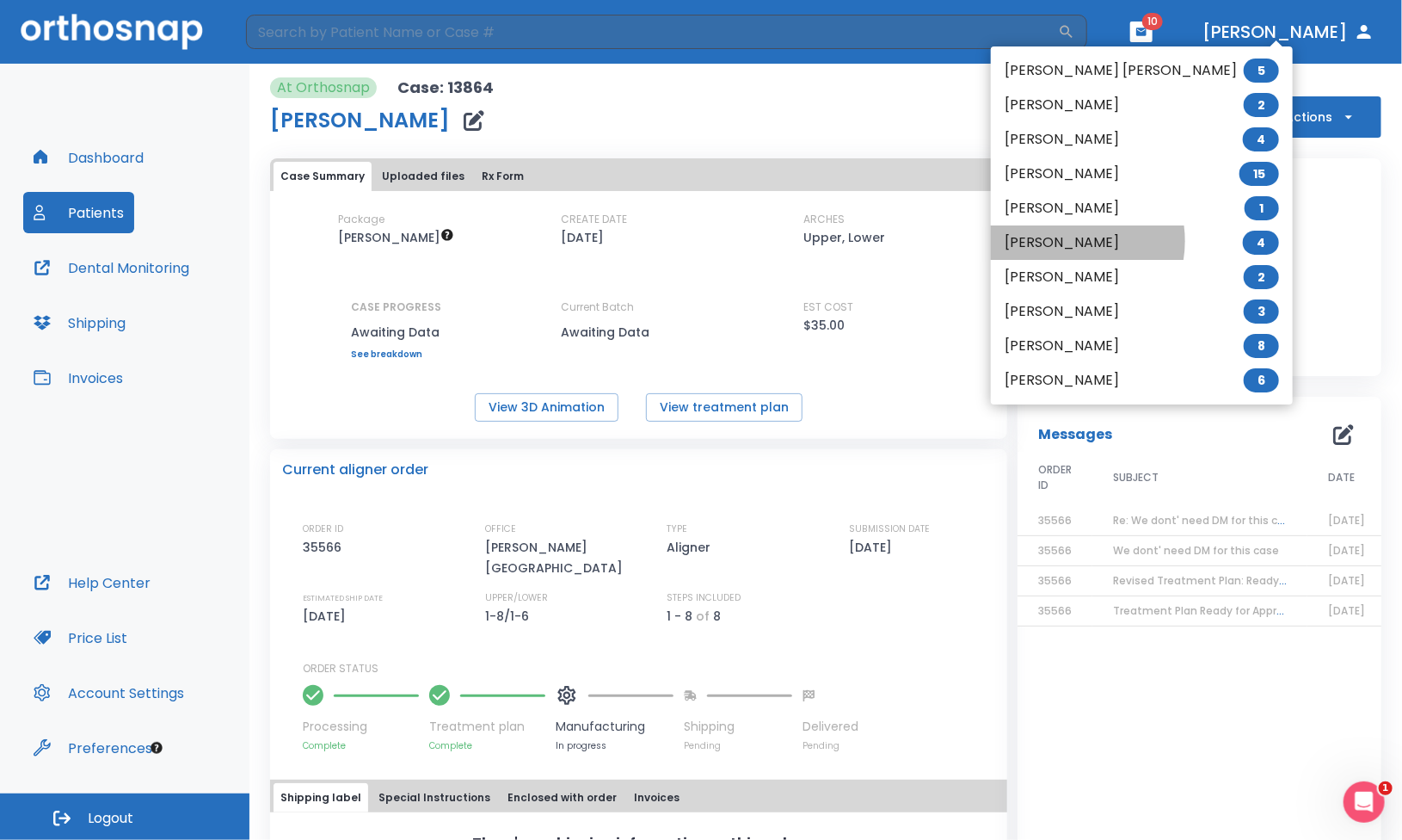
click at [1067, 241] on li "Carlos Zarate 4" at bounding box center [1142, 243] width 302 height 35
